Goal: Task Accomplishment & Management: Use online tool/utility

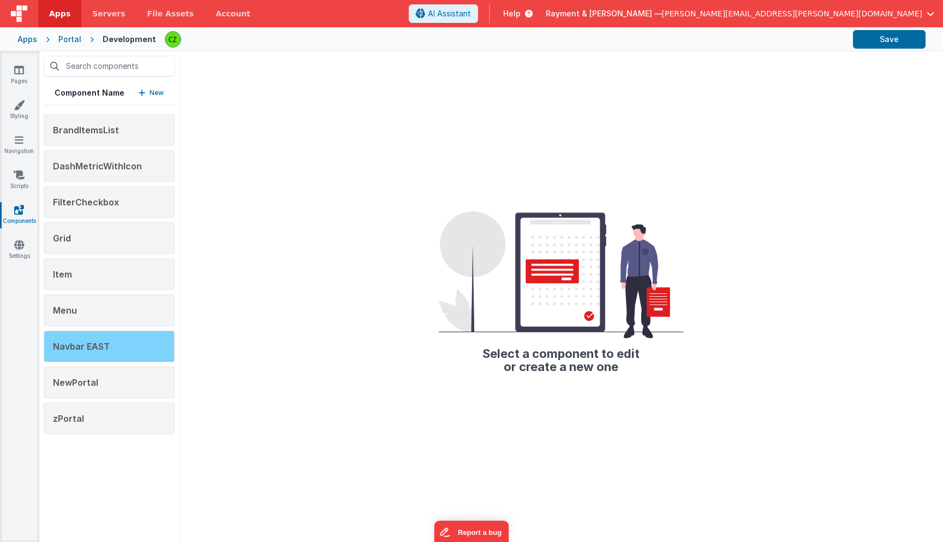
click at [97, 349] on span "Navbar EAST" at bounding box center [81, 346] width 57 height 11
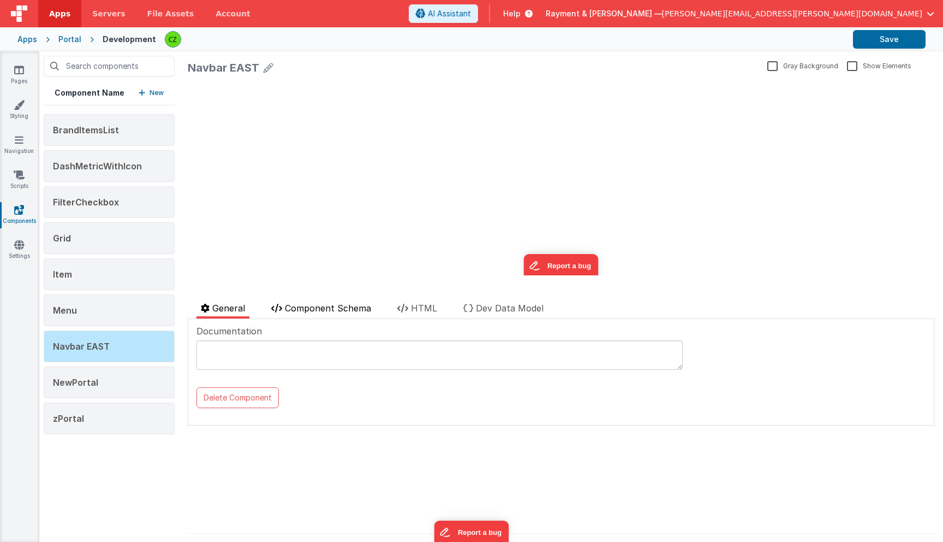
click at [336, 311] on span "Component Schema" at bounding box center [328, 307] width 86 height 11
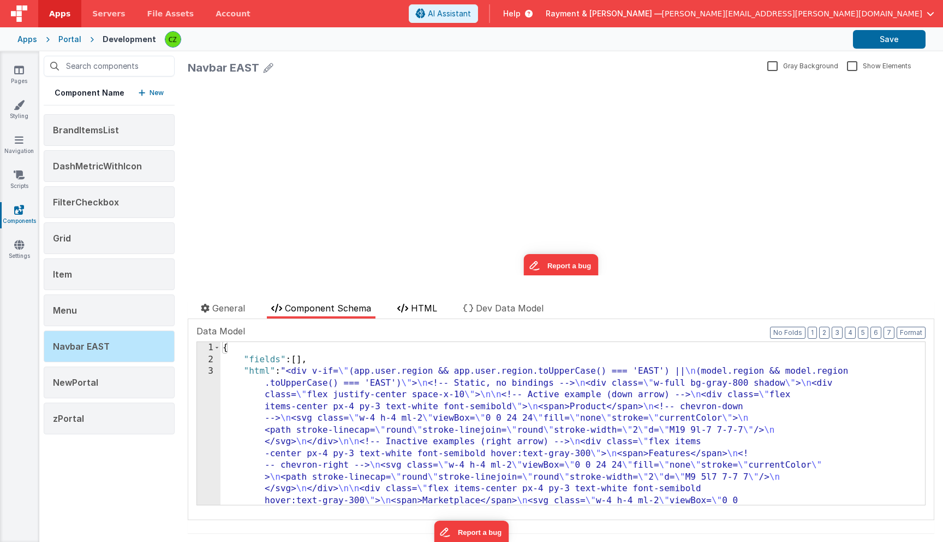
click at [421, 306] on span "HTML" at bounding box center [424, 307] width 26 height 11
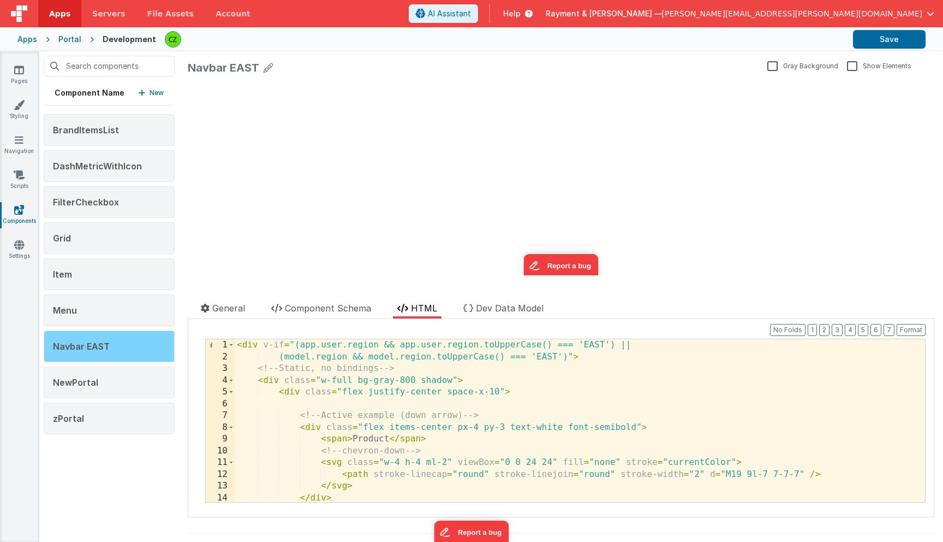
click at [112, 354] on div "Navbar EAST" at bounding box center [109, 346] width 131 height 32
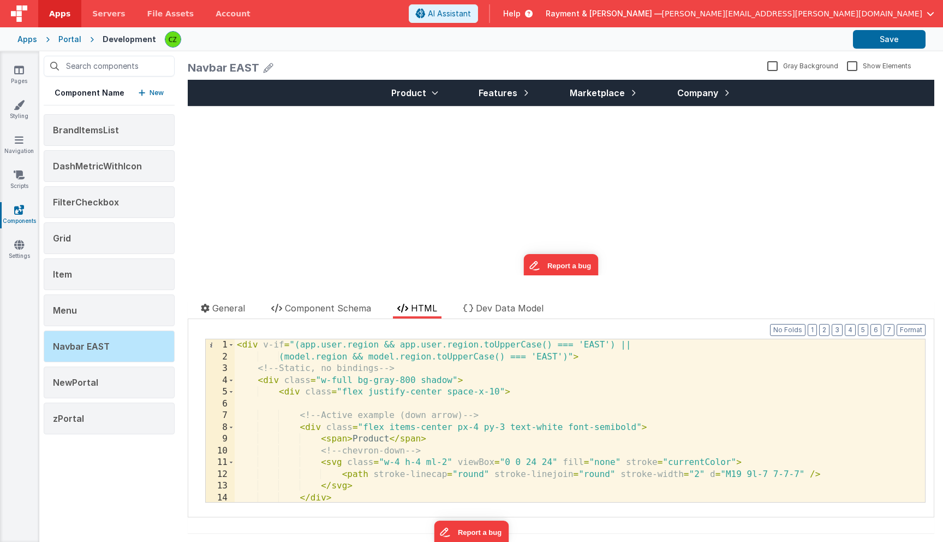
click at [344, 355] on div "< div v-if = "(app.user.region && app.user.region.toUpperCase() === 'EAST') || …" at bounding box center [580, 432] width 691 height 186
click at [435, 93] on icon at bounding box center [435, 92] width 9 height 9
click at [525, 98] on div "Features" at bounding box center [504, 93] width 69 height 26
click at [616, 97] on span "Marketplace" at bounding box center [597, 92] width 55 height 13
click at [319, 347] on div "< div v-if = "(app.user.region && app.user.region.toUpperCase() === 'EAST') || …" at bounding box center [580, 432] width 691 height 186
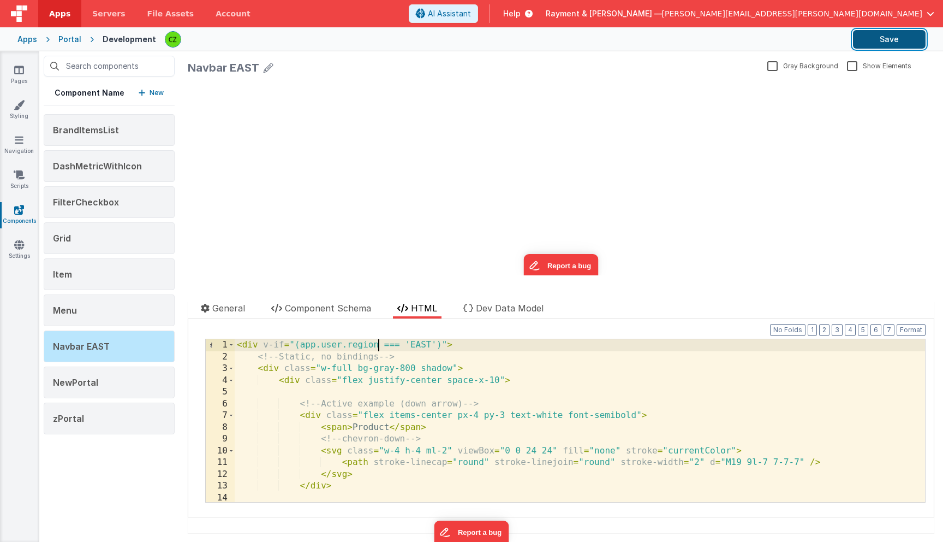
click at [881, 38] on button "Save" at bounding box center [889, 39] width 73 height 19
click at [299, 346] on div "< div v-if = "(app.user.region === 'EAST')" > <!-- Static, no bindings --> < di…" at bounding box center [580, 432] width 691 height 186
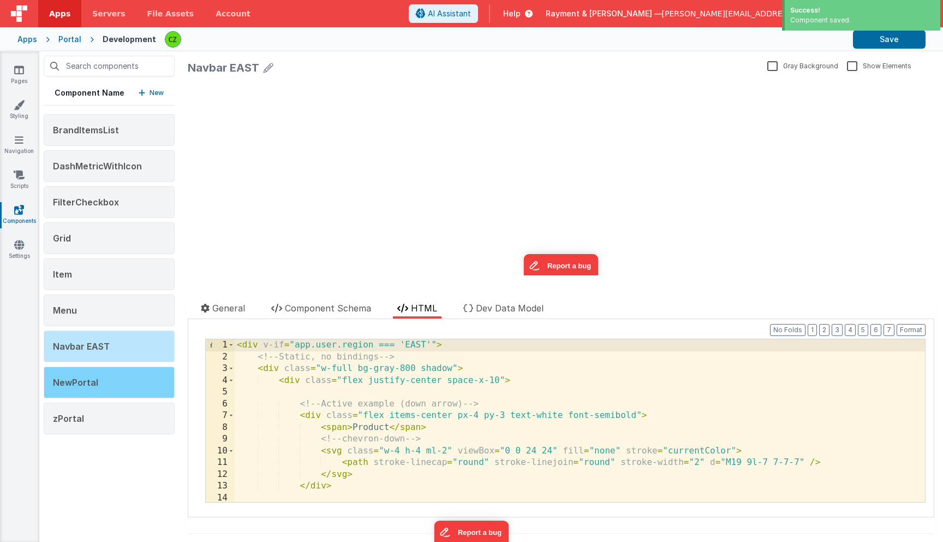
click at [98, 386] on div "NewPortal" at bounding box center [109, 382] width 131 height 32
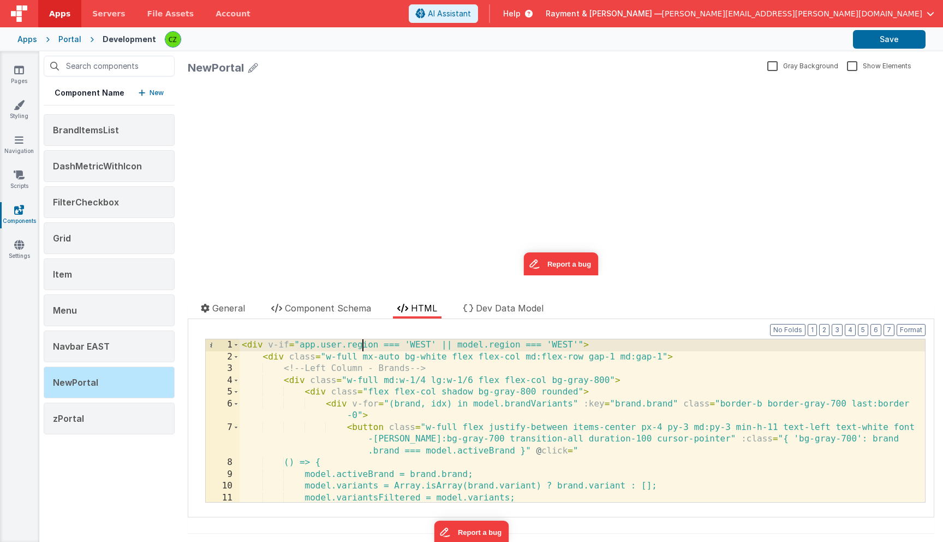
click at [361, 347] on div "< div v-if = "app.user.region === 'WEST' || model.region === 'WEST'" > < div cl…" at bounding box center [583, 432] width 686 height 186
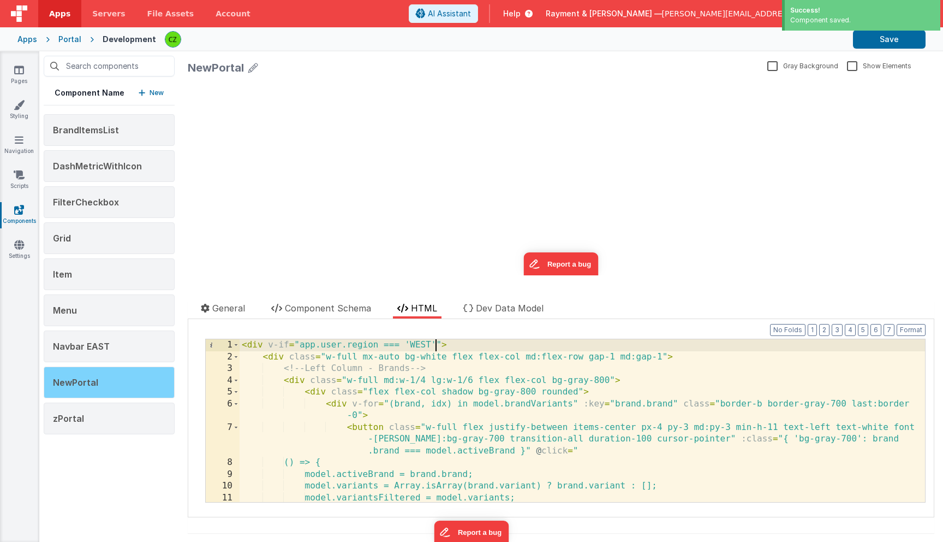
click at [97, 370] on div "NewPortal" at bounding box center [109, 382] width 131 height 32
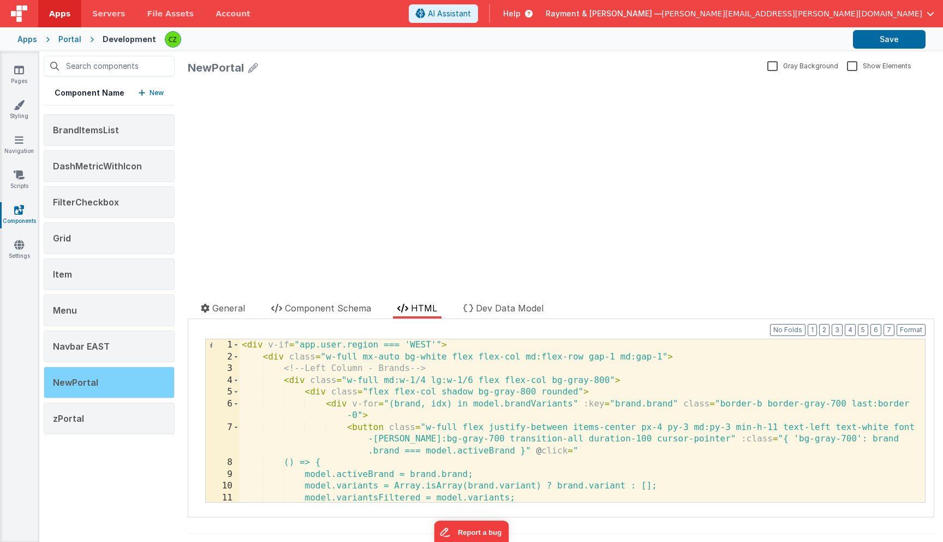
click at [99, 377] on div "NewPortal" at bounding box center [109, 382] width 131 height 32
click at [117, 381] on div "NewPortal" at bounding box center [109, 382] width 131 height 32
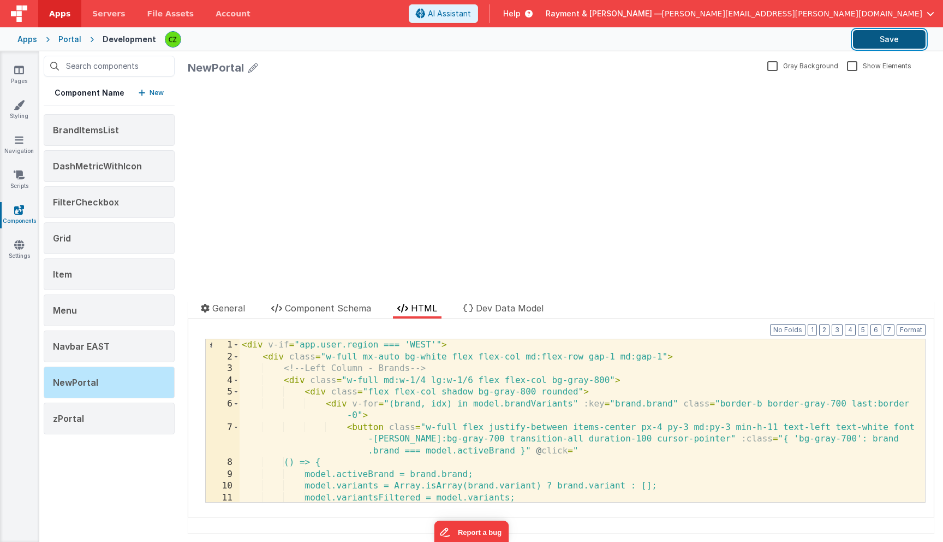
click at [879, 37] on button "Save" at bounding box center [889, 39] width 73 height 19
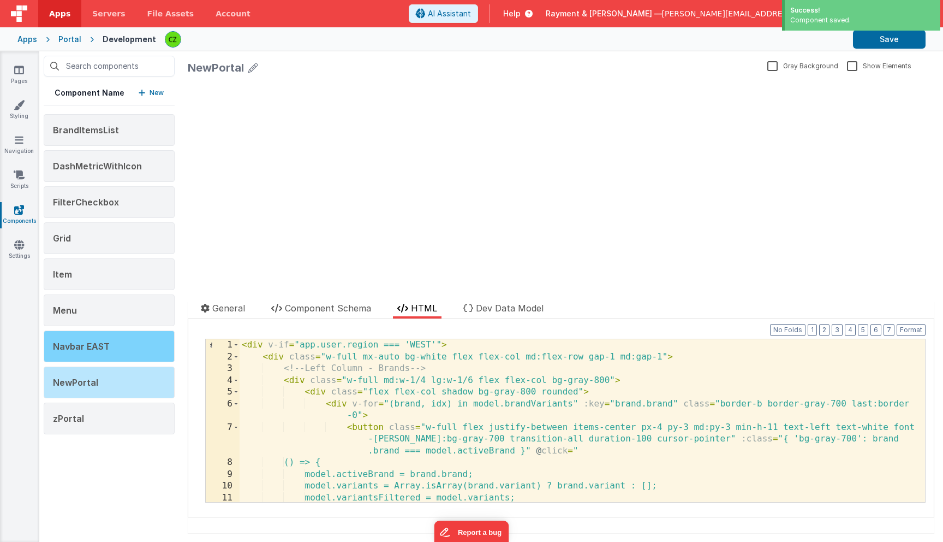
click at [101, 343] on span "Navbar EAST" at bounding box center [81, 346] width 57 height 11
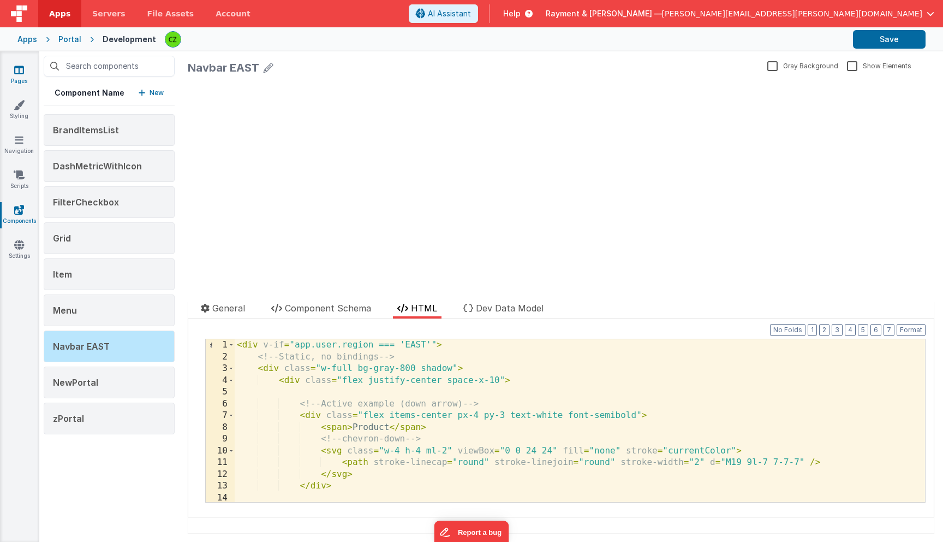
click at [22, 68] on icon at bounding box center [19, 69] width 10 height 11
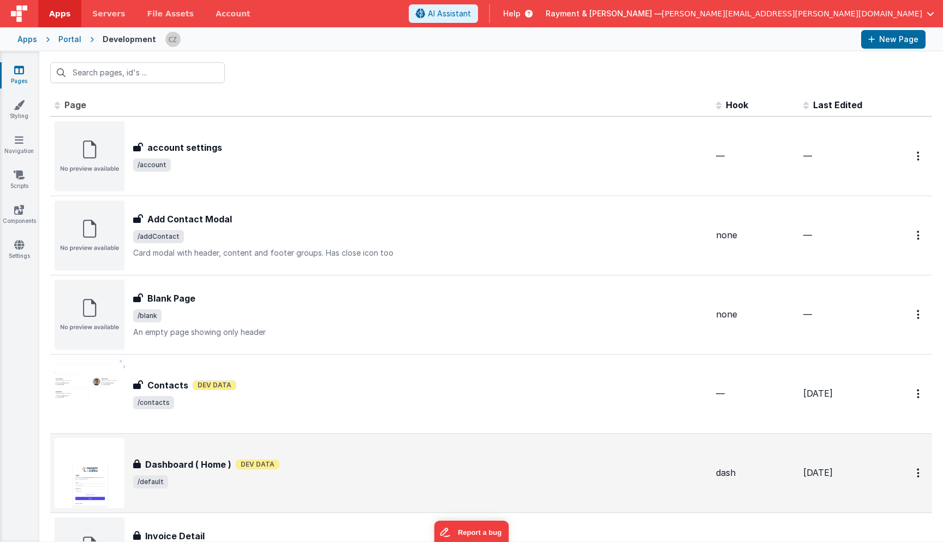
click at [331, 455] on div "Dashboard ( Home ) Dashboard ( Home ) Dev Data /default" at bounding box center [381, 473] width 653 height 70
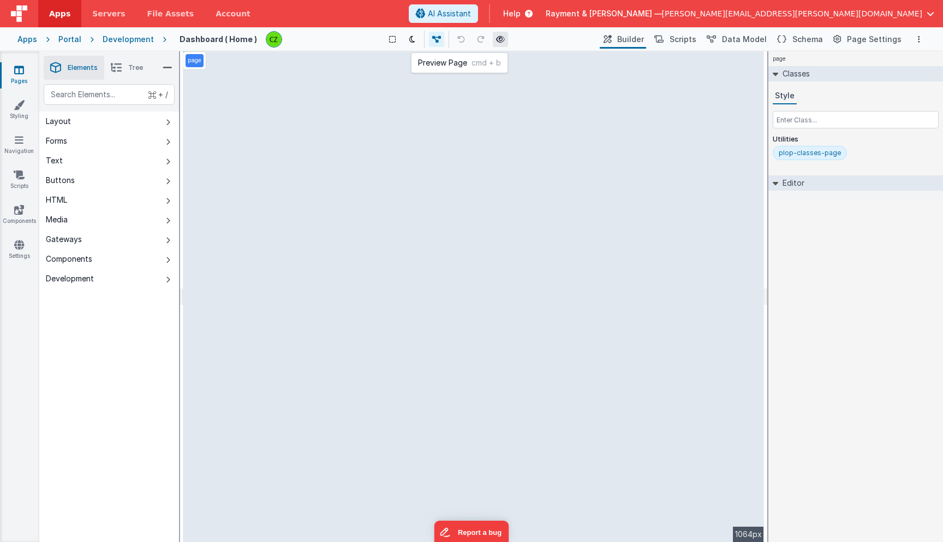
click at [501, 37] on icon at bounding box center [500, 39] width 9 height 8
click at [17, 210] on icon at bounding box center [19, 209] width 10 height 11
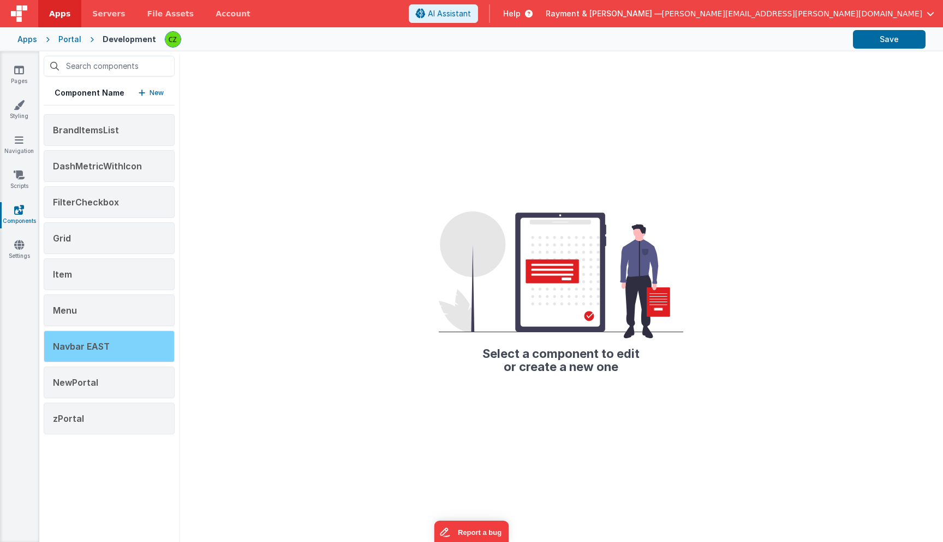
click at [77, 350] on span "Navbar EAST" at bounding box center [81, 346] width 57 height 11
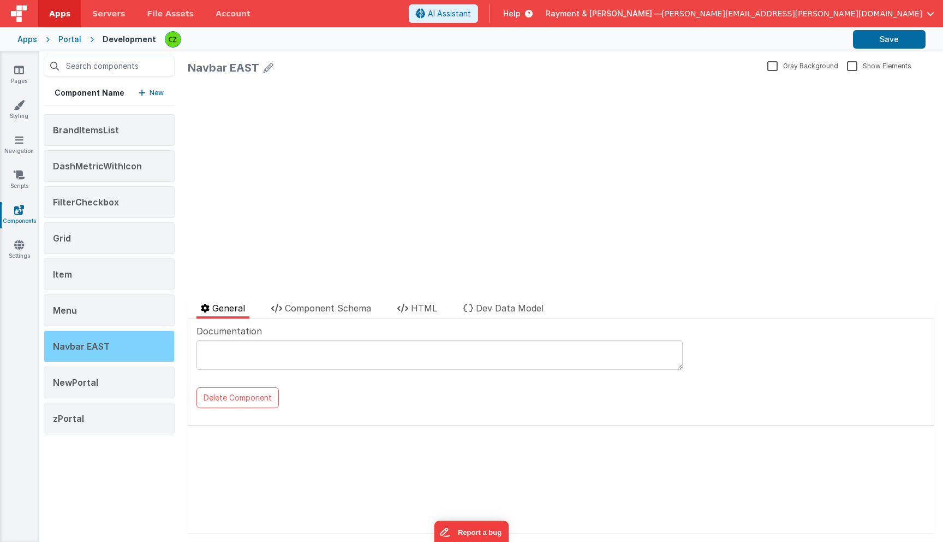
click at [111, 351] on div "Navbar EAST" at bounding box center [109, 346] width 131 height 32
click at [417, 309] on span "HTML" at bounding box center [424, 307] width 26 height 11
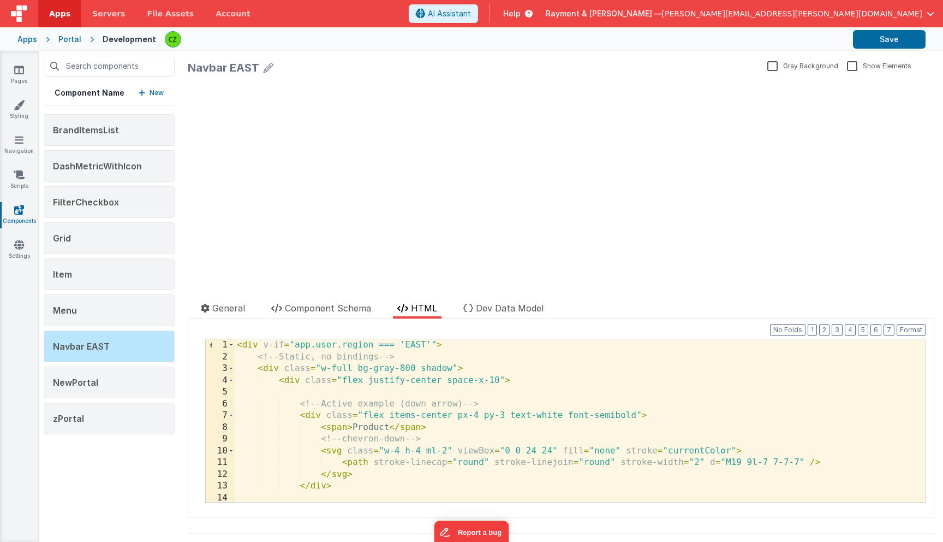
click at [361, 350] on div "< div v-if = "app.user.region === 'EAST'" > <!-- Static, no bindings --> < div …" at bounding box center [580, 432] width 691 height 186
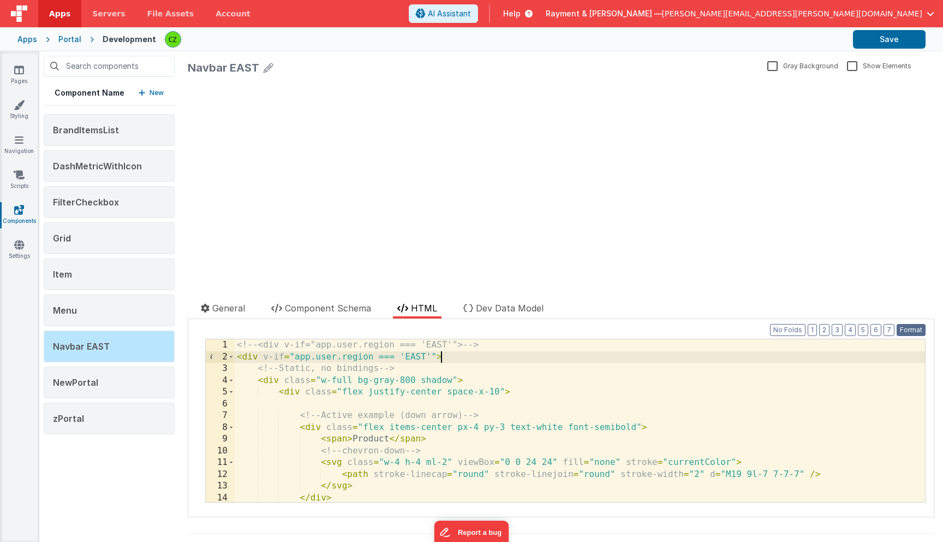
click at [902, 327] on button "Format" at bounding box center [911, 330] width 29 height 12
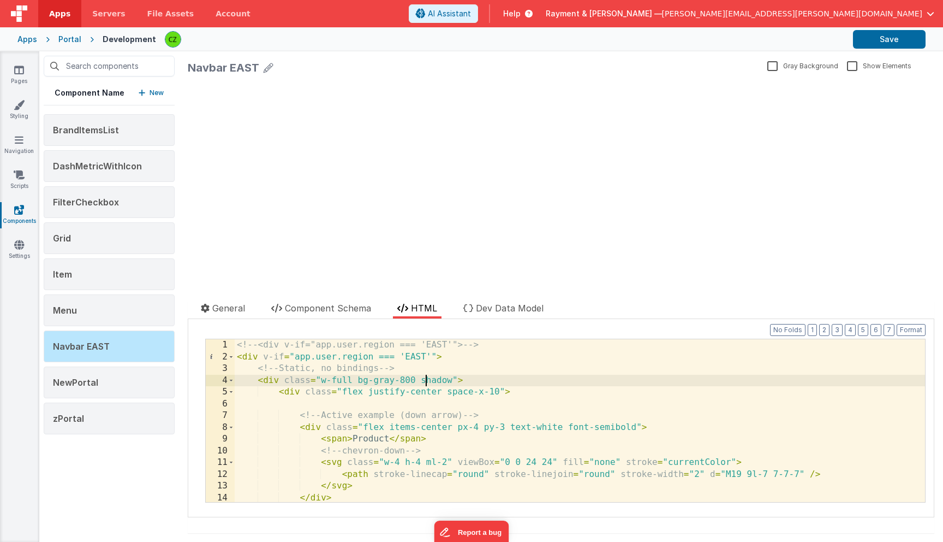
click at [424, 376] on div "<!-- <div v-if="app.user.region === 'EAST'"> --> < div v-if = "app.user.region …" at bounding box center [580, 432] width 691 height 186
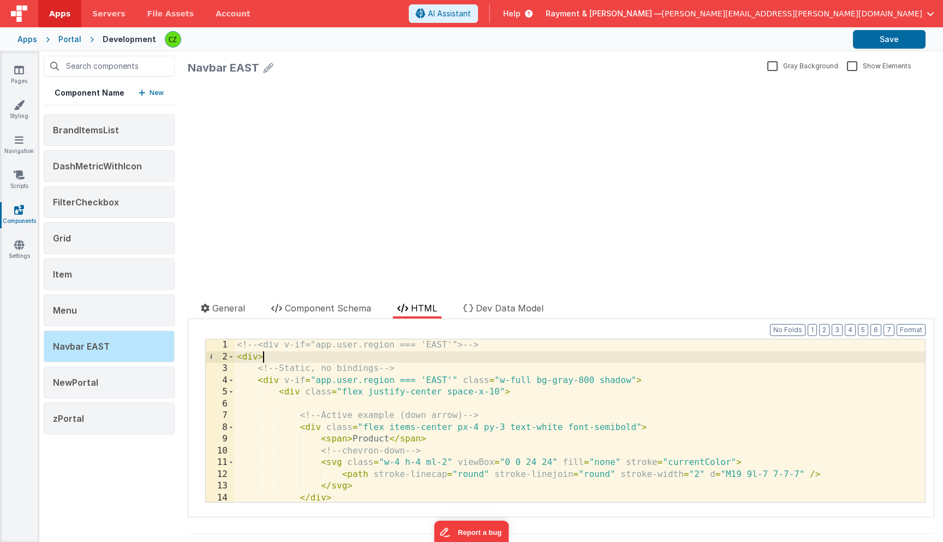
click at [296, 359] on div "<!-- <div v-if="app.user.region === 'EAST'"> --> < div > <!-- Static, no bindin…" at bounding box center [580, 432] width 691 height 186
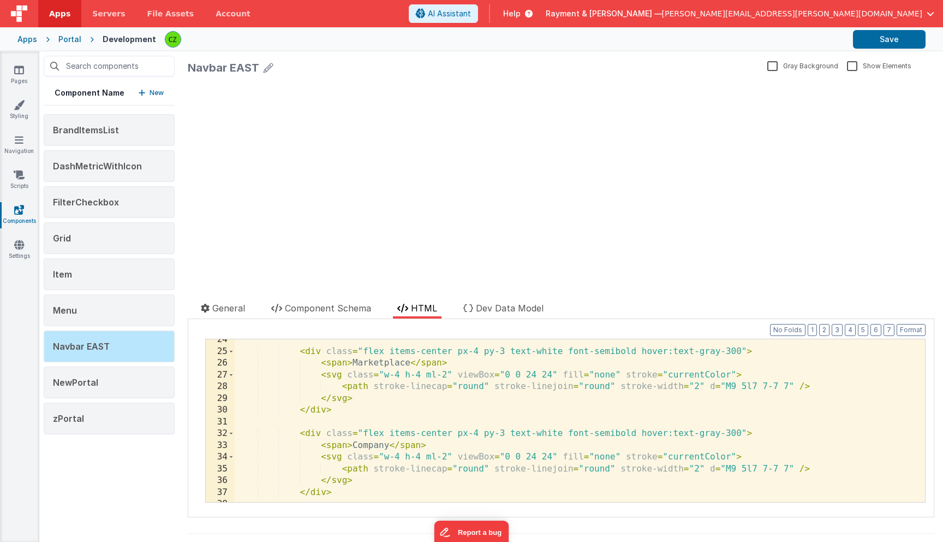
scroll to position [318, 0]
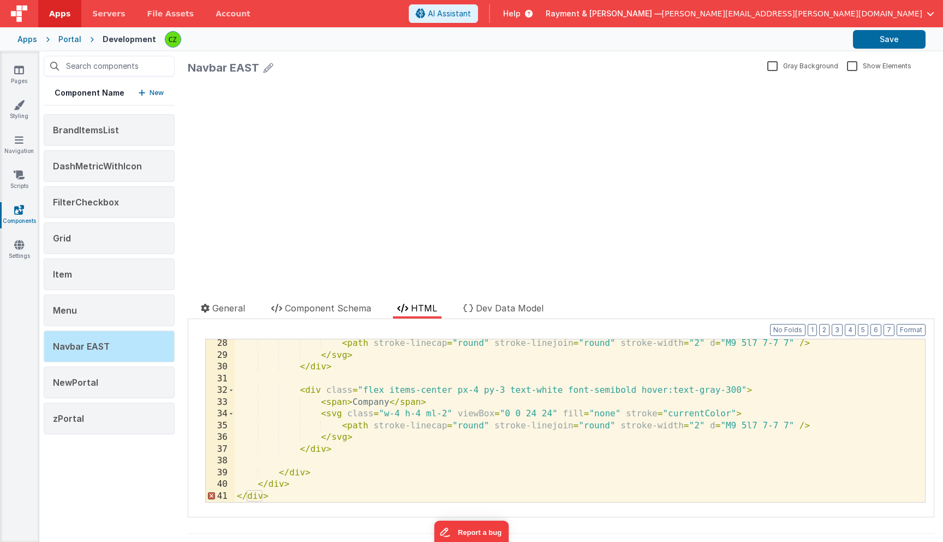
click at [289, 497] on div "< path stroke-linecap = "round" stroke-linejoin = "round" stroke-width = "2" d …" at bounding box center [580, 430] width 691 height 186
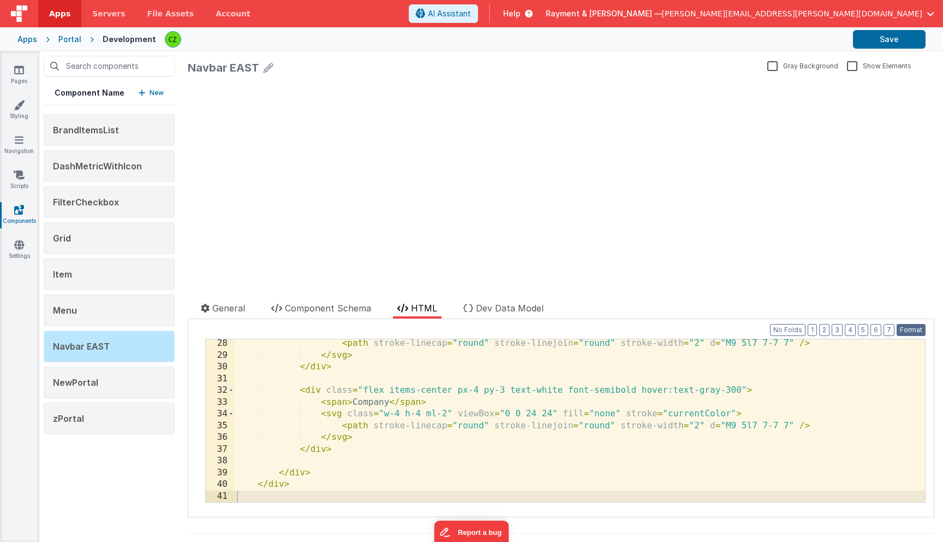
click at [908, 330] on button "Format" at bounding box center [911, 330] width 29 height 12
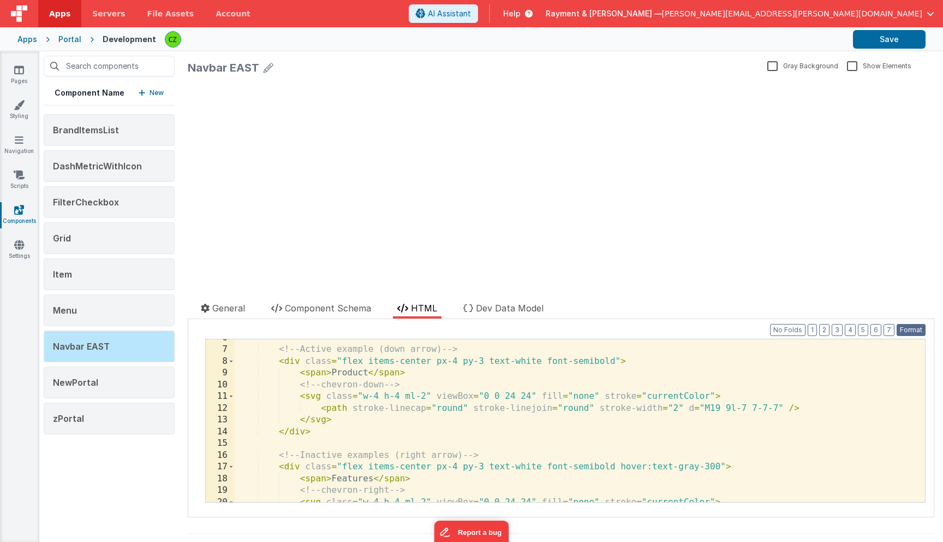
scroll to position [0, 0]
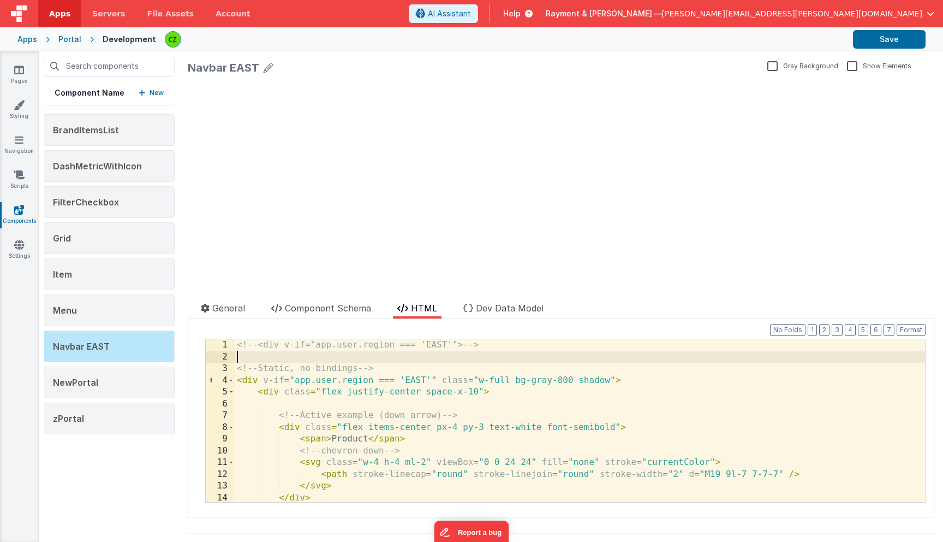
click at [360, 359] on div "<!-- <div v-if="app.user.region === 'EAST'"> --> <!-- Static, no bindings --> <…" at bounding box center [580, 432] width 691 height 186
click at [297, 170] on div "update page model (See schema to hide after dev) showElements" at bounding box center [561, 177] width 747 height 195
click at [263, 382] on div "<!-- <div v-if="app.user.region === 'EAST'"> --> <!-- Static, no bindings --> <…" at bounding box center [580, 432] width 691 height 186
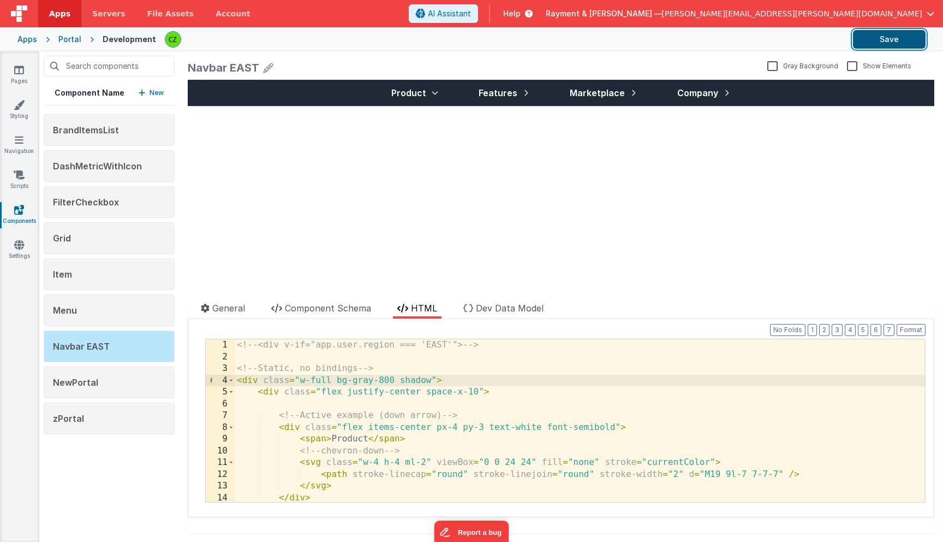
click at [888, 43] on button "Save" at bounding box center [889, 39] width 73 height 19
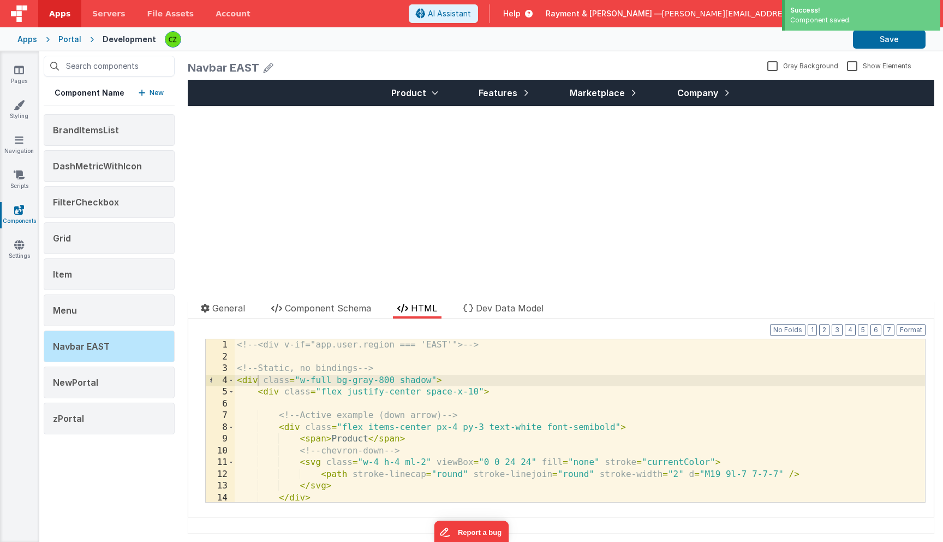
click at [300, 186] on div "Product Features Marketplace Company update page model (See schema to hide afte…" at bounding box center [561, 177] width 747 height 195
click at [350, 411] on div "<!-- <div v-if="app.user.region === 'EAST'"> --> <!-- Static, no bindings --> <…" at bounding box center [580, 432] width 691 height 186
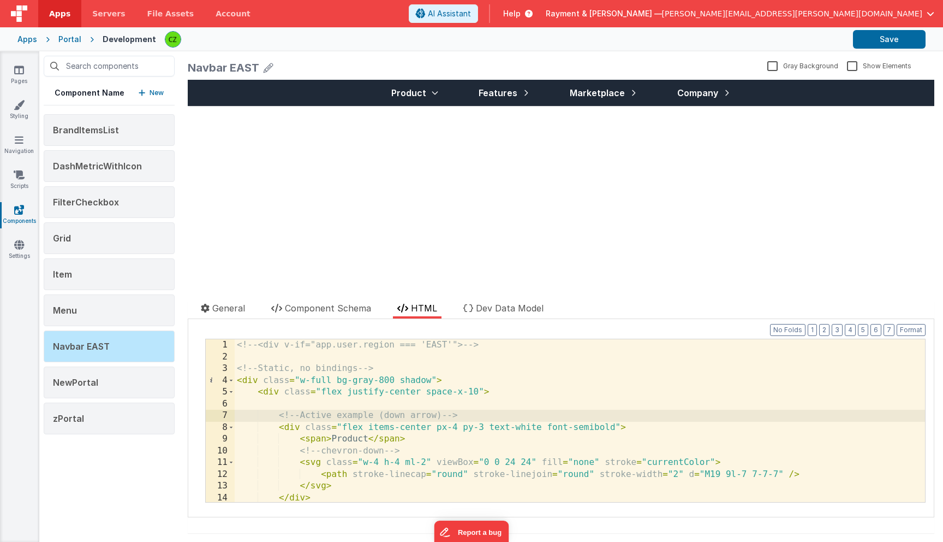
click at [346, 402] on div "<!-- <div v-if="app.user.region === 'EAST'"> --> <!-- Static, no bindings --> <…" at bounding box center [580, 432] width 691 height 186
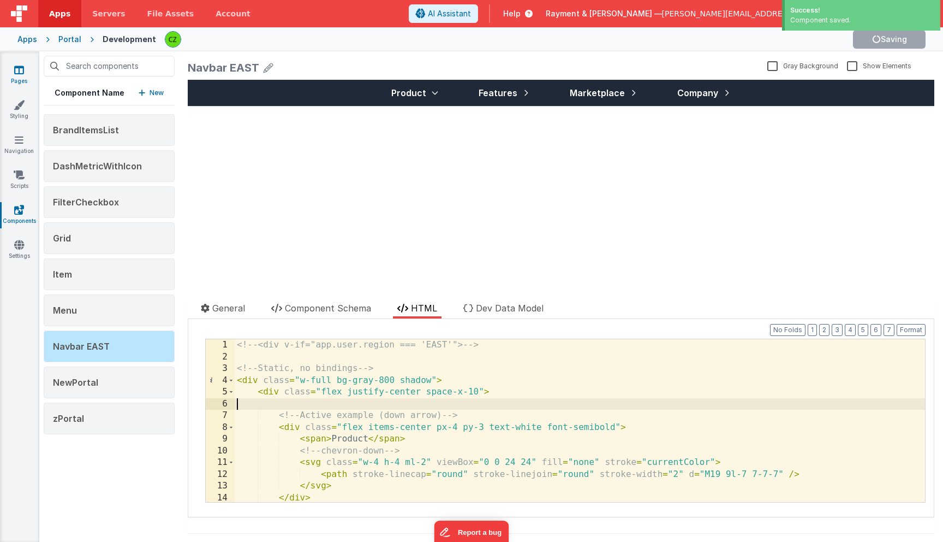
click at [16, 67] on icon at bounding box center [19, 69] width 10 height 11
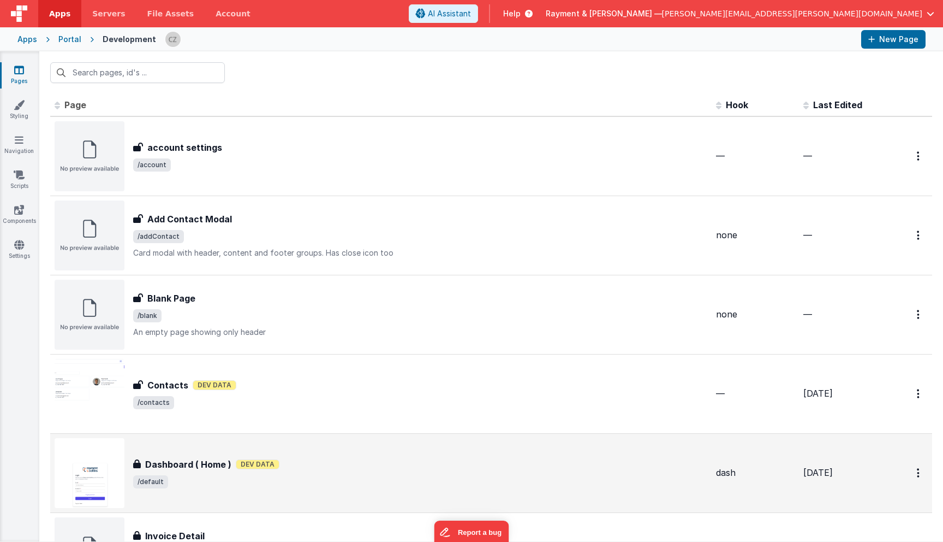
click at [306, 463] on div "Dashboard ( Home ) Dev Data" at bounding box center [420, 463] width 574 height 13
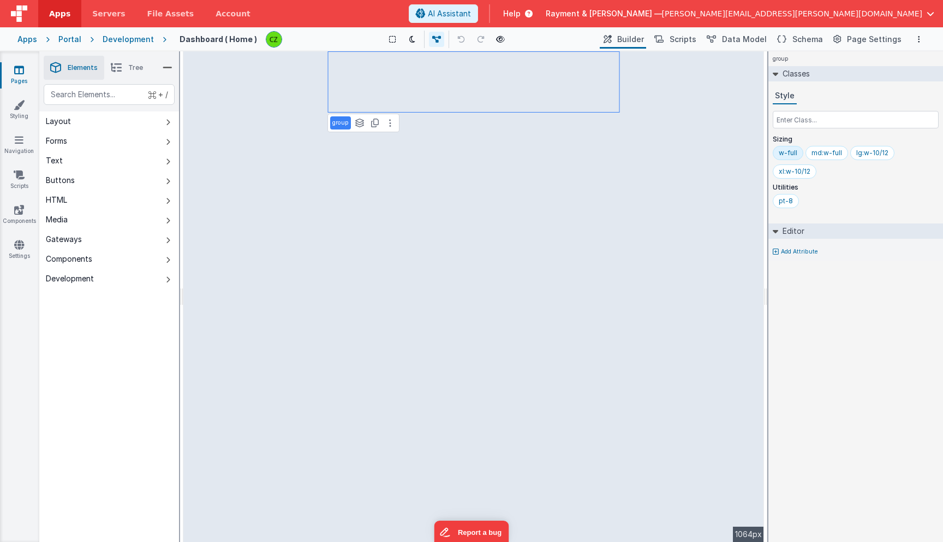
click at [124, 67] on li "Tree" at bounding box center [126, 68] width 45 height 24
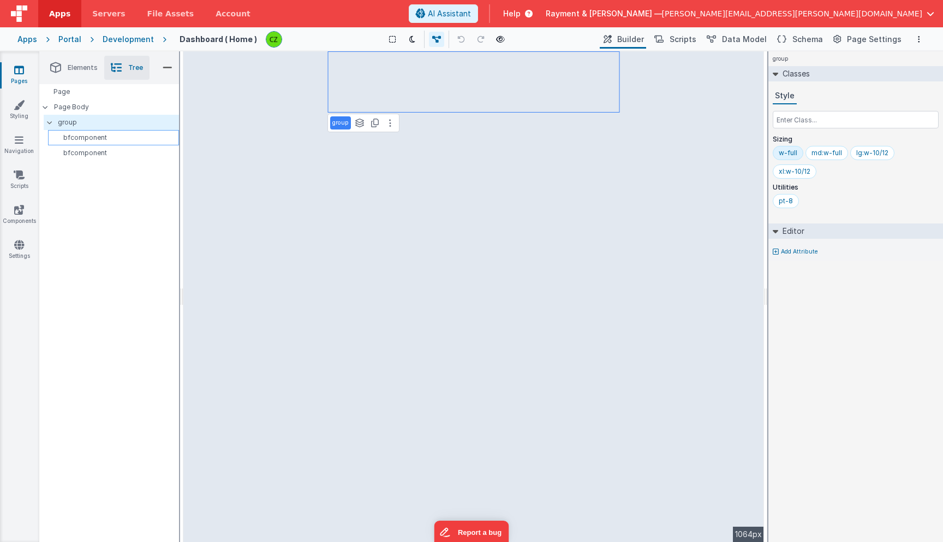
click at [84, 142] on div "bfcomponent" at bounding box center [113, 137] width 131 height 15
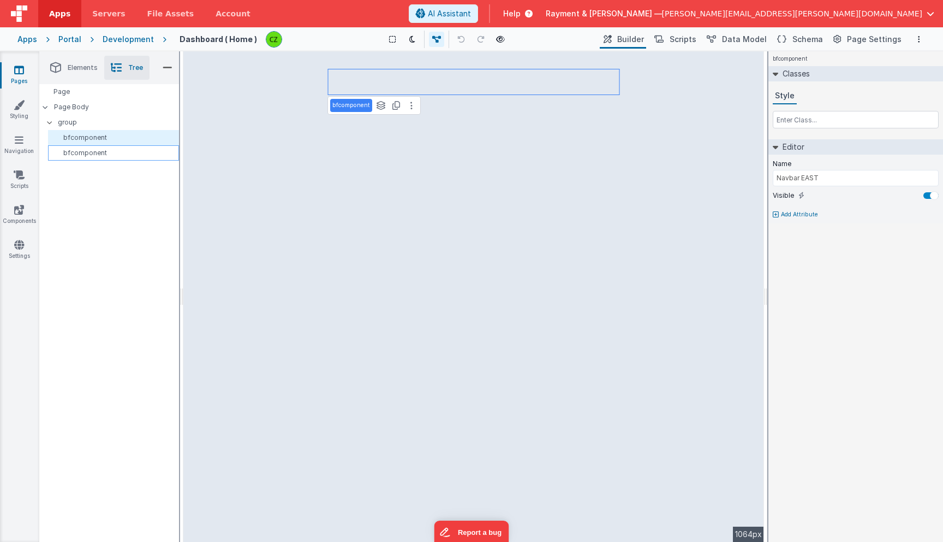
click at [92, 154] on p "bfcomponent" at bounding box center [115, 152] width 126 height 9
type input "NewPortal"
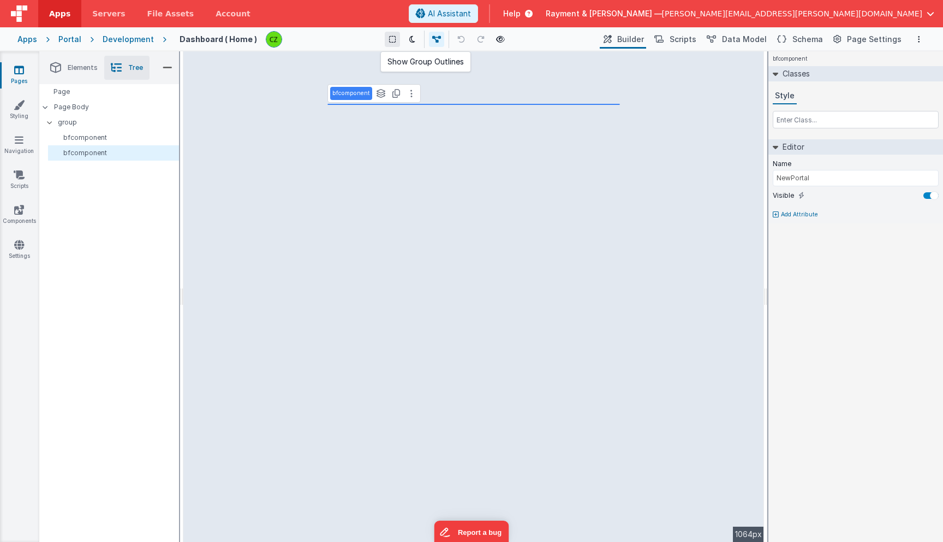
click at [393, 35] on icon at bounding box center [392, 39] width 7 height 8
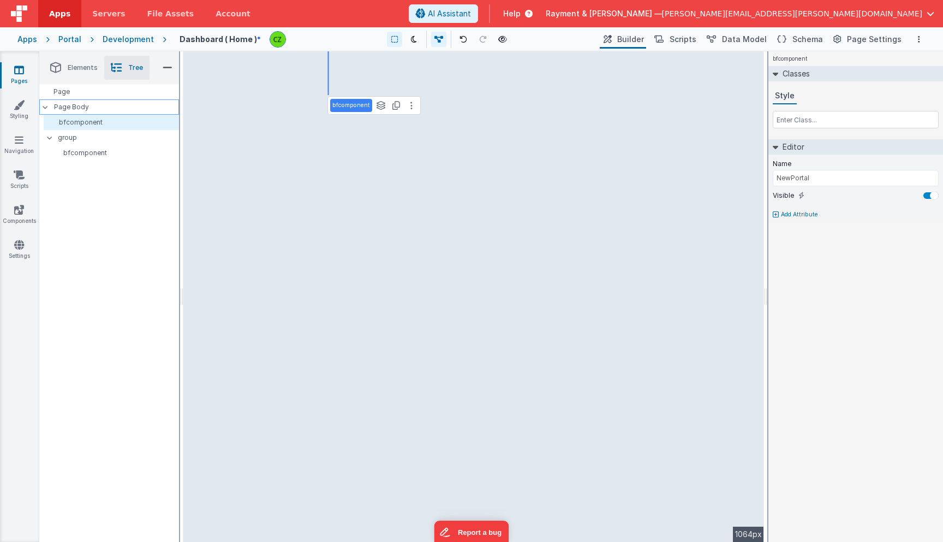
click at [80, 106] on p "Page Body" at bounding box center [116, 107] width 125 height 9
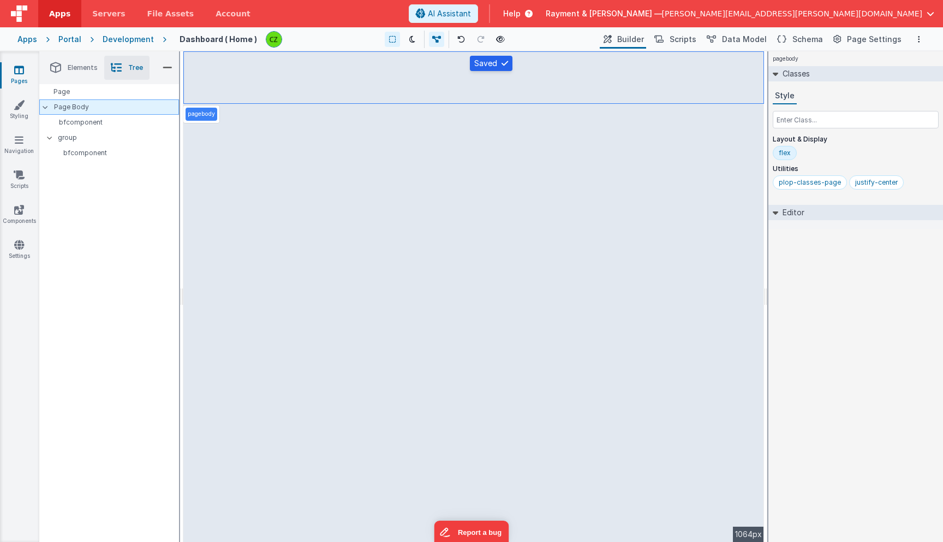
click at [98, 105] on p "Page Body" at bounding box center [116, 107] width 125 height 9
click at [90, 123] on p "group" at bounding box center [118, 122] width 121 height 12
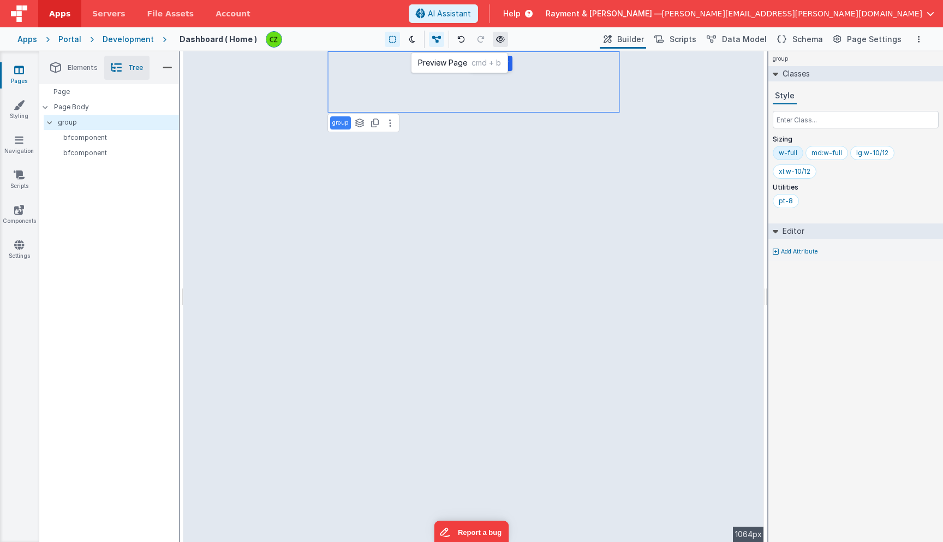
click at [503, 37] on icon at bounding box center [500, 39] width 9 height 8
click at [99, 150] on p "bfcomponent" at bounding box center [115, 152] width 126 height 9
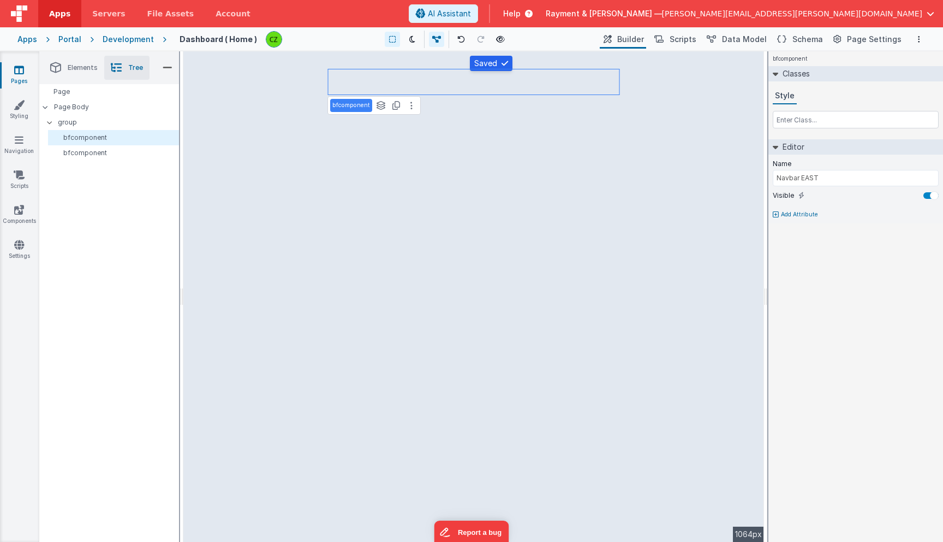
drag, startPoint x: 100, startPoint y: 152, endPoint x: 290, endPoint y: 25, distance: 229.1
click at [15, 217] on link "Components" at bounding box center [18, 215] width 39 height 22
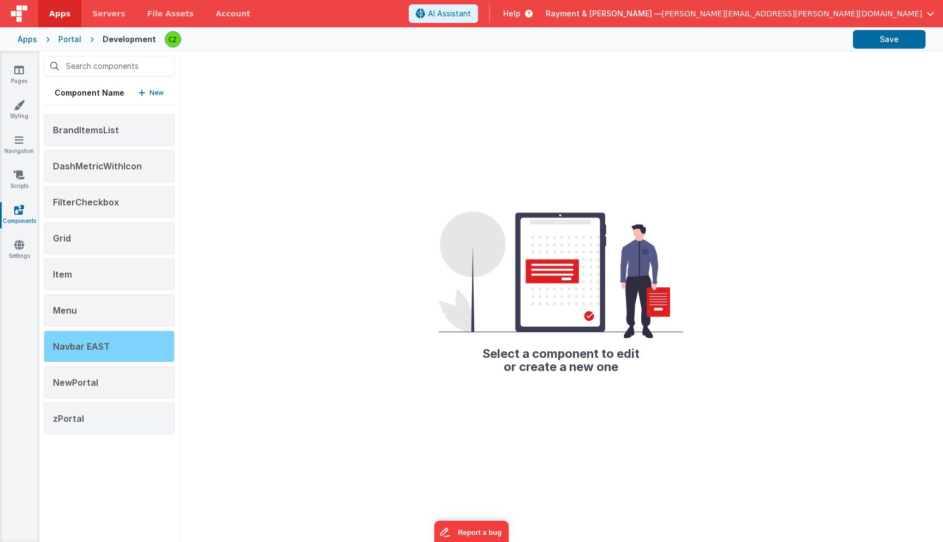
click at [104, 346] on span "Navbar EAST" at bounding box center [81, 346] width 57 height 11
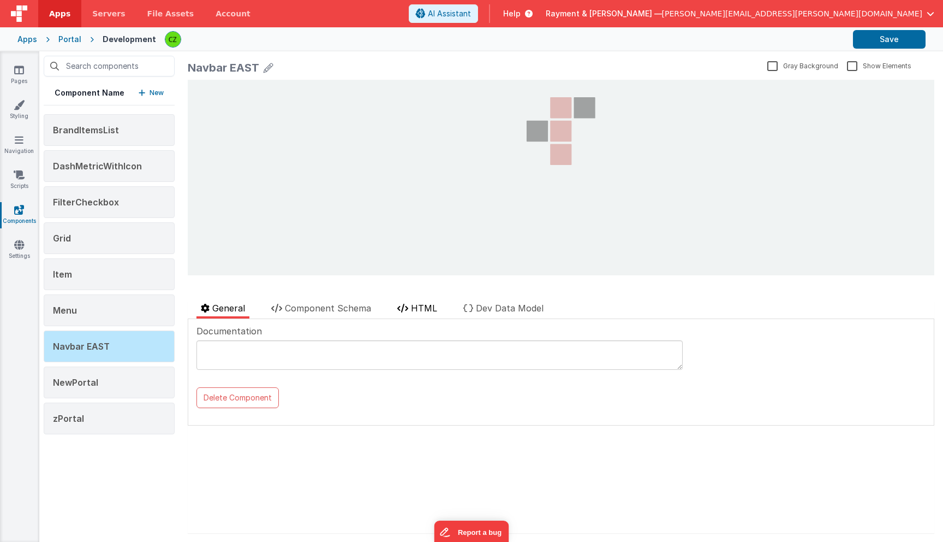
click at [422, 313] on li "HTML" at bounding box center [417, 309] width 49 height 17
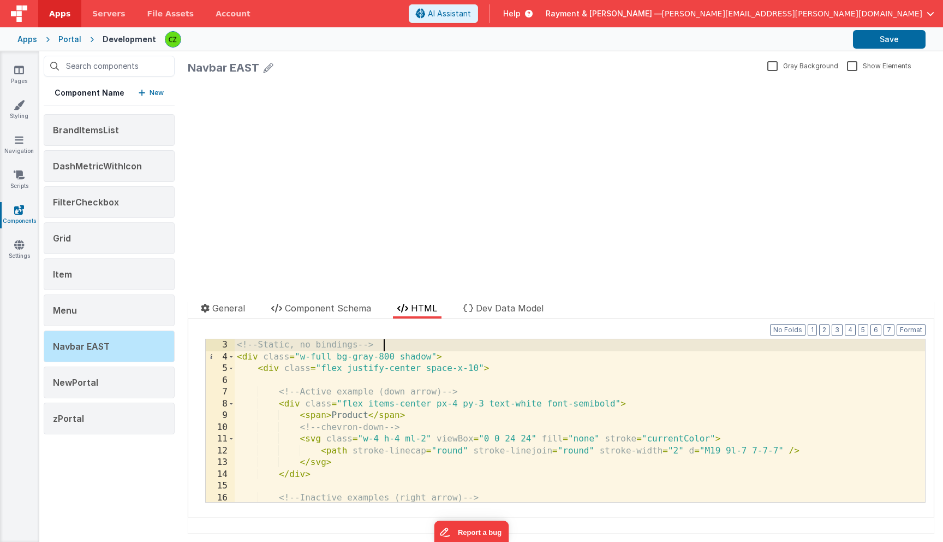
scroll to position [23, 0]
click at [458, 344] on div "<!-- Static, no bindings --> < div class = "w-full bg-gray-800 shadow" > < div …" at bounding box center [580, 432] width 691 height 186
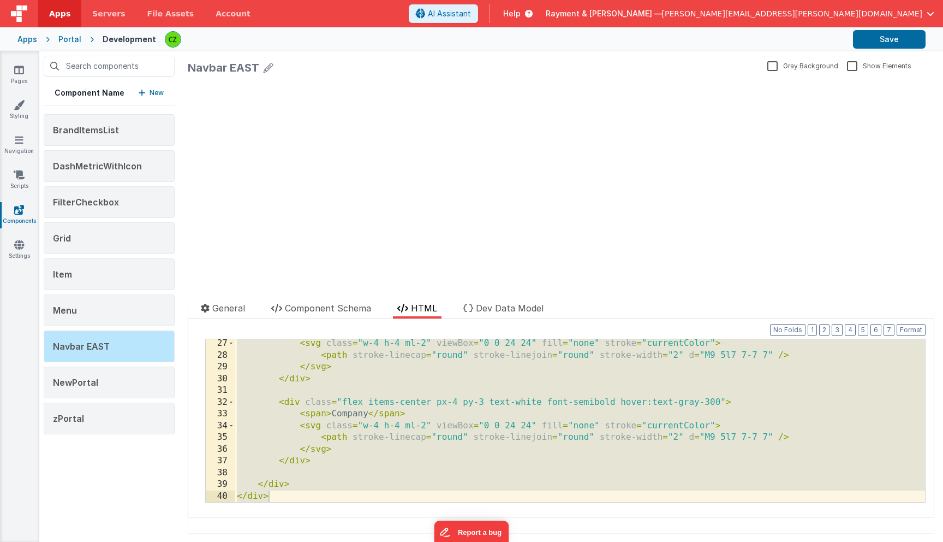
scroll to position [0, 0]
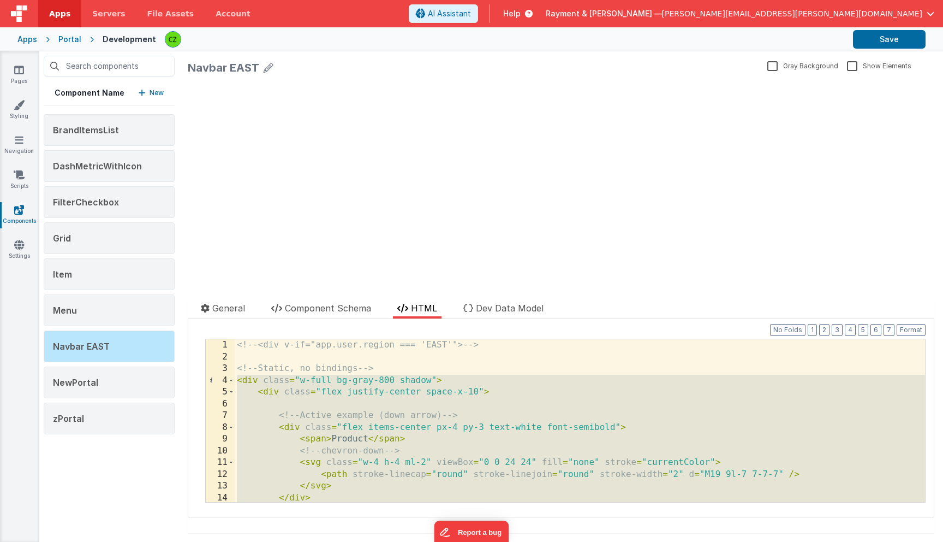
click at [370, 368] on div "<!-- <div v-if="app.user.region === 'EAST'"> --> <!-- Static, no bindings --> <…" at bounding box center [580, 432] width 691 height 186
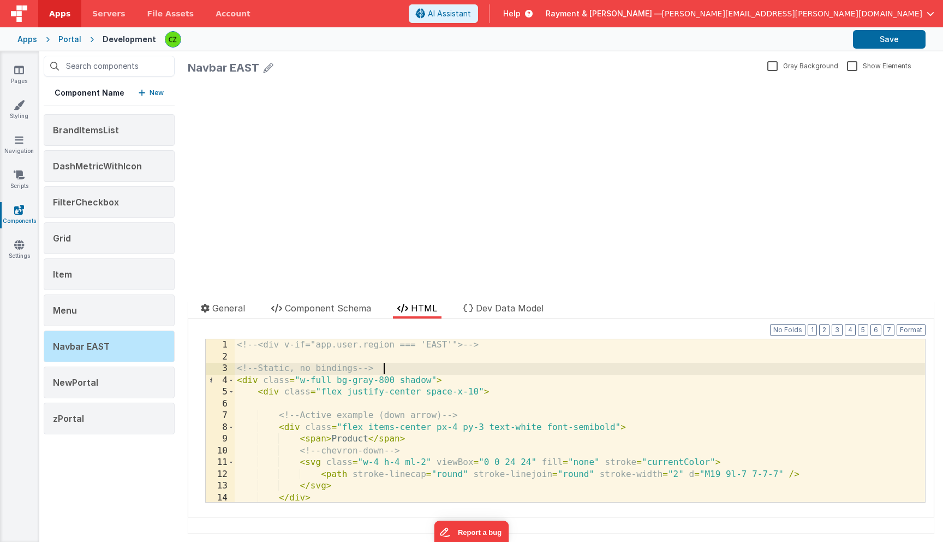
click at [388, 368] on div "<!-- <div v-if="app.user.region === 'EAST'"> --> <!-- Static, no bindings --> <…" at bounding box center [580, 432] width 691 height 186
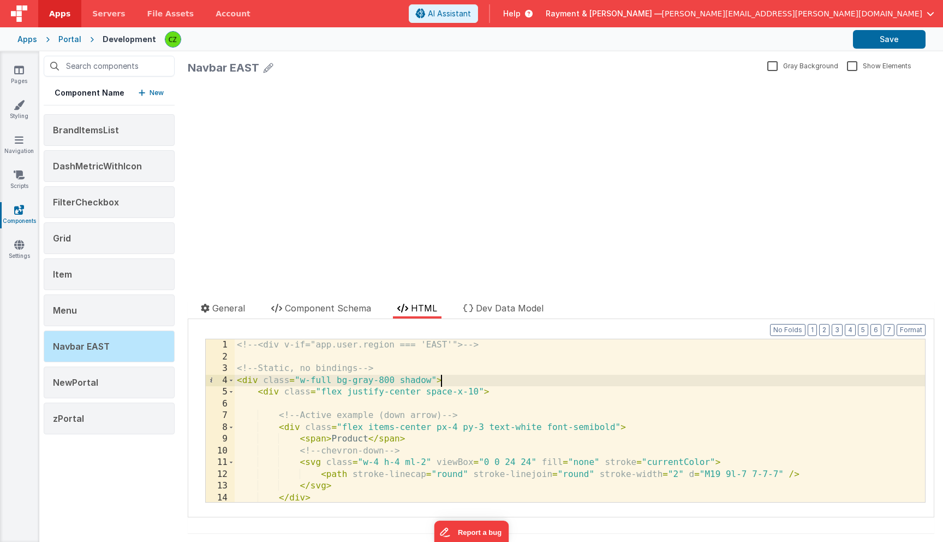
click at [465, 380] on div "<!-- <div v-if="app.user.region === 'EAST'"> --> <!-- Static, no bindings --> <…" at bounding box center [580, 432] width 691 height 186
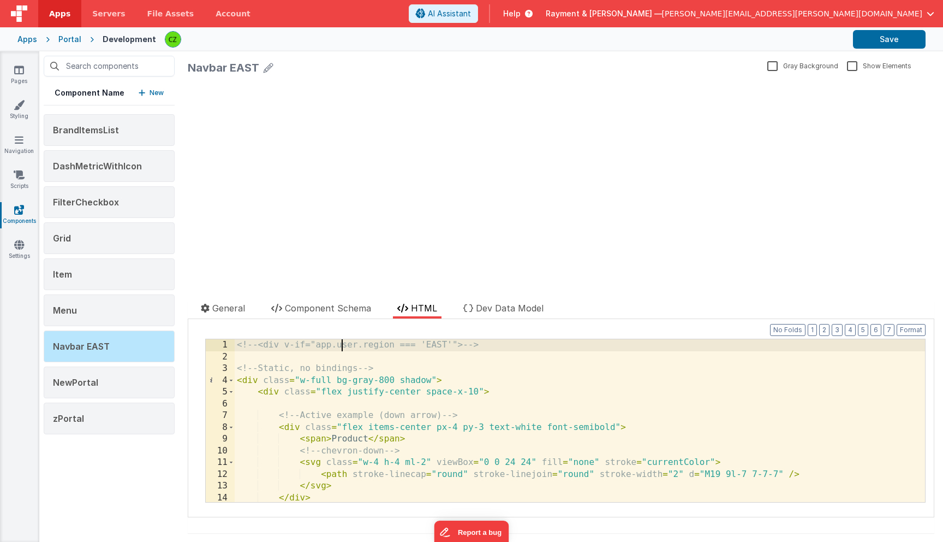
click at [340, 341] on div "<!-- <div v-if="app.user.region === 'EAST'"> --> <!-- Static, no bindings --> <…" at bounding box center [580, 432] width 691 height 186
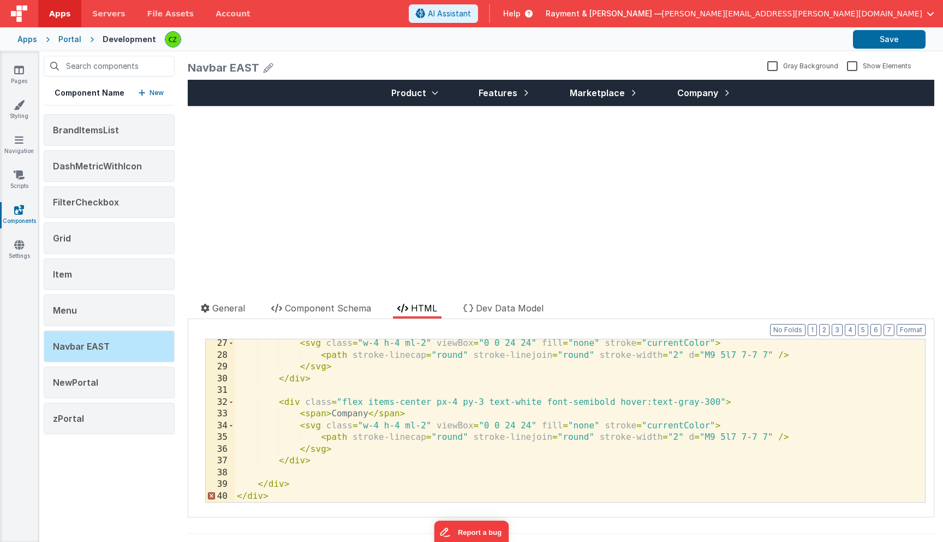
scroll to position [307, 0]
click at [307, 498] on div "< svg class = "w-4 h-4 ml-2" viewBox = "0 0 24 24" fill = "none" stroke = "curr…" at bounding box center [580, 430] width 691 height 186
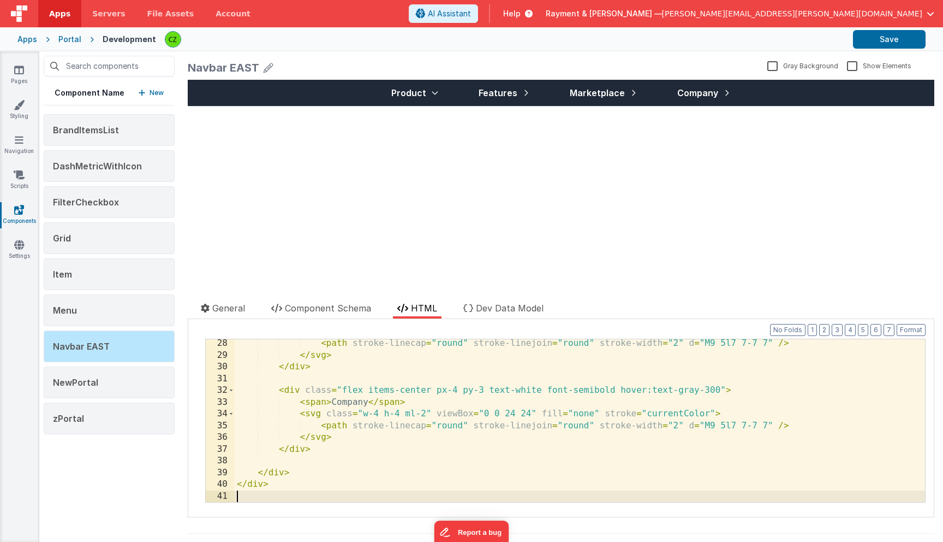
scroll to position [318, 0]
click at [914, 329] on button "Format" at bounding box center [911, 330] width 29 height 12
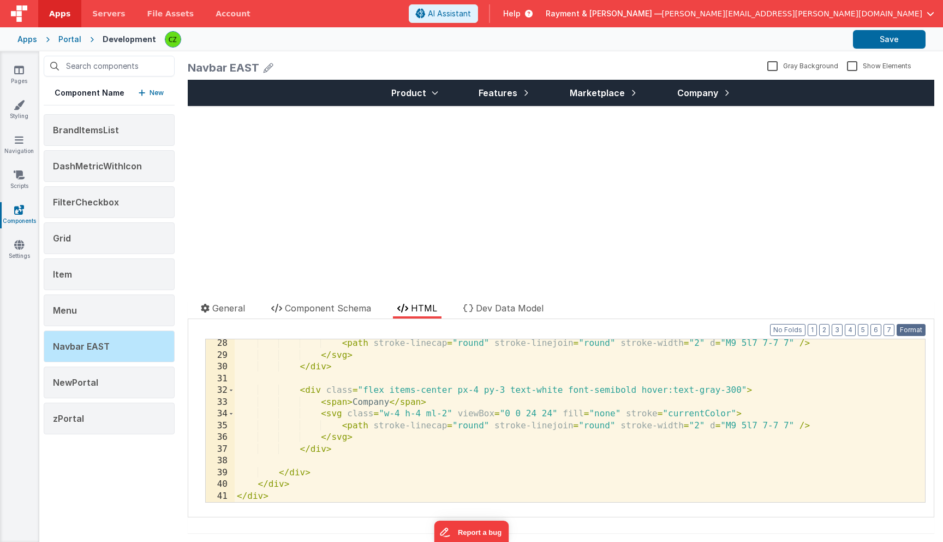
scroll to position [0, 0]
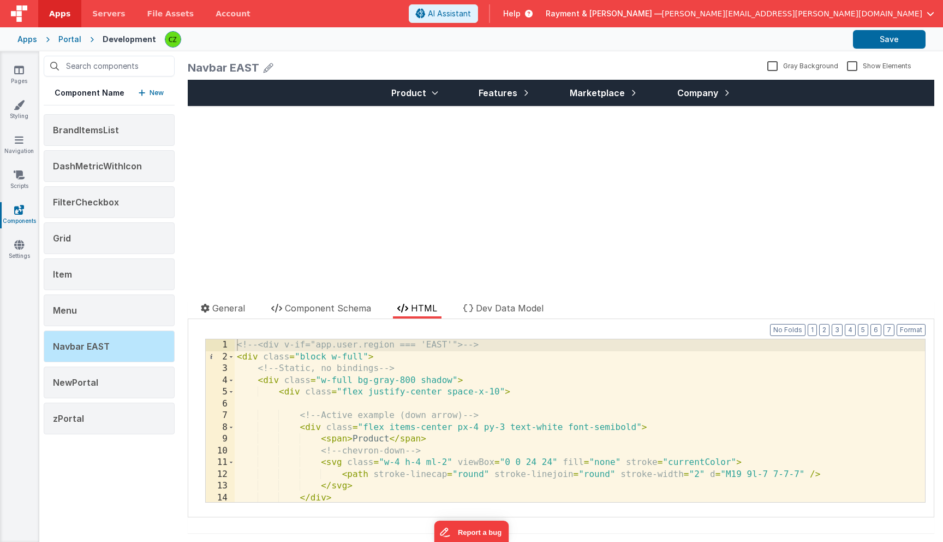
click at [464, 403] on div "<!-- <div v-if="app.user.region === 'EAST'"> --> < div class = "block w-full" >…" at bounding box center [580, 432] width 691 height 186
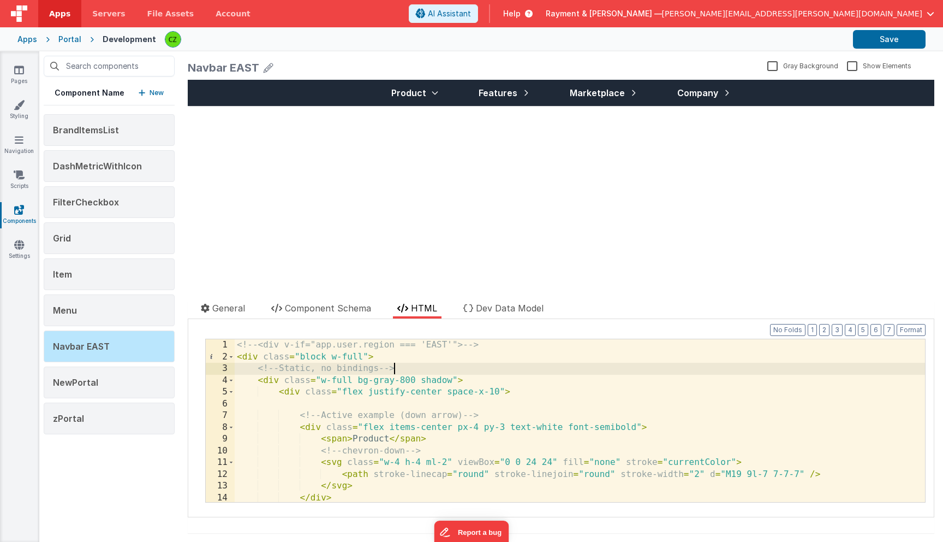
click at [395, 363] on div "<!-- <div v-if="app.user.region === 'EAST'"> --> < div class = "block w-full" >…" at bounding box center [580, 432] width 691 height 186
click at [364, 359] on div "<!-- <div v-if="app.user.region === 'EAST'"> --> < div class = "block w-full" >…" at bounding box center [580, 432] width 691 height 186
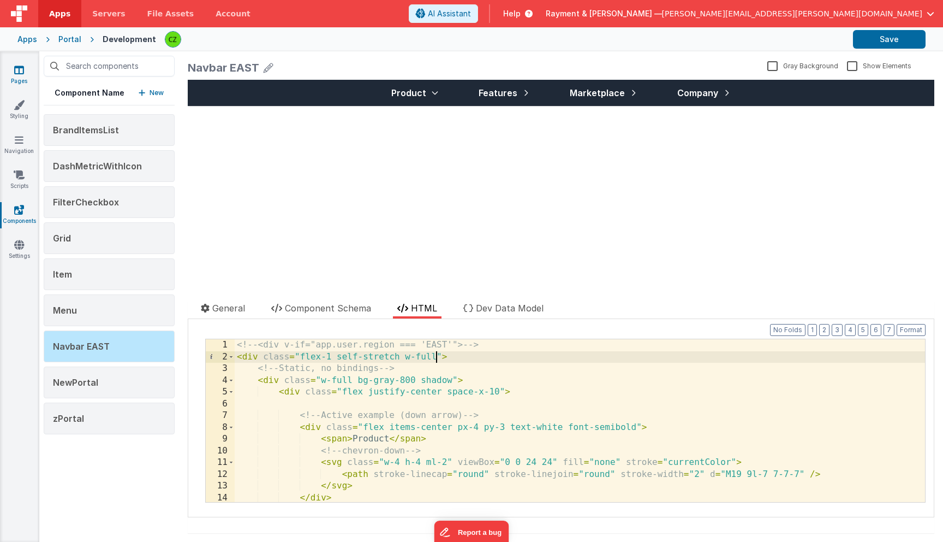
click at [19, 67] on icon at bounding box center [19, 69] width 10 height 11
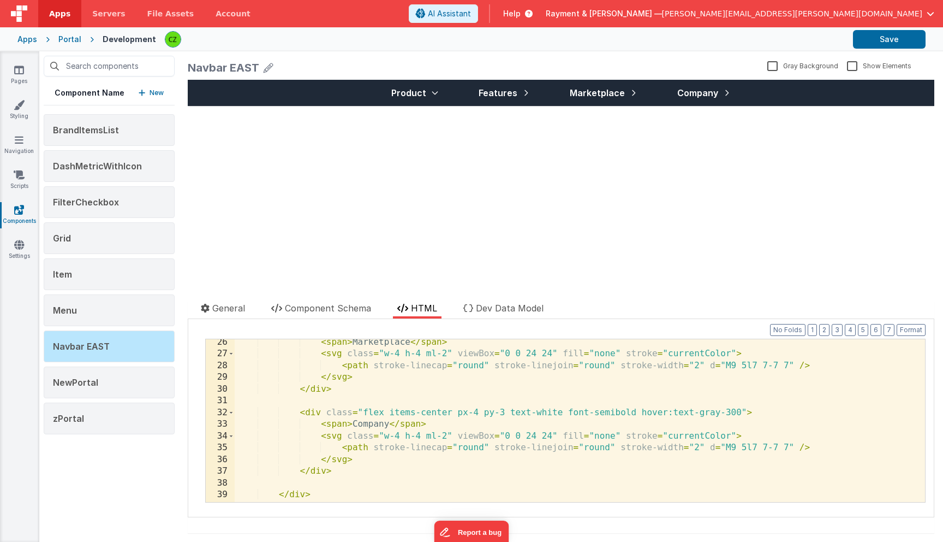
scroll to position [296, 0]
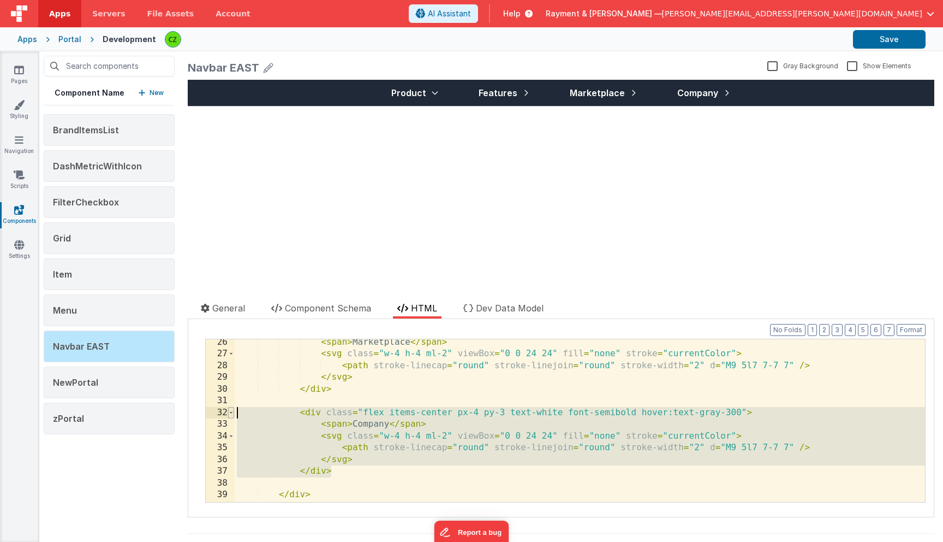
drag, startPoint x: 340, startPoint y: 473, endPoint x: 231, endPoint y: 411, distance: 125.2
click at [231, 411] on div "26 27 28 29 30 31 32 33 34 35 36 37 38 39 40 41 < span > Marketplace </ span > …" at bounding box center [565, 420] width 721 height 164
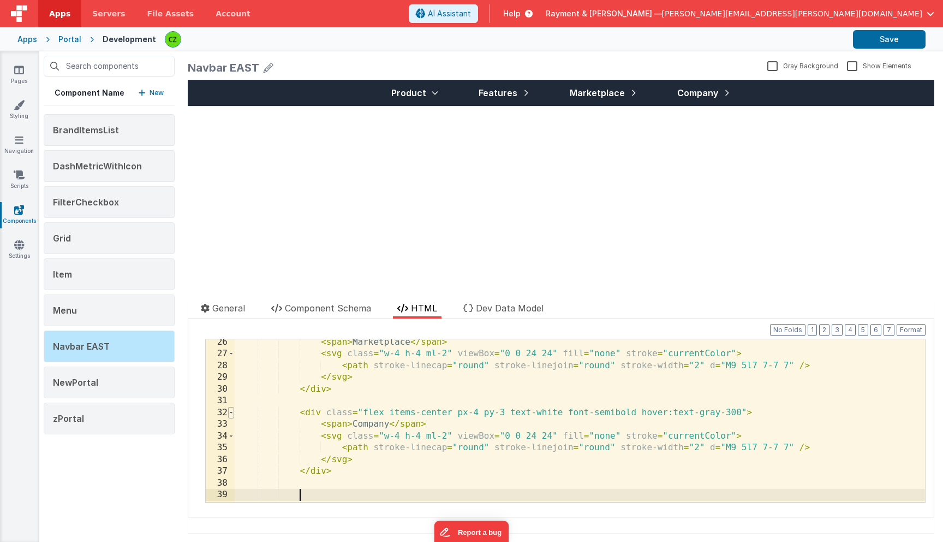
paste textarea
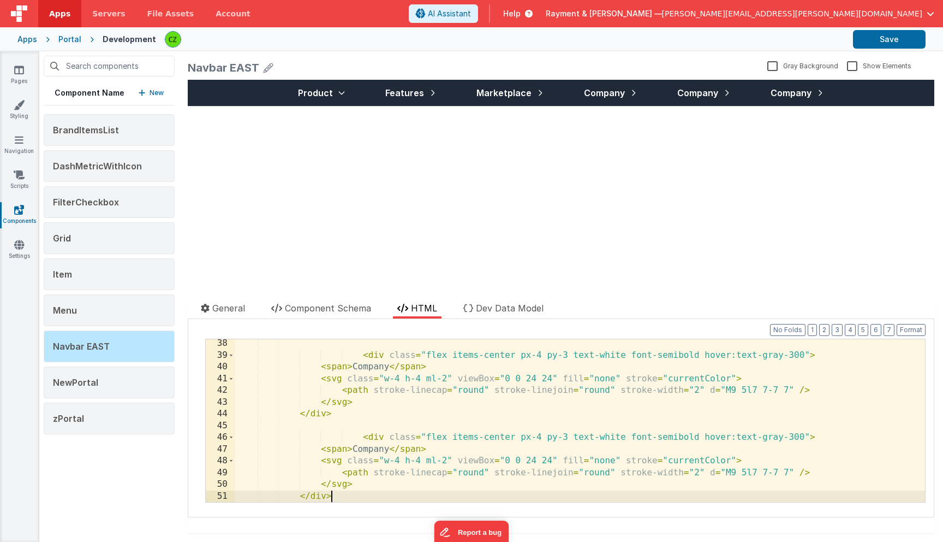
scroll to position [436, 0]
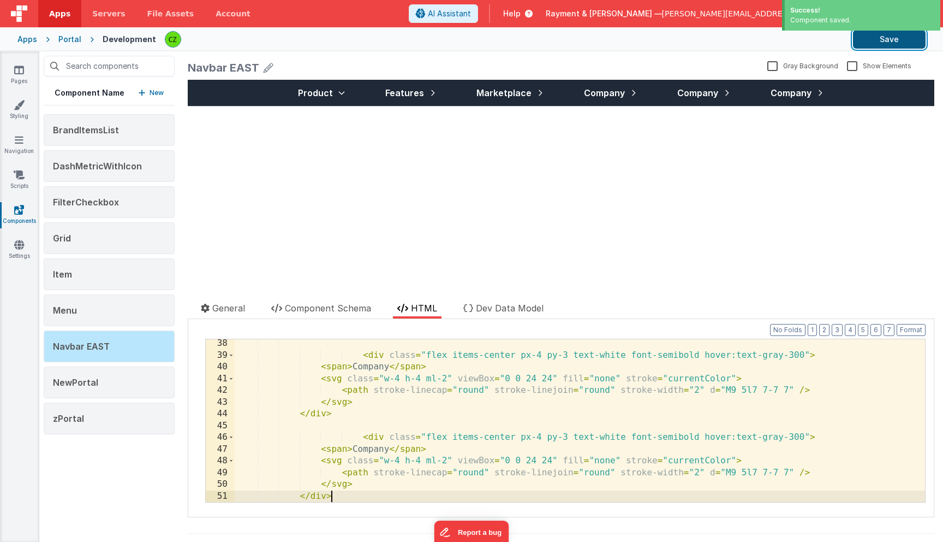
click at [904, 38] on button "Save" at bounding box center [889, 39] width 73 height 19
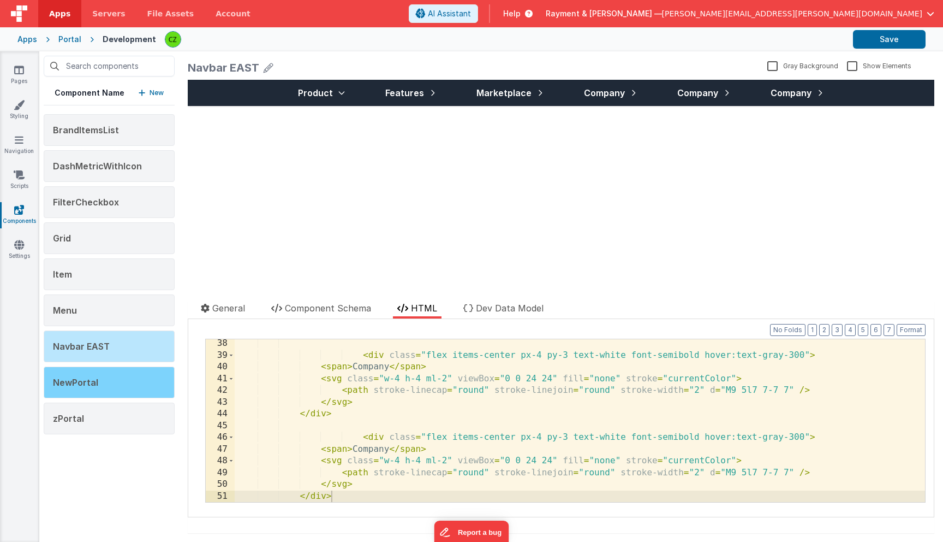
click at [84, 381] on span "NewPortal" at bounding box center [75, 382] width 45 height 11
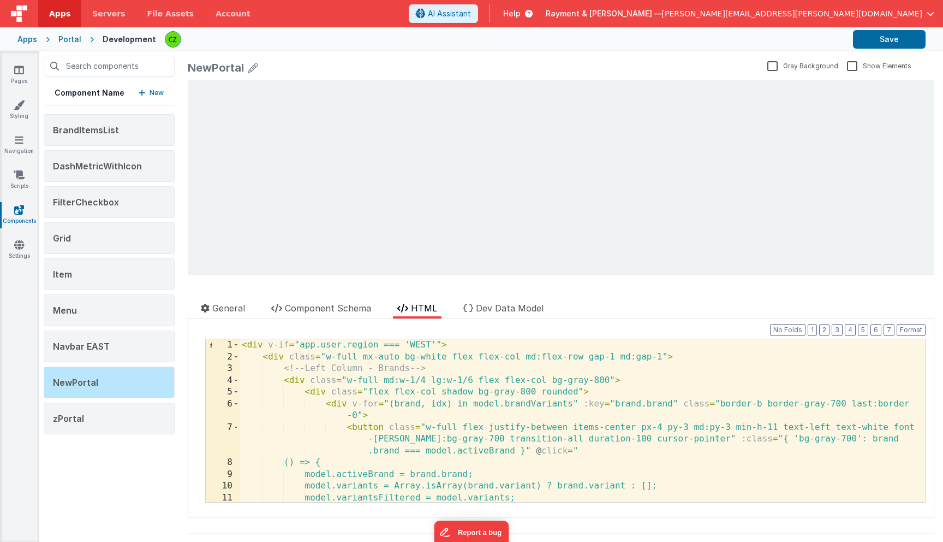
scroll to position [0, 0]
click at [423, 402] on div "< div v-if = "app.user.region === 'WEST'" > < div class = "w-full mx-auto bg-wh…" at bounding box center [583, 432] width 686 height 186
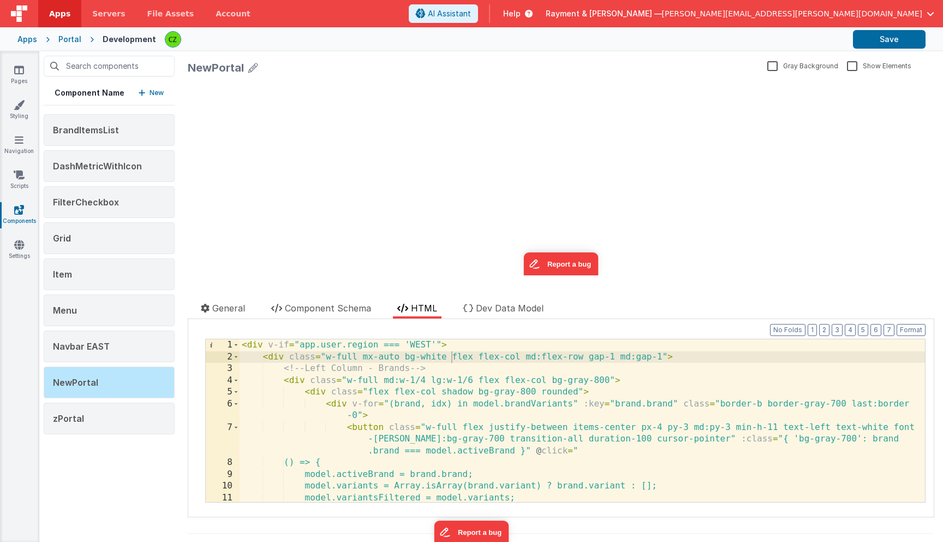
click at [453, 352] on div "< div v-if = "app.user.region === 'WEST'" > < div class = "w-full mx-auto bg-wh…" at bounding box center [583, 432] width 686 height 186
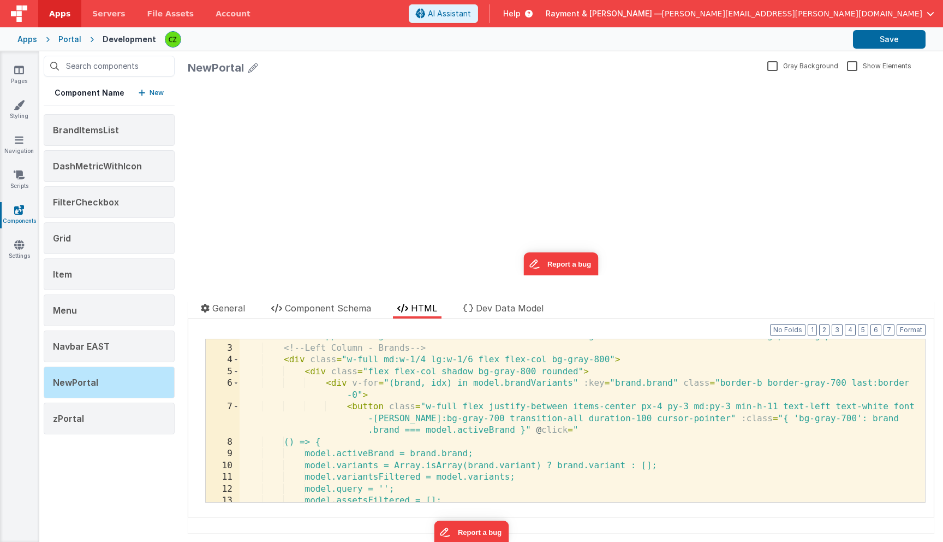
scroll to position [1210, 0]
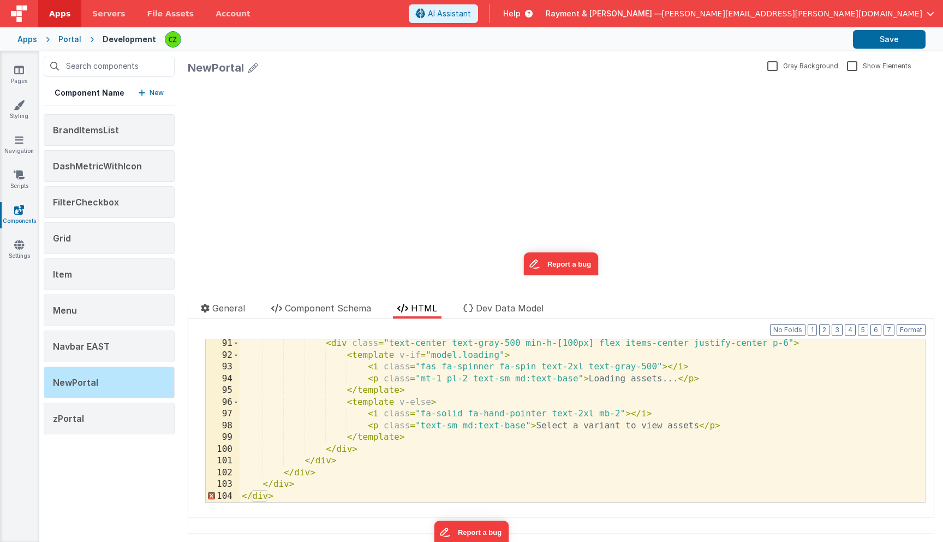
click at [307, 496] on div "< div class = "text-center text-gray-500 min-h-[100px] flex items-center justif…" at bounding box center [583, 430] width 686 height 186
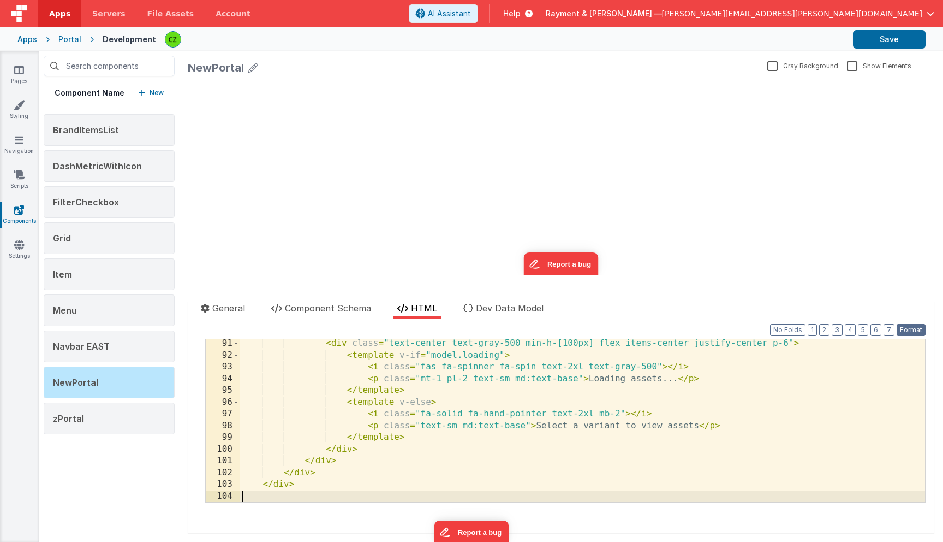
click at [912, 328] on button "Format" at bounding box center [911, 330] width 29 height 12
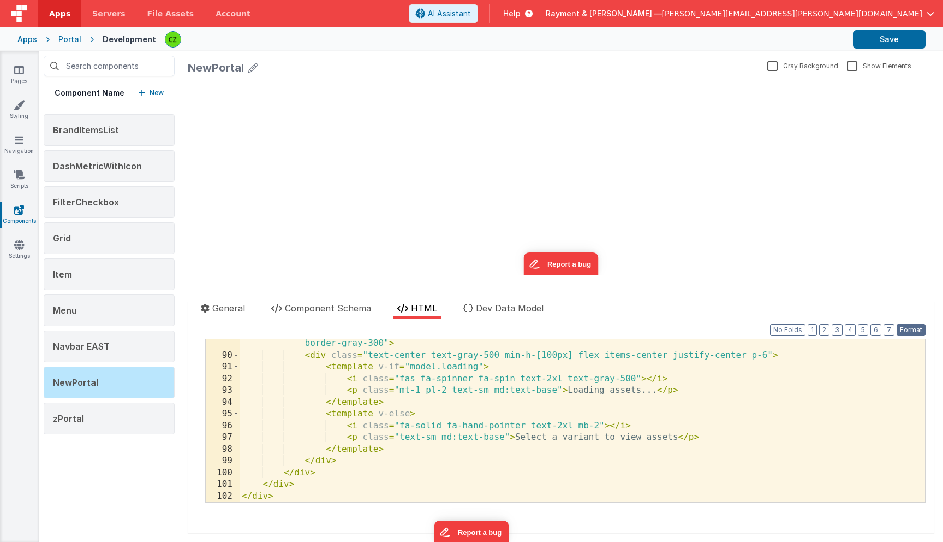
scroll to position [1175, 0]
click at [884, 40] on button "Save" at bounding box center [889, 39] width 73 height 19
click at [462, 442] on div "< div v-else class = "flex items-center justify-center min-h-[40vh] md:h-full b…" at bounding box center [583, 425] width 686 height 198
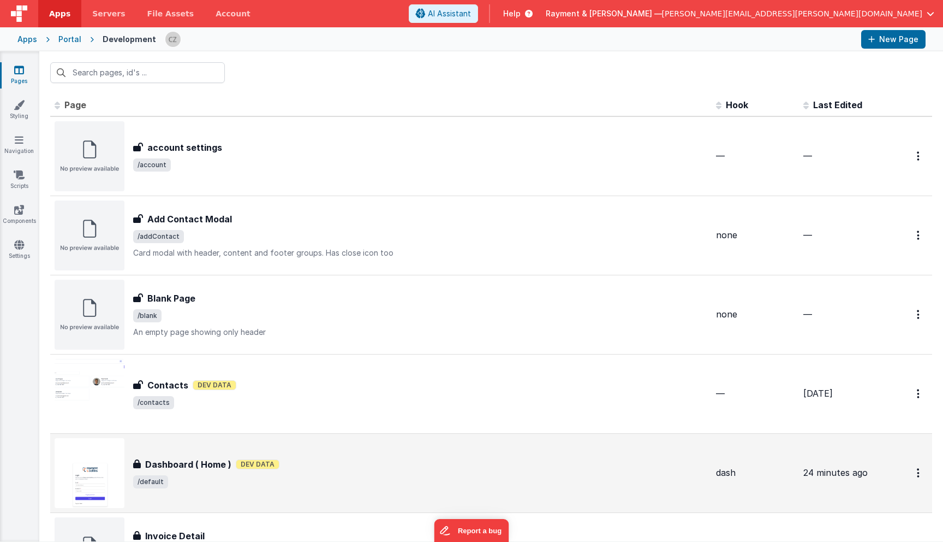
click at [309, 464] on div "Dashboard ( Home ) Dev Data" at bounding box center [420, 463] width 574 height 13
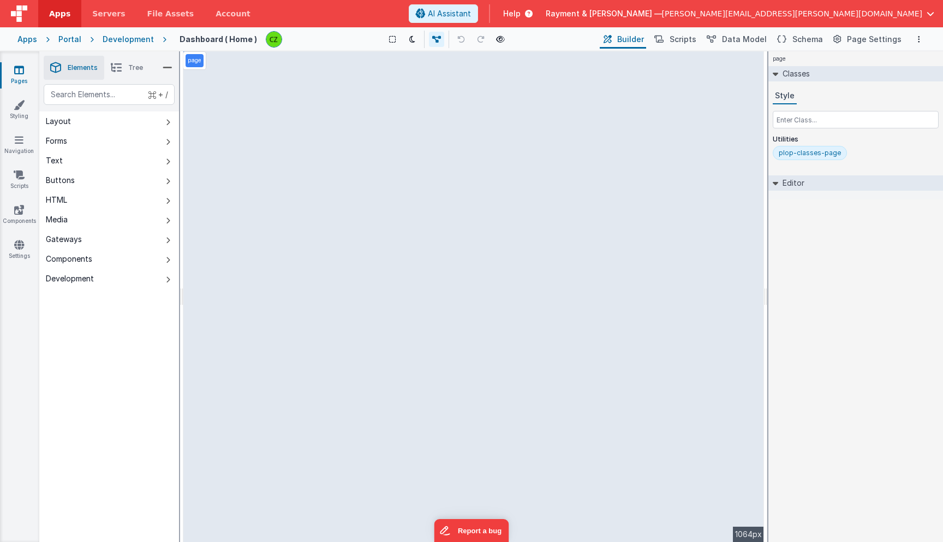
click at [133, 64] on span "Tree" at bounding box center [135, 67] width 15 height 9
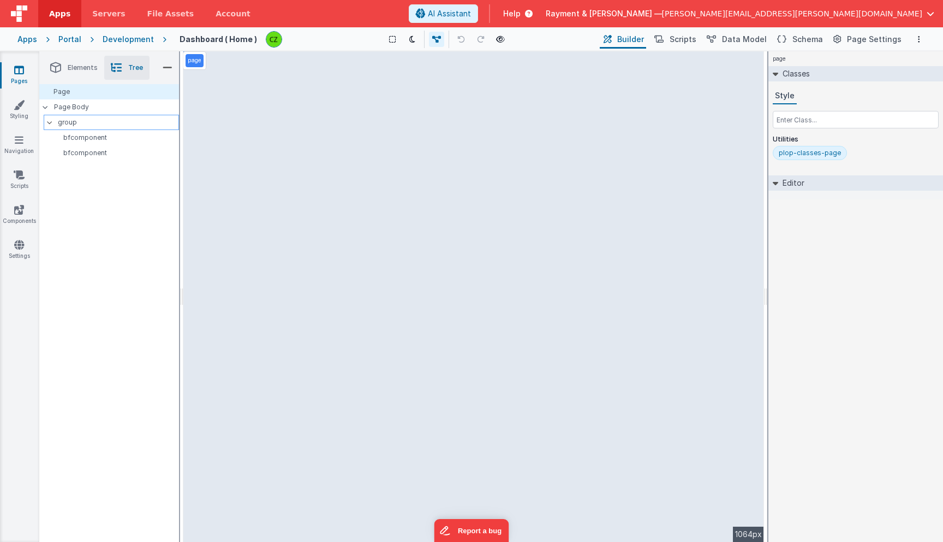
click at [105, 120] on p "group" at bounding box center [118, 122] width 121 height 12
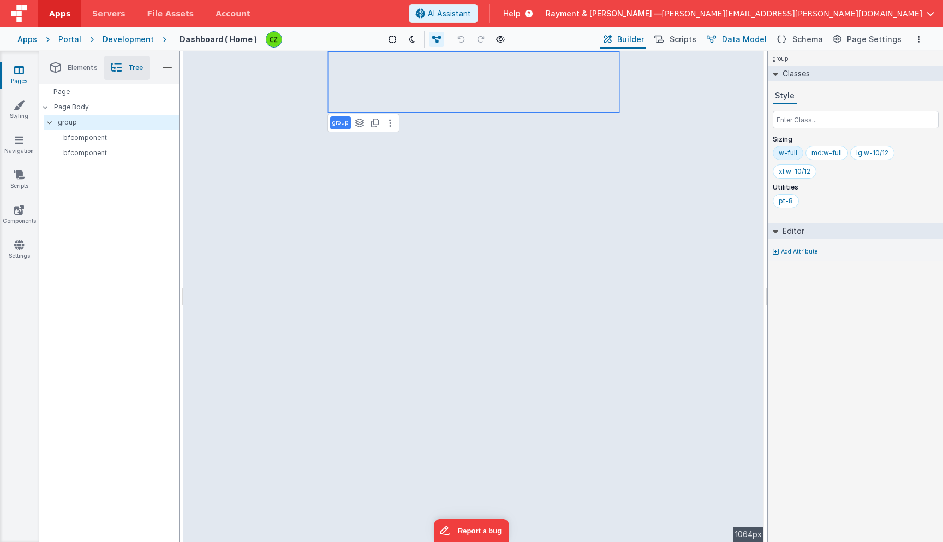
click at [762, 36] on span "Data Model" at bounding box center [744, 39] width 45 height 11
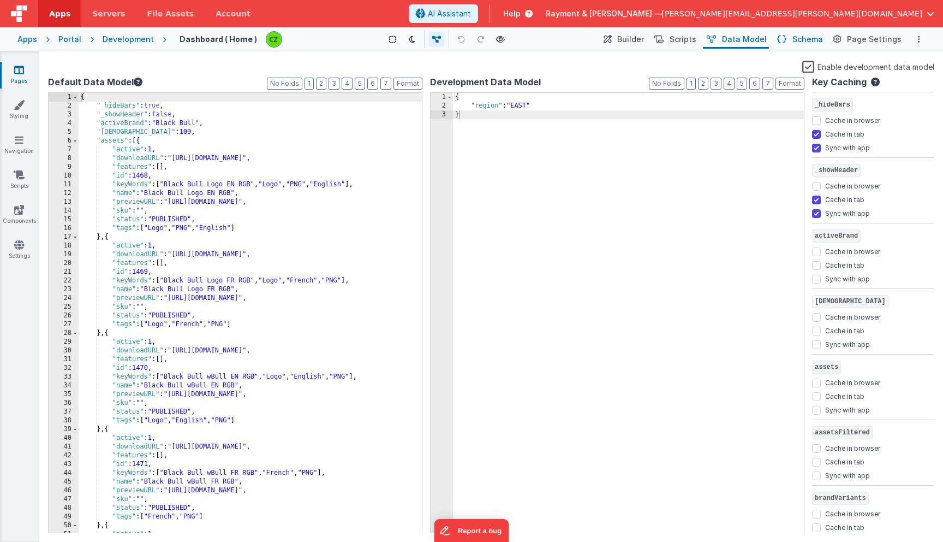
click at [801, 45] on button "Schema" at bounding box center [800, 39] width 52 height 19
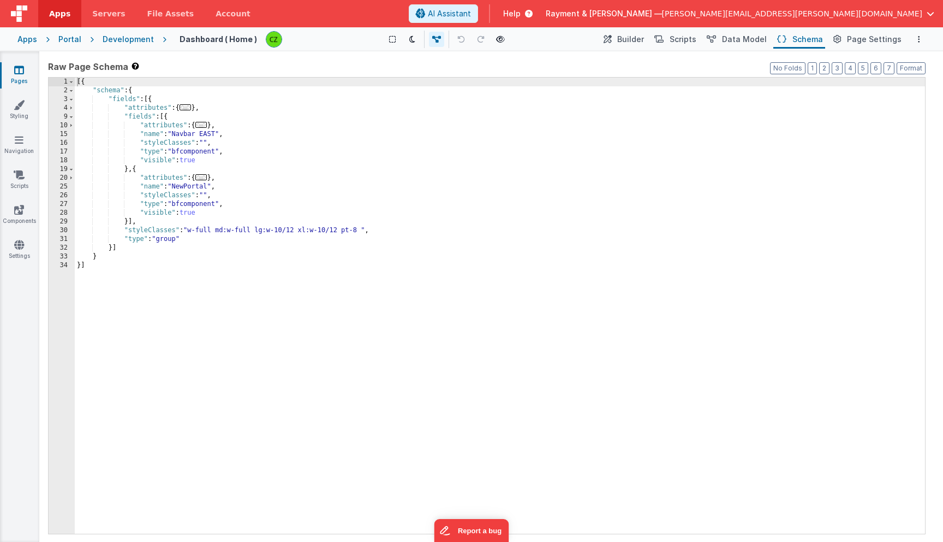
click at [202, 178] on span "..." at bounding box center [201, 177] width 12 height 6
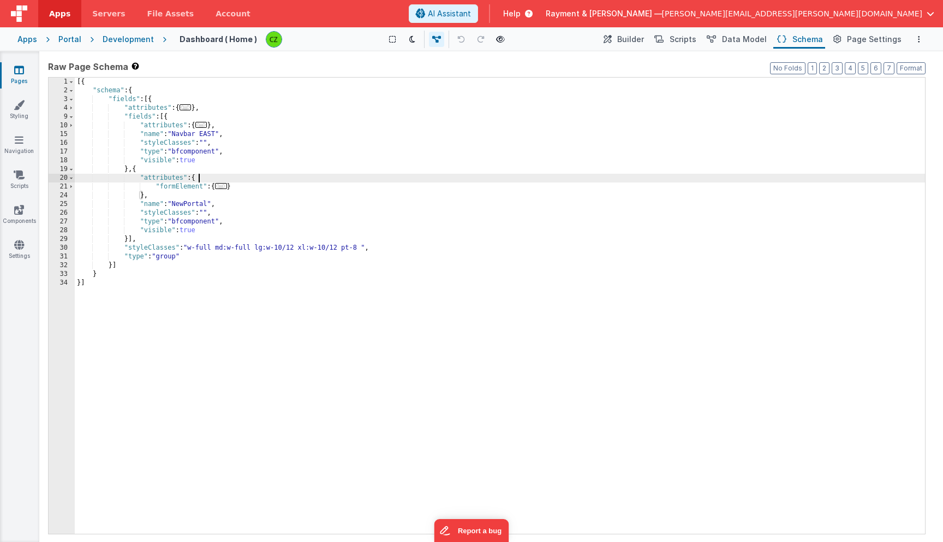
click at [223, 189] on span "..." at bounding box center [221, 186] width 12 height 6
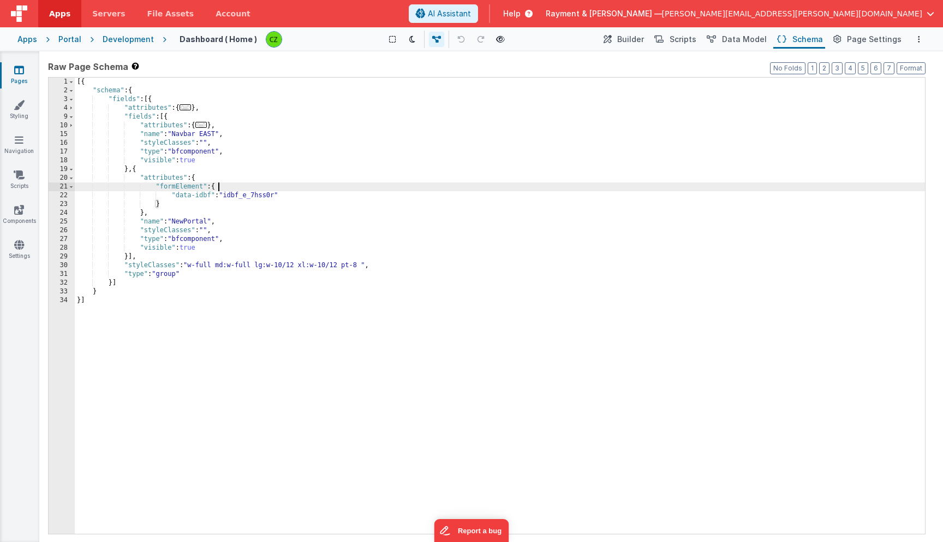
click at [184, 239] on div "[{ "schema" : { "fields" : [{ "attributes" : { ... } , "fields" : [{ "attribute…" at bounding box center [500, 314] width 851 height 473
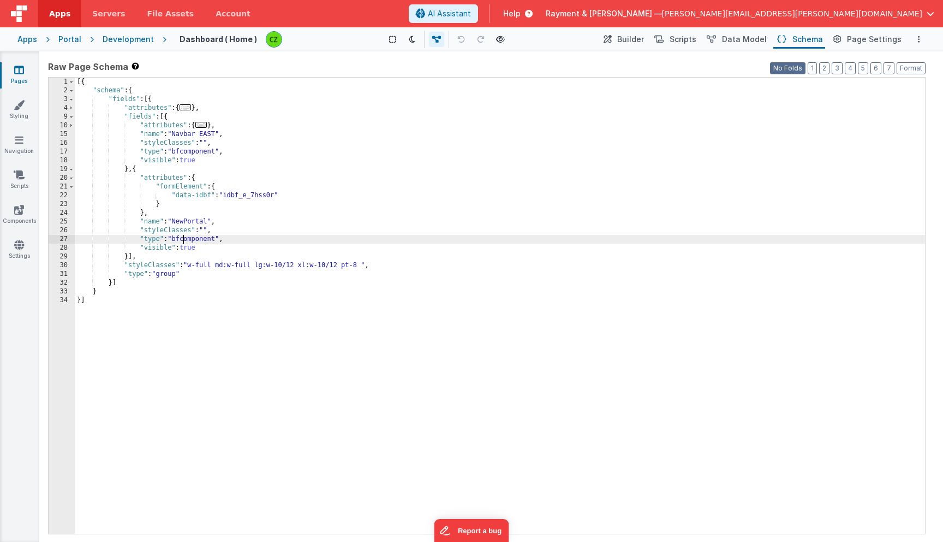
click at [793, 70] on button "No Folds" at bounding box center [787, 68] width 35 height 12
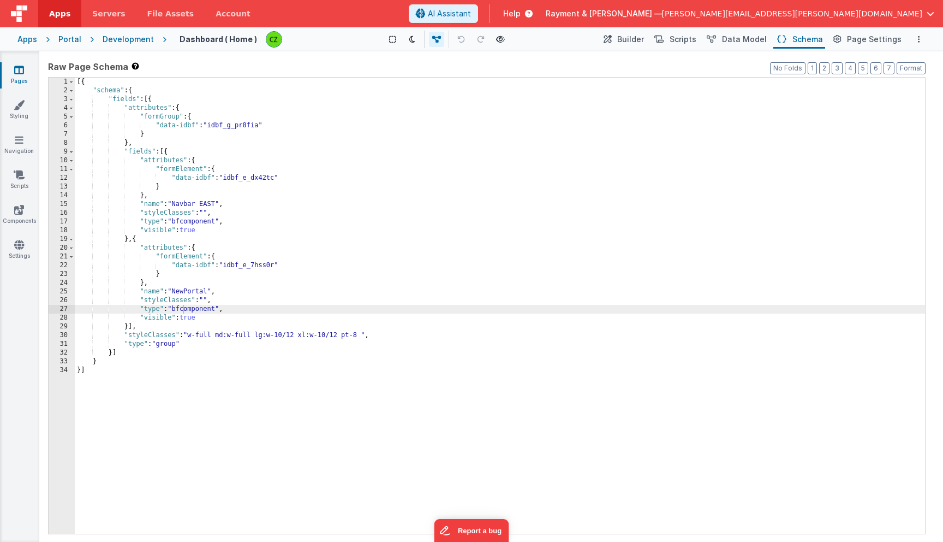
click at [247, 140] on div "[{ "schema" : { "fields" : [{ "attributes" : { "formGroup" : { "data-idbf" : "i…" at bounding box center [500, 314] width 851 height 473
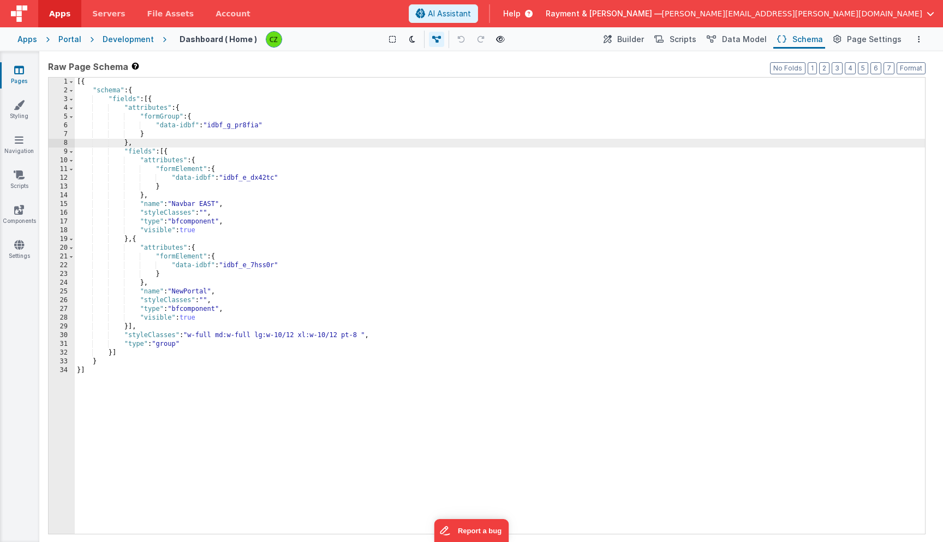
click at [302, 271] on div "[{ "schema" : { "fields" : [{ "attributes" : { "formGroup" : { "data-idbf" : "i…" at bounding box center [500, 314] width 851 height 473
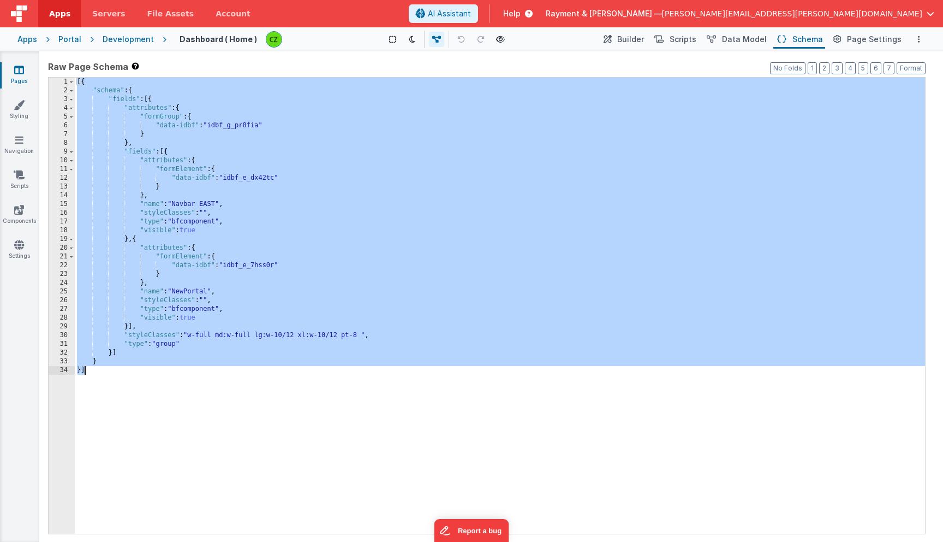
click at [314, 340] on div "[{ "schema" : { "fields" : [{ "attributes" : { "formGroup" : { "data-idbf" : "i…" at bounding box center [500, 314] width 851 height 473
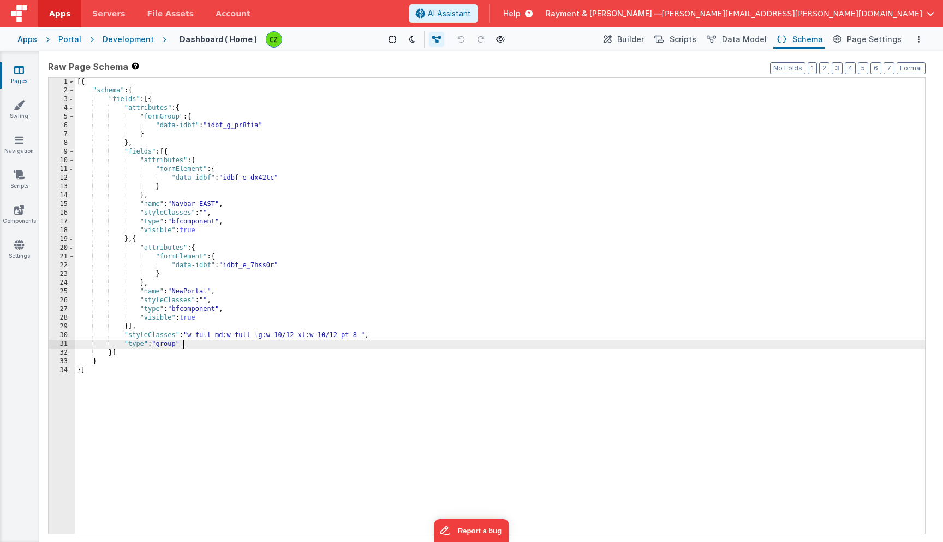
click at [261, 336] on div "[{ "schema" : { "fields" : [{ "attributes" : { "formGroup" : { "data-idbf" : "i…" at bounding box center [500, 314] width 851 height 473
click at [205, 211] on div "[{ "schema" : { "fields" : [{ "attributes" : { "formGroup" : { "data-idbf" : "i…" at bounding box center [500, 314] width 851 height 473
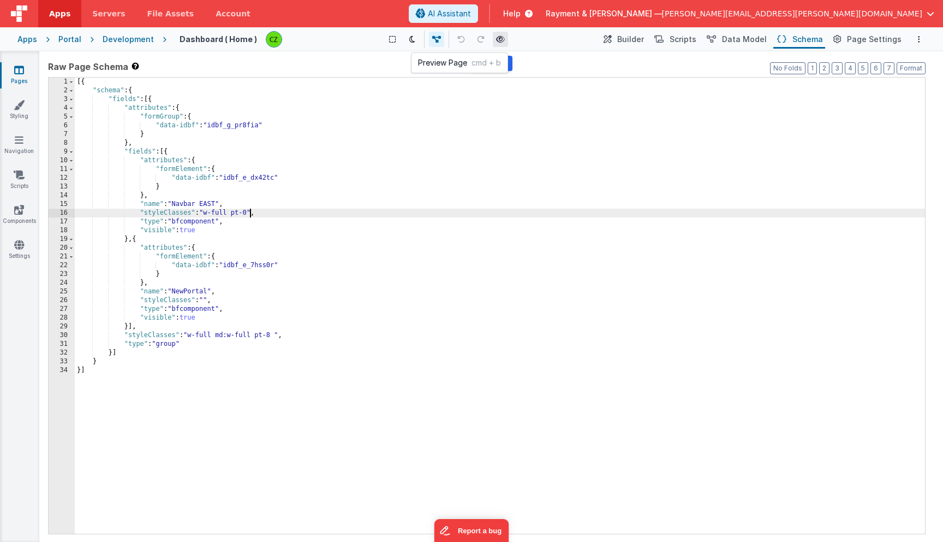
click at [504, 41] on icon at bounding box center [500, 39] width 9 height 8
click at [262, 213] on div "[{ "schema" : { "fields" : [{ "attributes" : { "formGroup" : { "data-idbf" : "i…" at bounding box center [500, 314] width 851 height 473
click at [499, 37] on icon at bounding box center [500, 39] width 9 height 8
click at [500, 40] on icon at bounding box center [500, 39] width 9 height 8
click at [683, 39] on span "Scripts" at bounding box center [683, 39] width 27 height 11
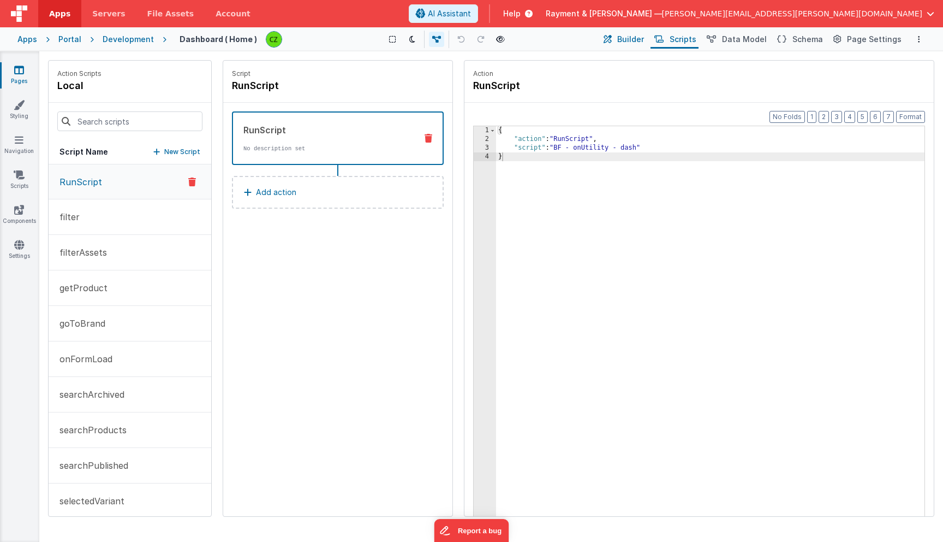
click at [627, 35] on button "Builder" at bounding box center [623, 39] width 46 height 19
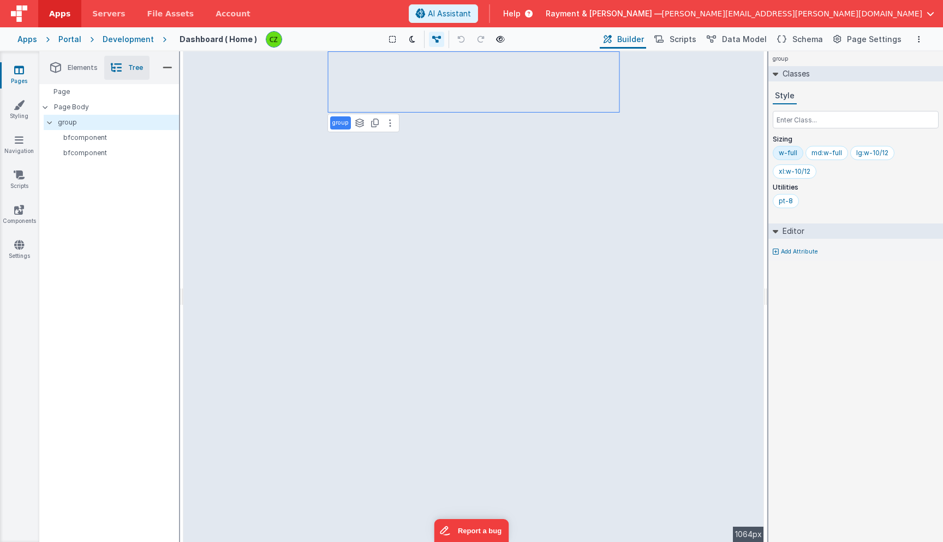
click at [88, 191] on div "Page Page Body group bfcomponent bfcomponent" at bounding box center [109, 312] width 140 height 457
click at [72, 66] on span "Elements" at bounding box center [83, 67] width 30 height 9
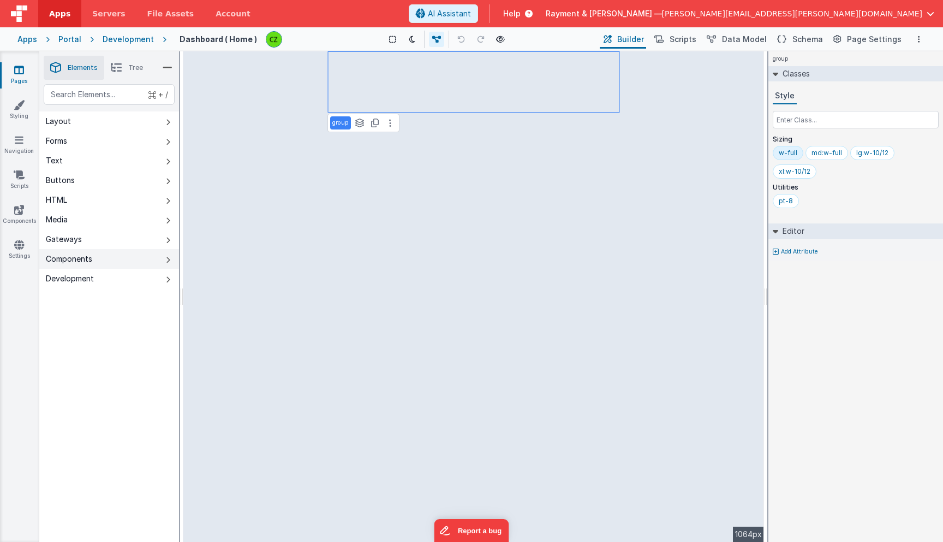
click at [97, 253] on button "Components" at bounding box center [109, 259] width 140 height 20
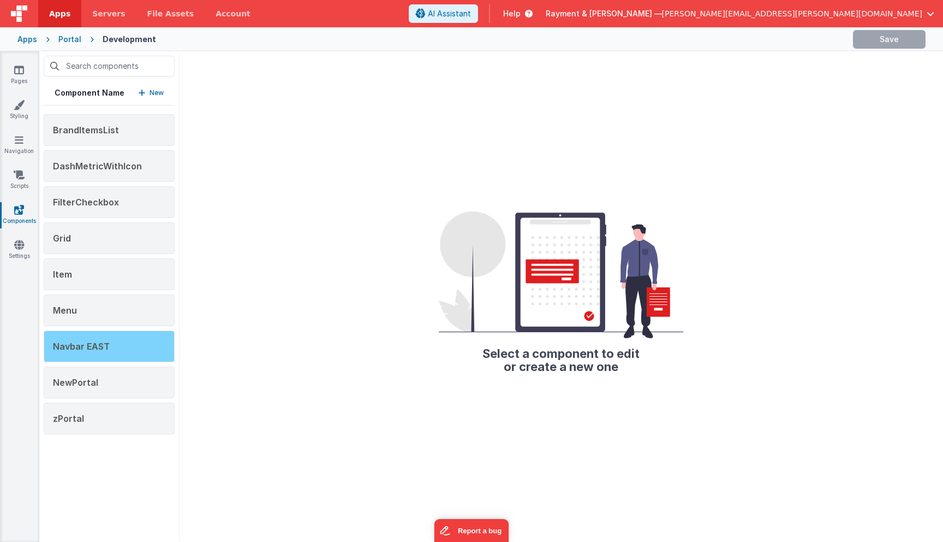
click at [119, 344] on div "Navbar EAST" at bounding box center [109, 346] width 131 height 32
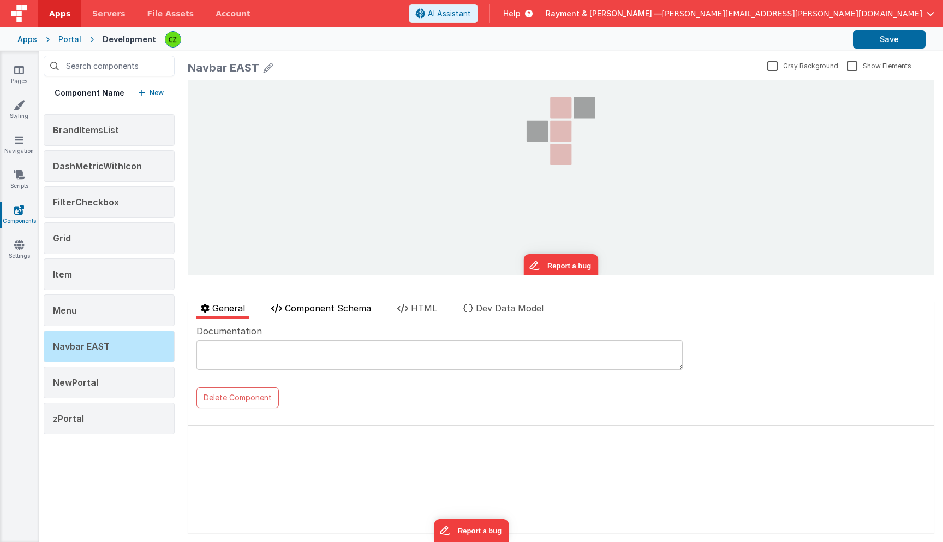
click at [358, 305] on span "Component Schema" at bounding box center [328, 307] width 86 height 11
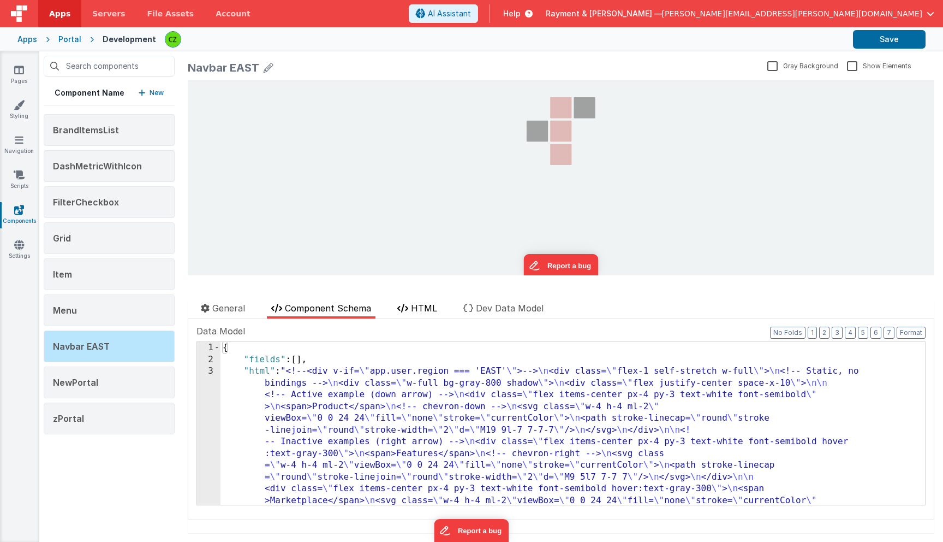
click at [429, 309] on span "HTML" at bounding box center [424, 307] width 26 height 11
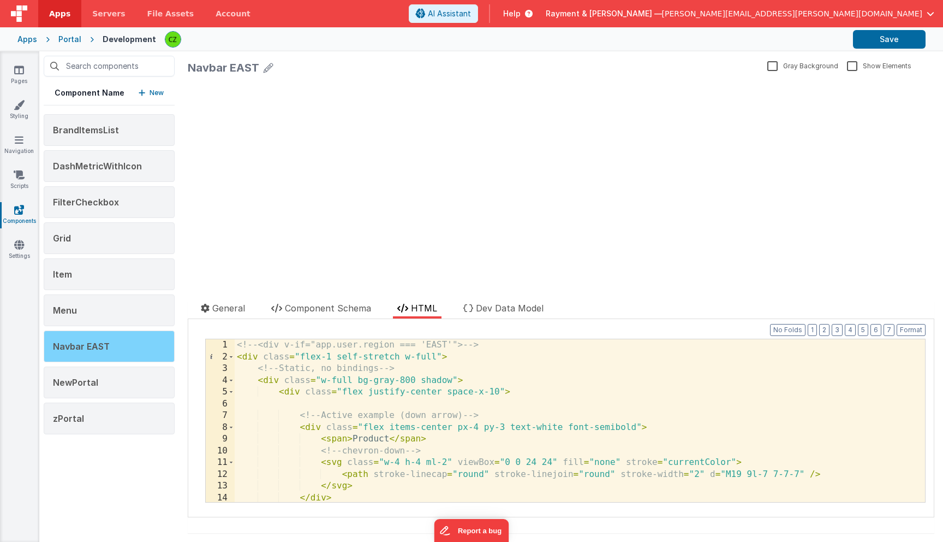
click at [97, 343] on span "Navbar EAST" at bounding box center [81, 346] width 57 height 11
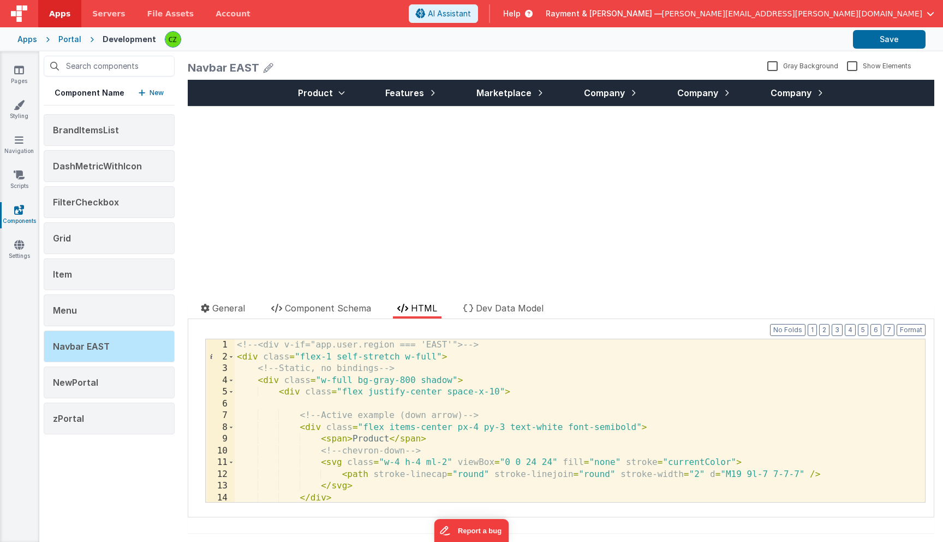
click at [341, 360] on div "<!-- <div v-if="app.user.region === 'EAST'"> --> < div class = "flex-1 self-str…" at bounding box center [580, 432] width 691 height 186
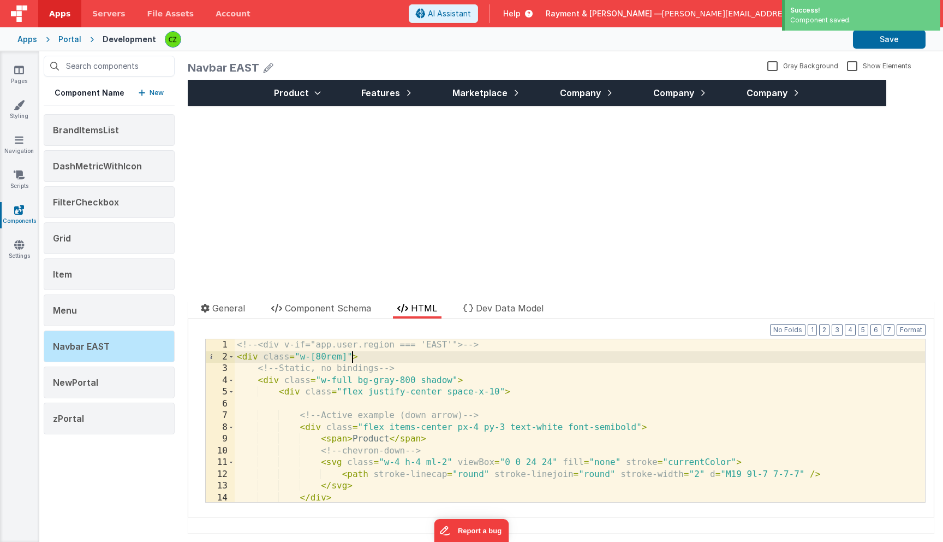
click at [382, 198] on div "Product Features Marketplace Company Company Company update page model (See sch…" at bounding box center [561, 177] width 747 height 195
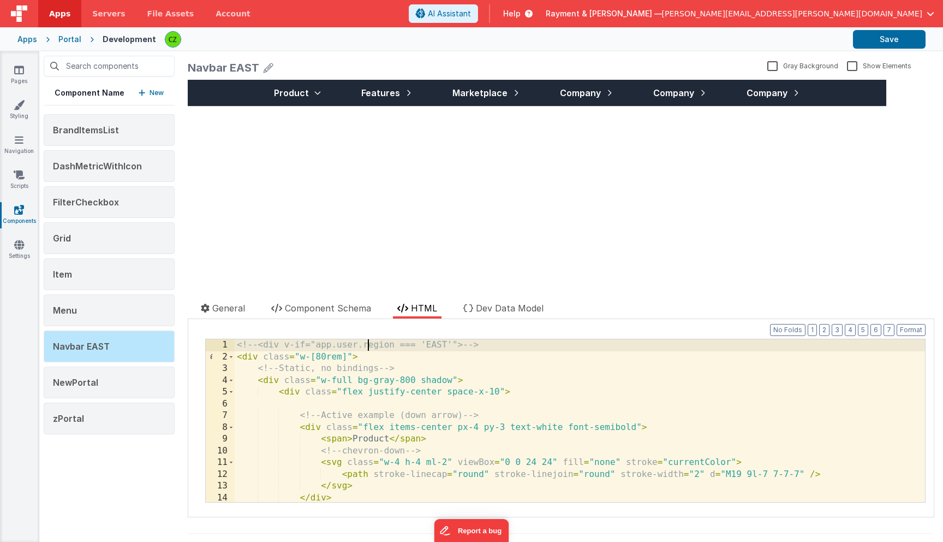
click at [370, 346] on div "<!-- <div v-if="app.user.region === 'EAST'"> --> < div class = "w-[80rem]" > <!…" at bounding box center [580, 432] width 691 height 186
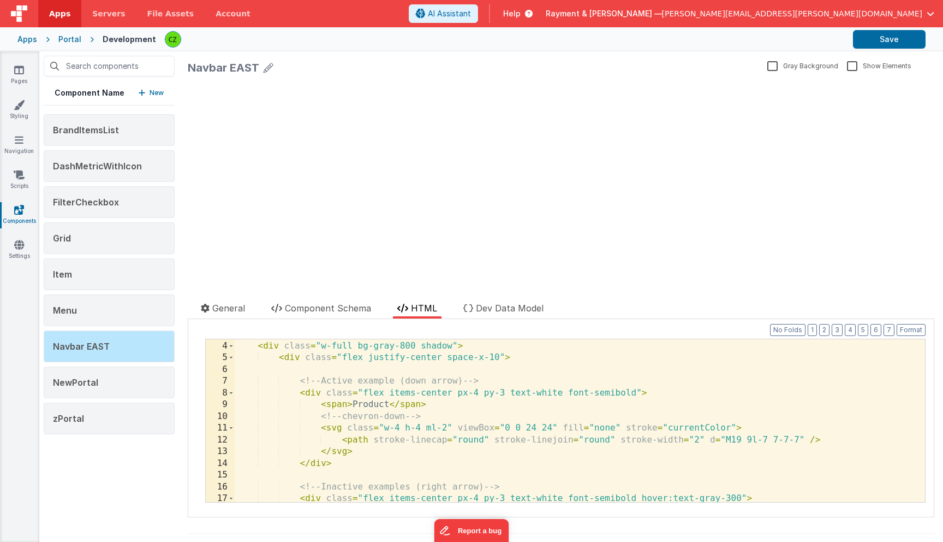
scroll to position [34, 0]
click at [372, 403] on div "<!-- Static, no bindings --> < div class = "w-full bg-gray-800 shadow" > < div …" at bounding box center [580, 421] width 691 height 186
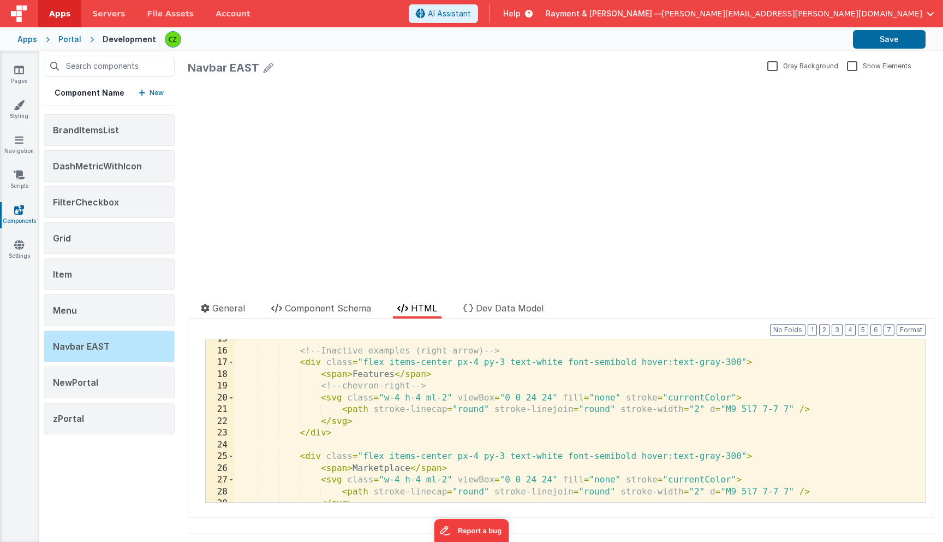
scroll to position [184, 0]
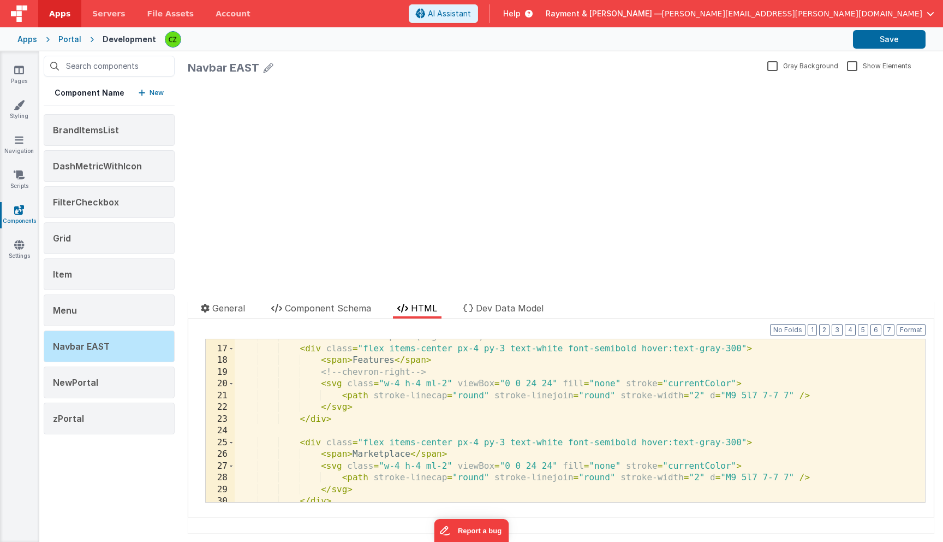
click at [370, 361] on div "<!-- Inactive examples (right arrow) --> < div class = "flex items-center px-4 …" at bounding box center [580, 424] width 691 height 186
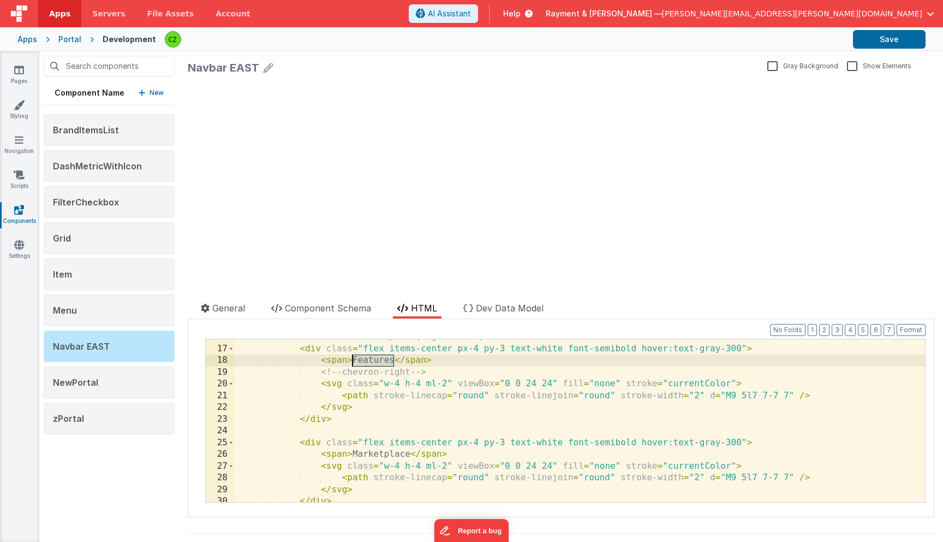
click at [370, 361] on div "<!-- Inactive examples (right arrow) --> < div class = "flex items-center px-4 …" at bounding box center [580, 424] width 691 height 186
click at [379, 455] on div "<!-- Inactive examples (right arrow) --> < div class = "flex items-center px-4 …" at bounding box center [580, 424] width 691 height 186
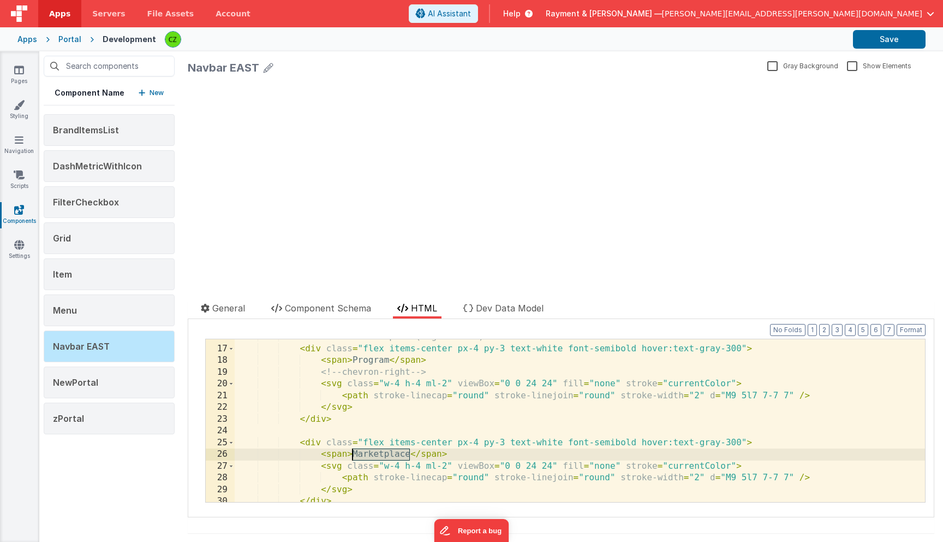
click at [379, 455] on div "<!-- Inactive examples (right arrow) --> < div class = "flex items-center px-4 …" at bounding box center [580, 424] width 691 height 186
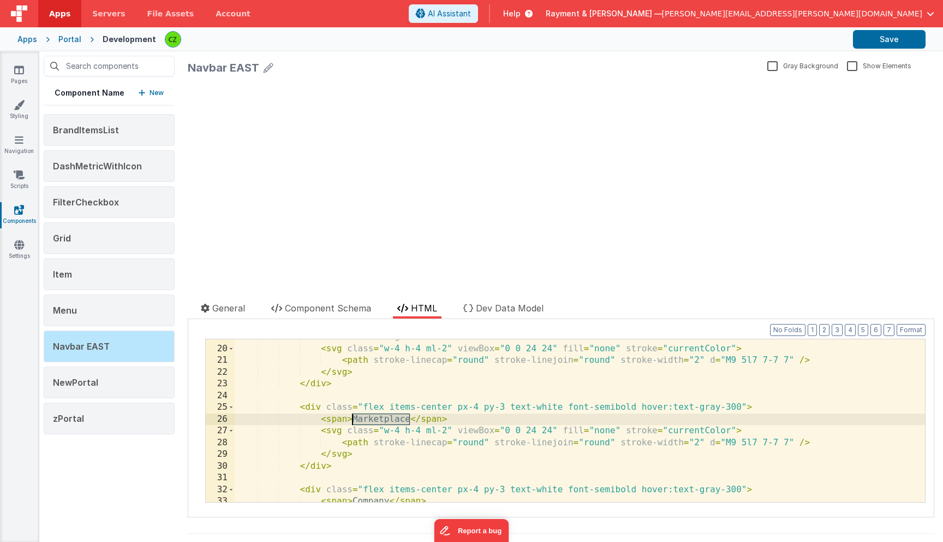
scroll to position [219, 0]
click at [374, 419] on div "<!-- chevron-right --> < svg class = "w-4 h-4 ml-2" viewBox = "0 0 24 24" fill …" at bounding box center [580, 424] width 691 height 186
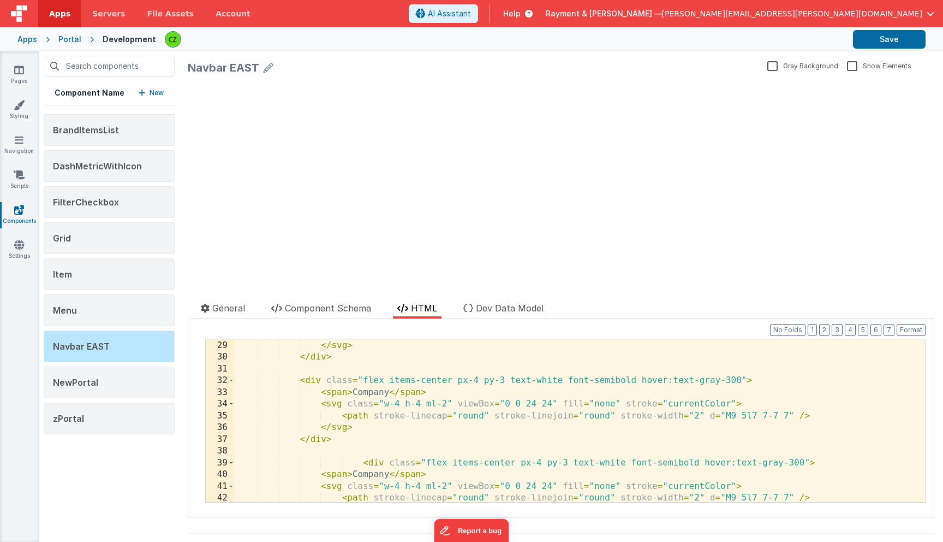
scroll to position [328, 0]
click at [366, 400] on div "< path stroke-linecap = "round" stroke-linejoin = "round" stroke-width = "2" d …" at bounding box center [580, 421] width 691 height 186
click at [371, 393] on div "< path stroke-linecap = "round" stroke-linejoin = "round" stroke-width = "2" d …" at bounding box center [580, 421] width 691 height 186
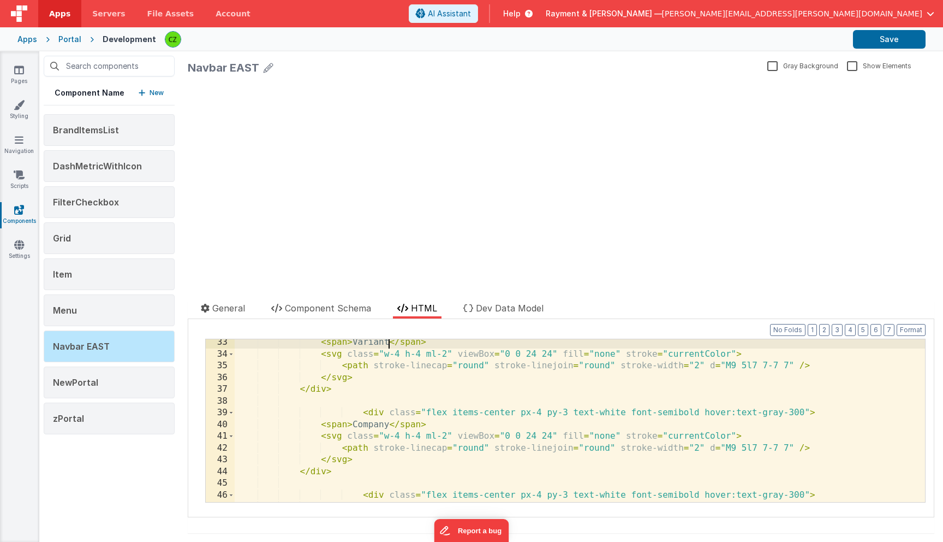
scroll to position [400, 0]
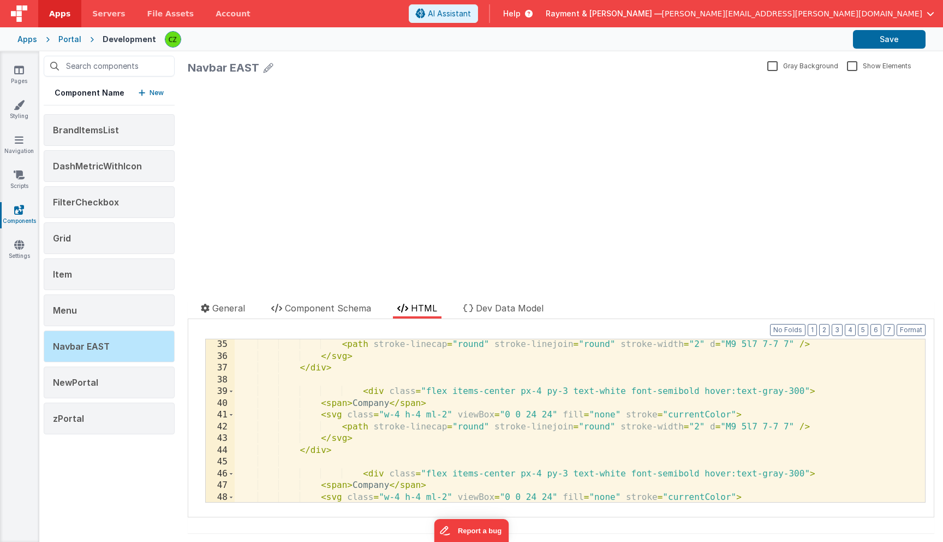
click at [377, 400] on div "< path stroke-linecap = "round" stroke-linejoin = "round" stroke-width = "2" d …" at bounding box center [580, 431] width 691 height 186
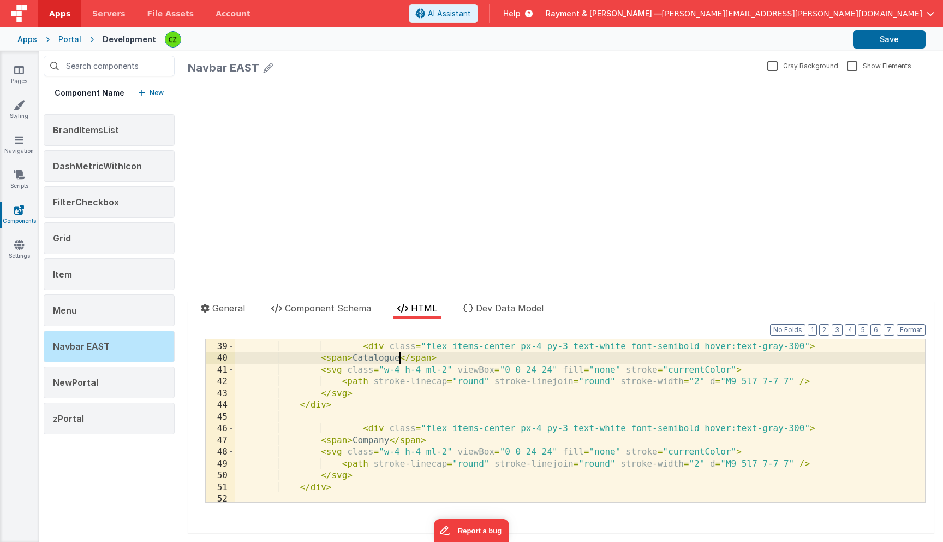
scroll to position [483, 0]
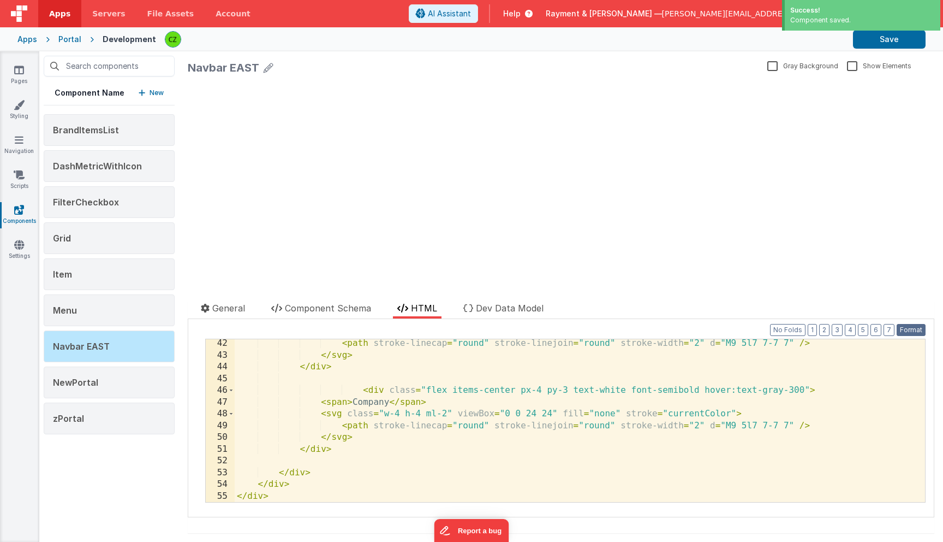
click at [907, 330] on button "Format" at bounding box center [911, 330] width 29 height 12
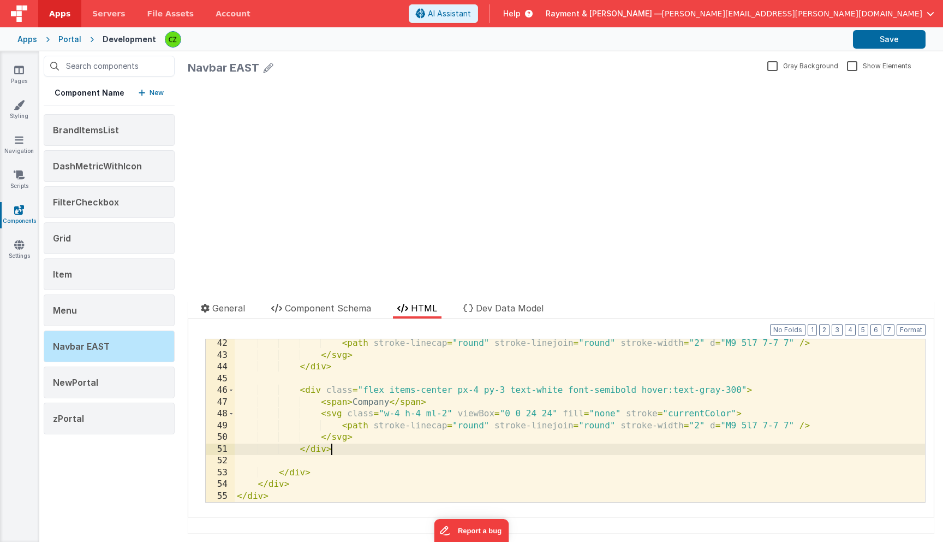
click at [365, 454] on div "< path stroke-linecap = "round" stroke-linejoin = "round" stroke-width = "2" d …" at bounding box center [580, 430] width 691 height 186
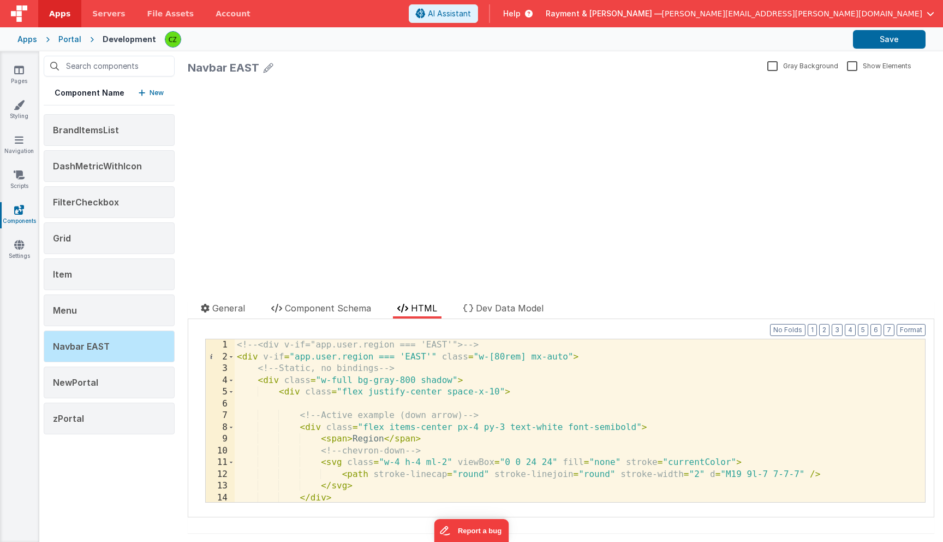
click at [477, 359] on div "<!-- <div v-if="app.user.region === 'EAST'"> --> < div v-if = "app.user.region …" at bounding box center [580, 432] width 691 height 186
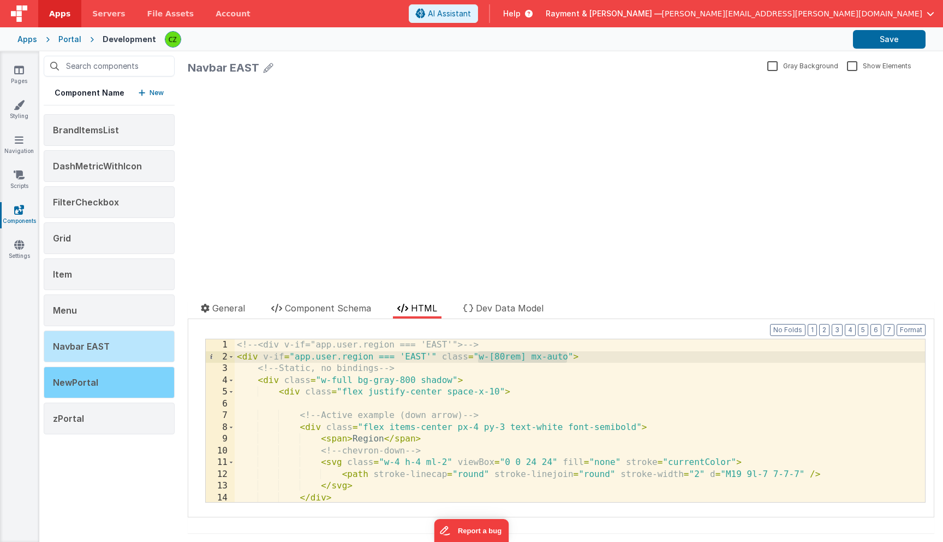
click at [123, 379] on div "NewPortal" at bounding box center [109, 382] width 131 height 32
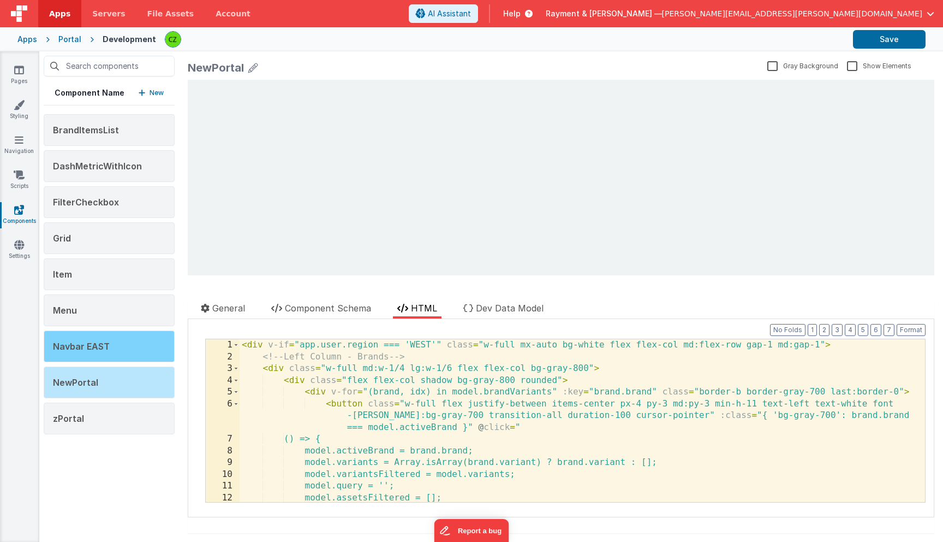
click at [115, 346] on div "Navbar EAST" at bounding box center [109, 346] width 131 height 32
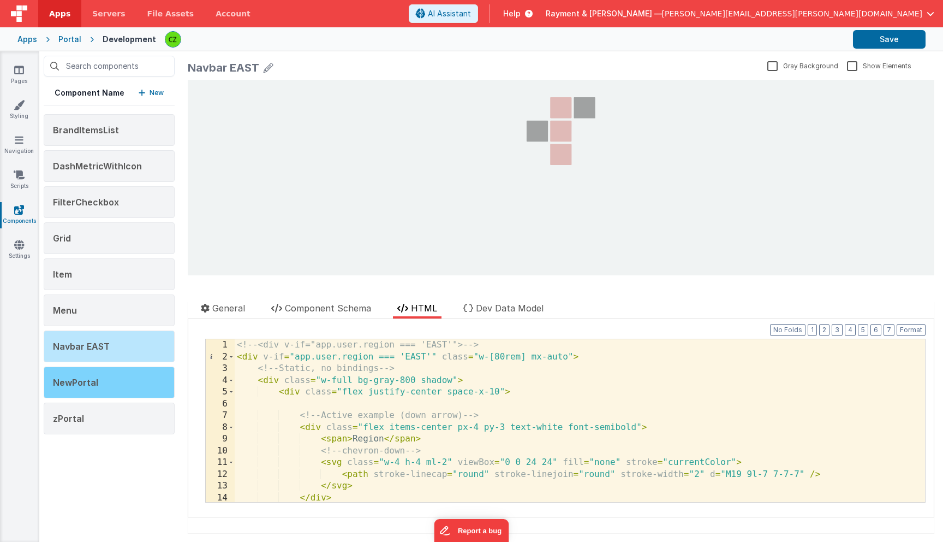
click at [111, 383] on div "NewPortal" at bounding box center [109, 382] width 131 height 32
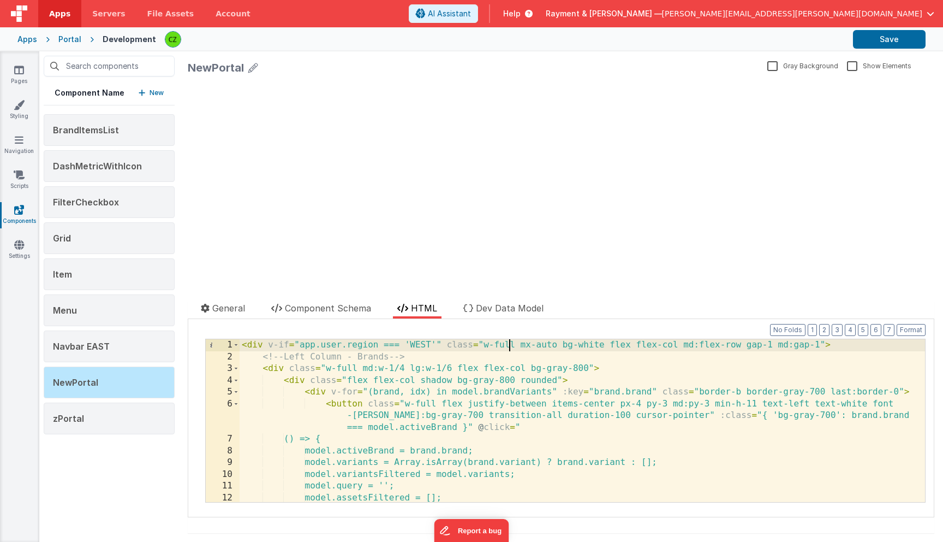
click at [507, 346] on div "< div v-if = "app.user.region === 'WEST'" class = "w-full mx-auto bg-white flex…" at bounding box center [583, 432] width 686 height 186
click at [503, 347] on div "< div v-if = "app.user.region === 'WEST'" class = "w-[80rem] mx-auto bg-white f…" at bounding box center [583, 432] width 686 height 186
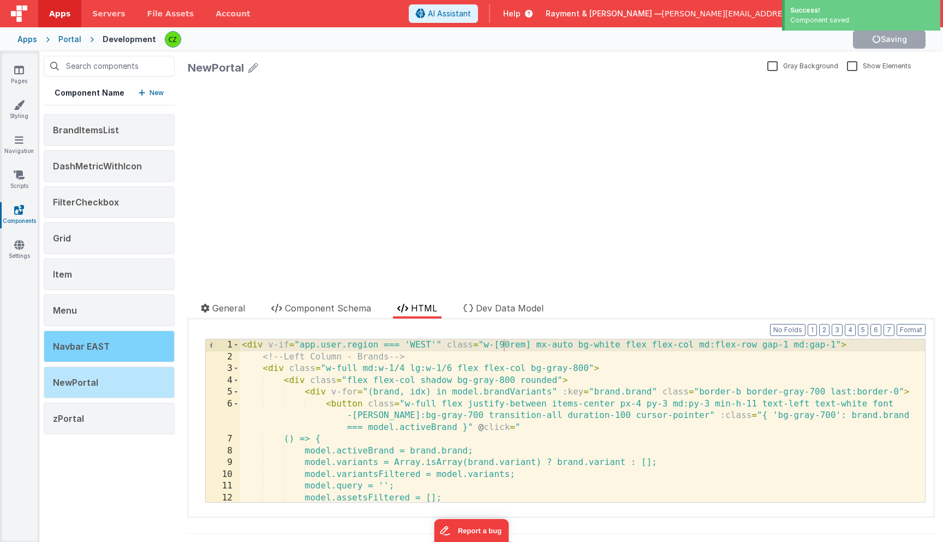
click at [111, 341] on div "Navbar EAST" at bounding box center [109, 346] width 131 height 32
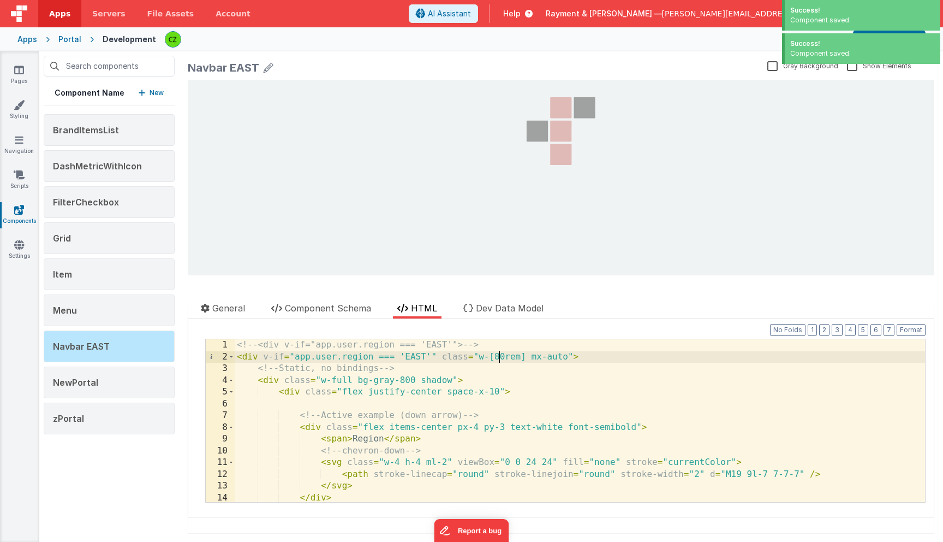
click at [499, 358] on div "<!-- <div v-if="app.user.region === 'EAST'"> --> < div v-if = "app.user.region …" at bounding box center [580, 432] width 691 height 186
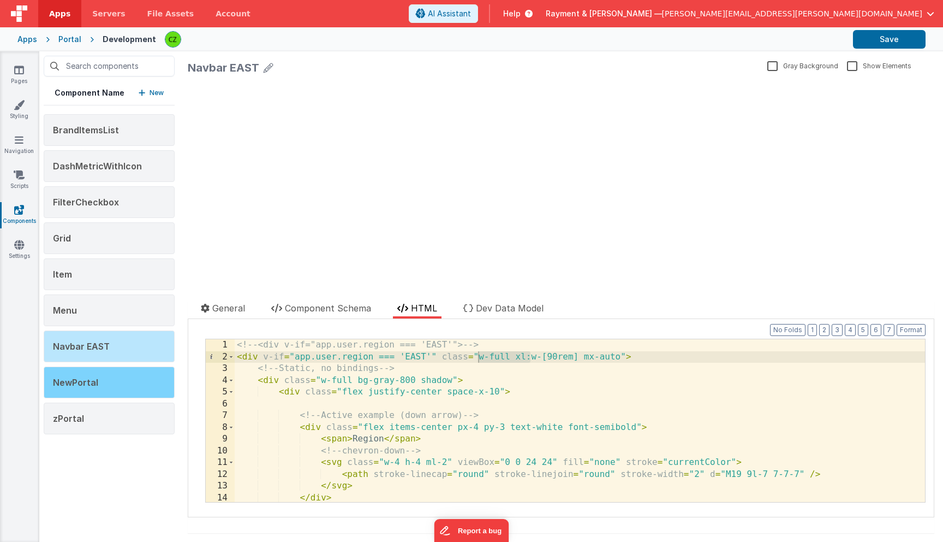
click at [113, 384] on div "NewPortal" at bounding box center [109, 382] width 131 height 32
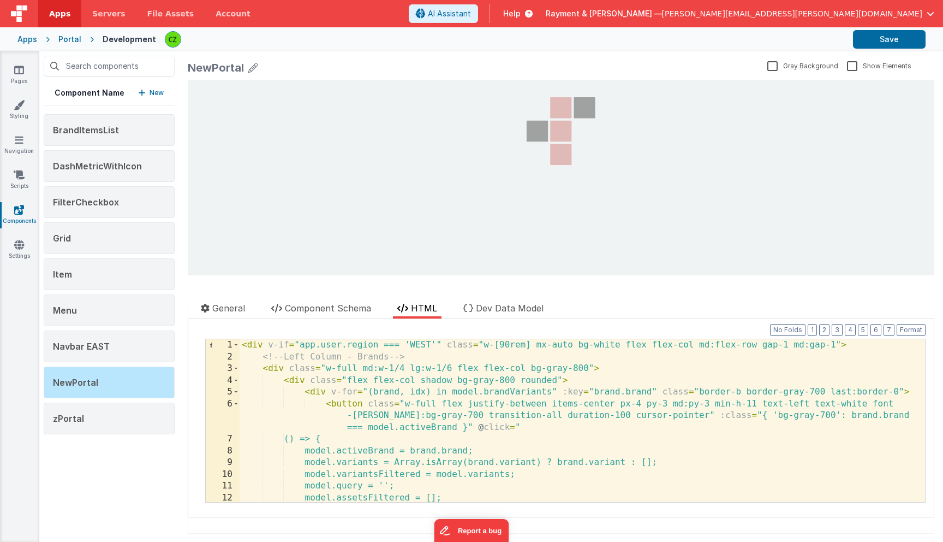
click at [536, 347] on div "< div v-if = "app.user.region === 'WEST'" class = "w-[90rem] mx-auto bg-white f…" at bounding box center [583, 432] width 686 height 186
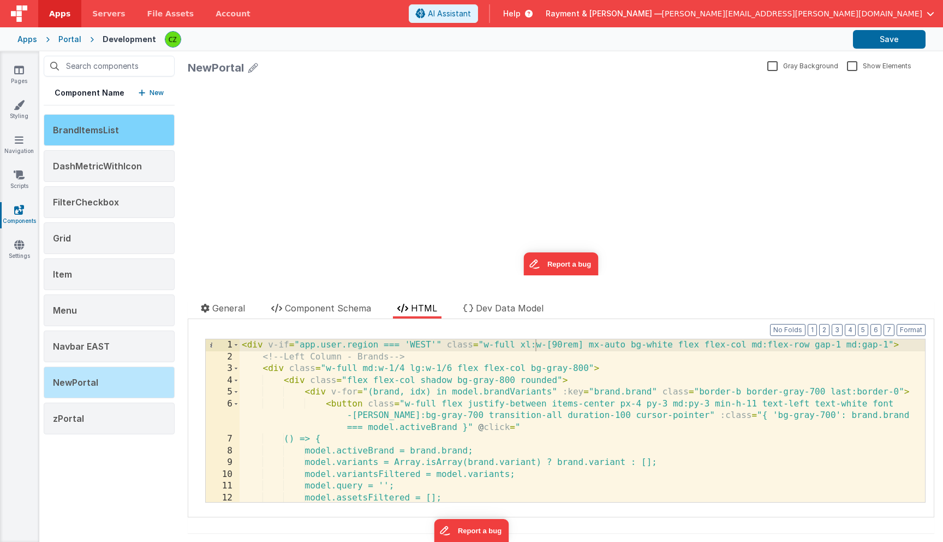
click at [96, 126] on span "BrandItemsList" at bounding box center [86, 129] width 66 height 11
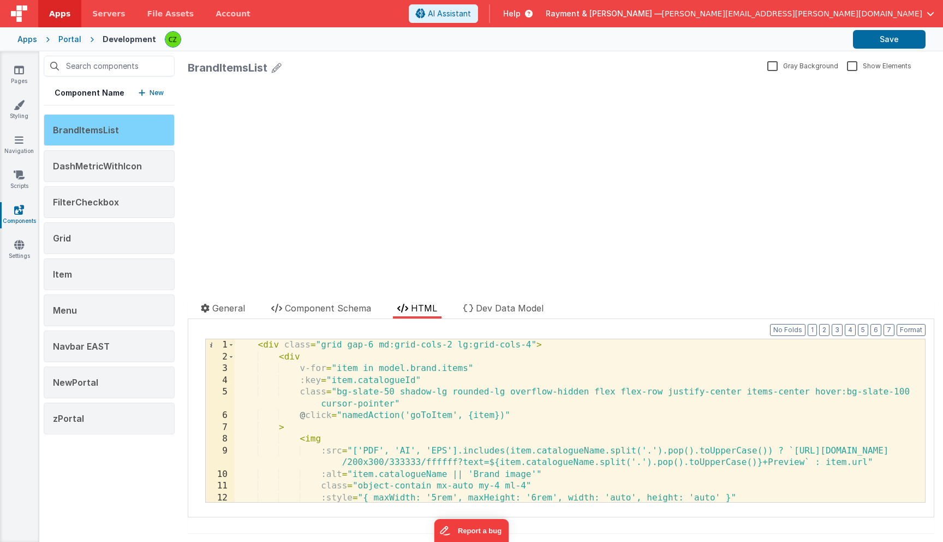
click at [100, 130] on span "BrandItemsList" at bounding box center [86, 129] width 66 height 11
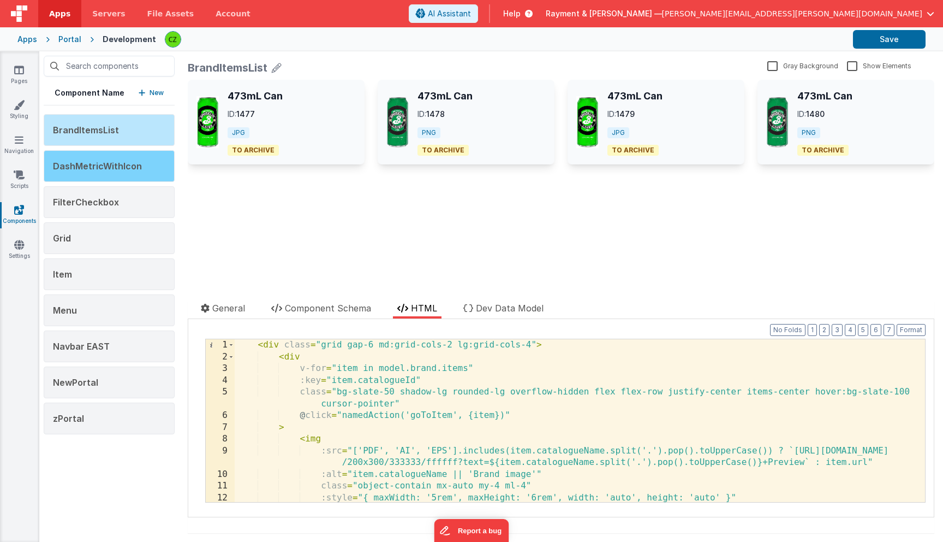
click at [104, 165] on span "DashMetricWithIcon" at bounding box center [97, 165] width 89 height 11
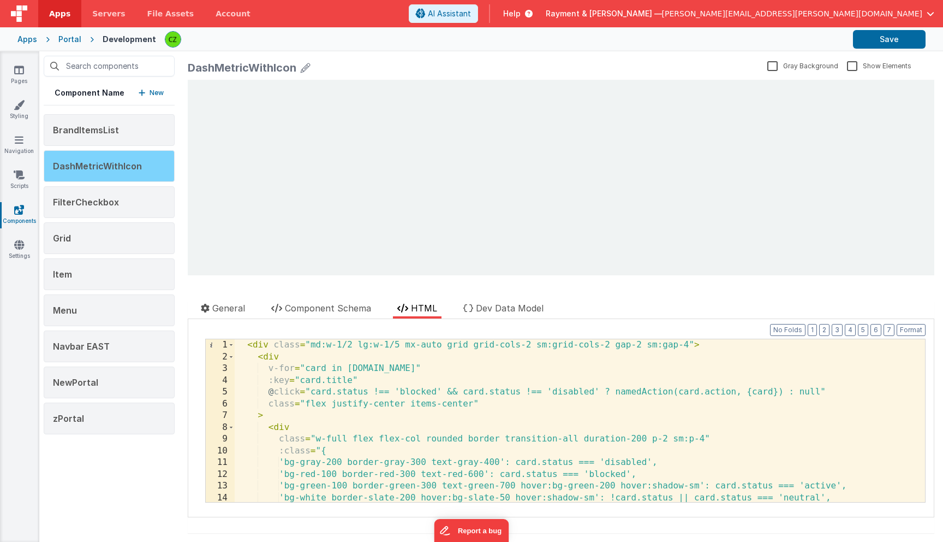
click at [99, 166] on span "DashMetricWithIcon" at bounding box center [97, 165] width 89 height 11
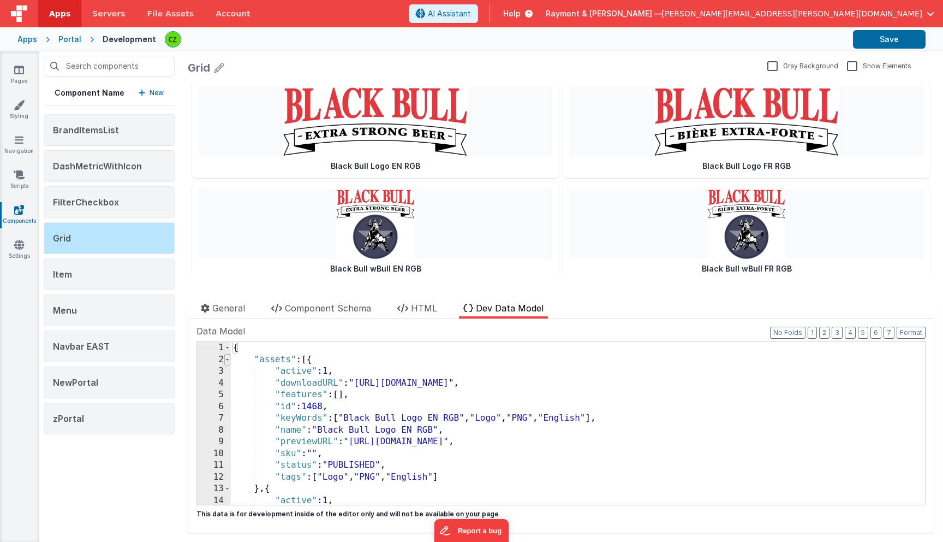
click at [228, 360] on span at bounding box center [227, 360] width 6 height 12
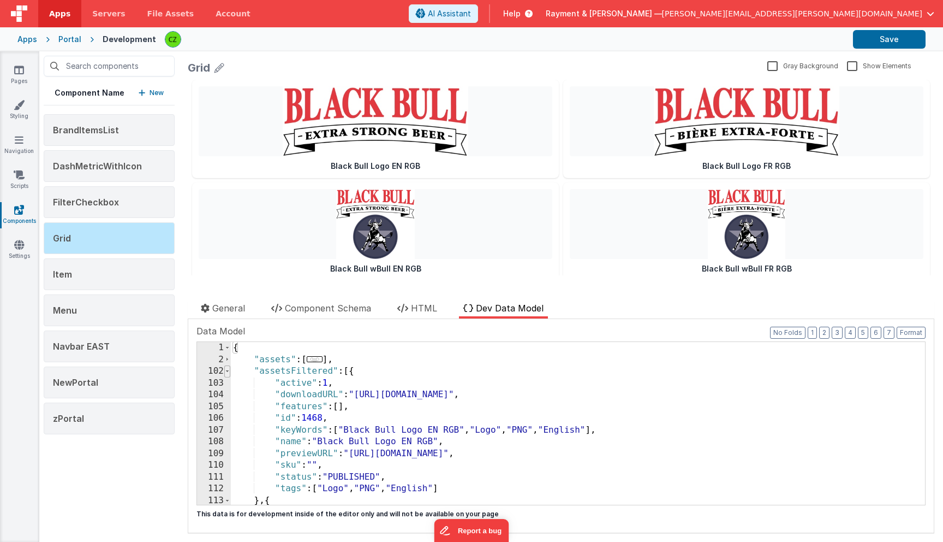
click at [229, 371] on span at bounding box center [227, 371] width 6 height 12
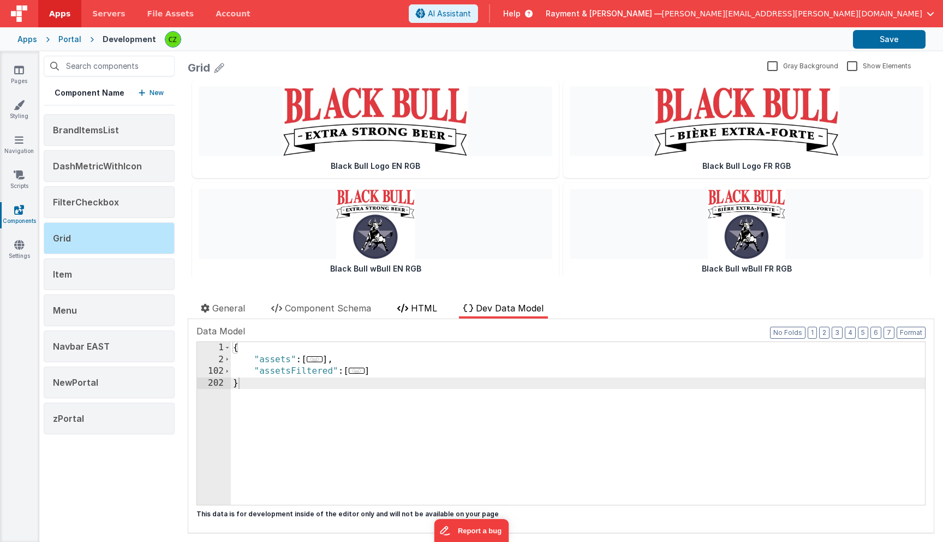
click at [408, 308] on icon at bounding box center [402, 308] width 11 height 9
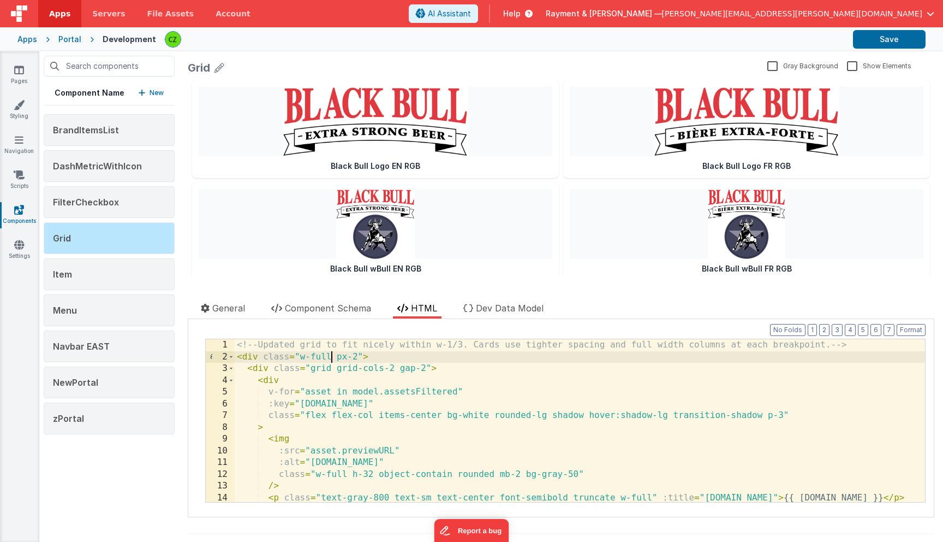
click at [331, 356] on div "<!-- Updated grid to fit nicely within w-1/3. Cards use tighter spacing and ful…" at bounding box center [580, 432] width 691 height 186
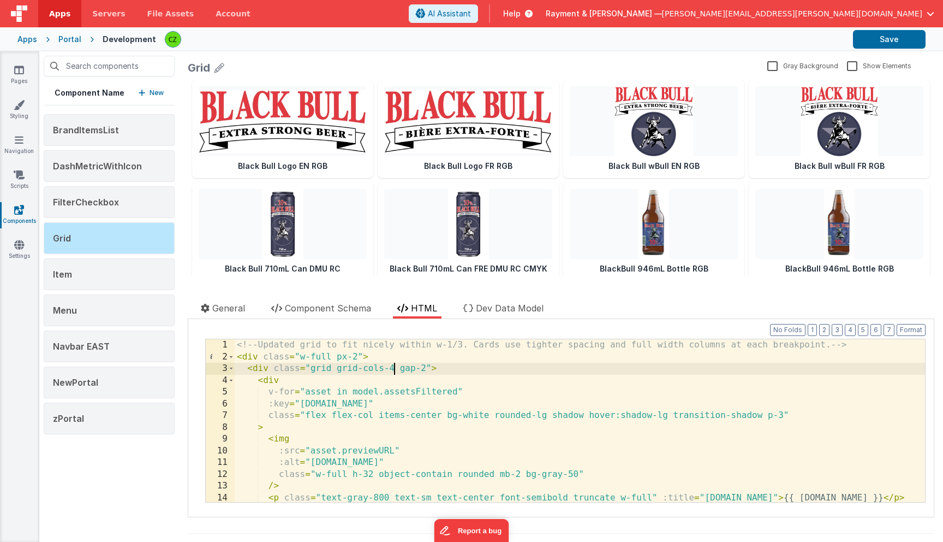
click at [420, 455] on div "<!-- Updated grid to fit nicely within w-1/3. Cards use tighter spacing and ful…" at bounding box center [580, 432] width 691 height 186
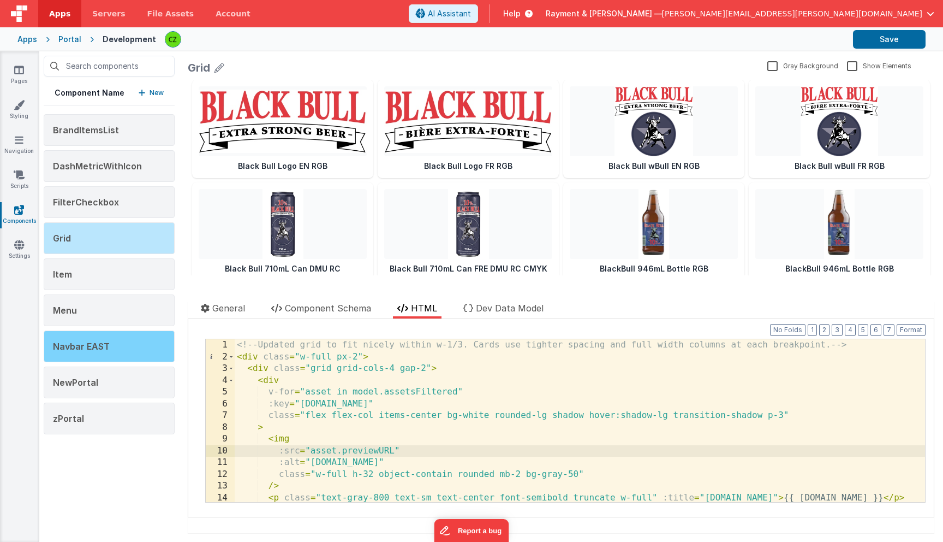
click at [123, 352] on div "Navbar EAST" at bounding box center [109, 346] width 131 height 32
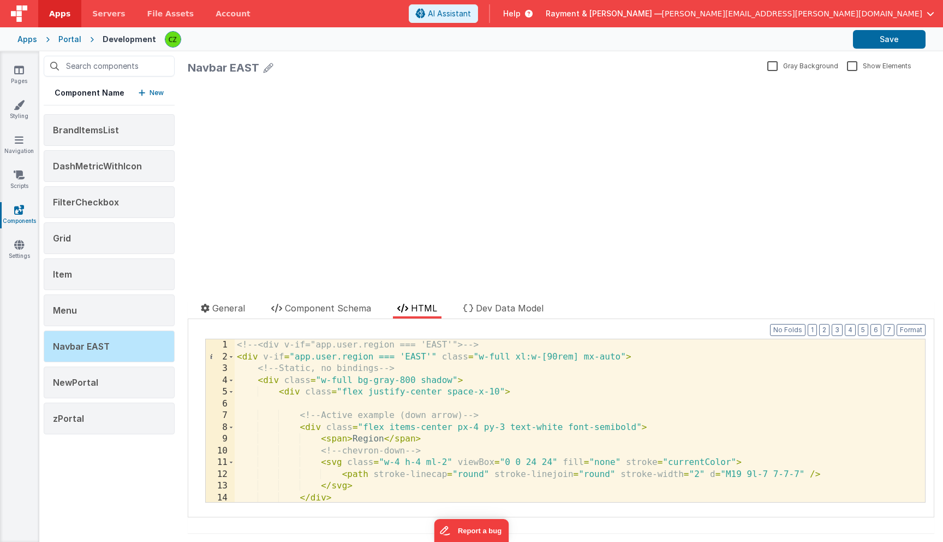
click at [292, 357] on div "<!-- <div v-if="app.user.region === 'EAST'"> --> < div v-if = "app.user.region …" at bounding box center [580, 432] width 691 height 186
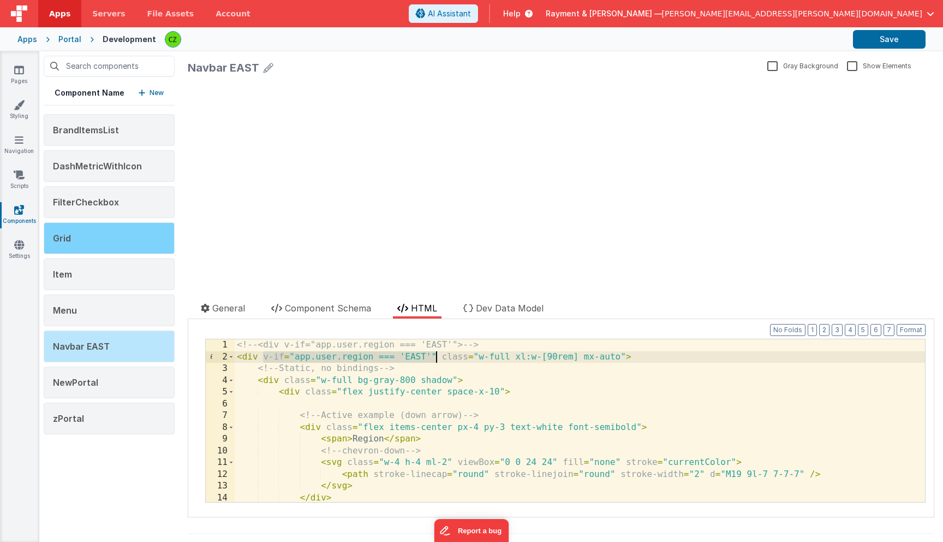
click at [97, 239] on div "Grid" at bounding box center [109, 238] width 131 height 32
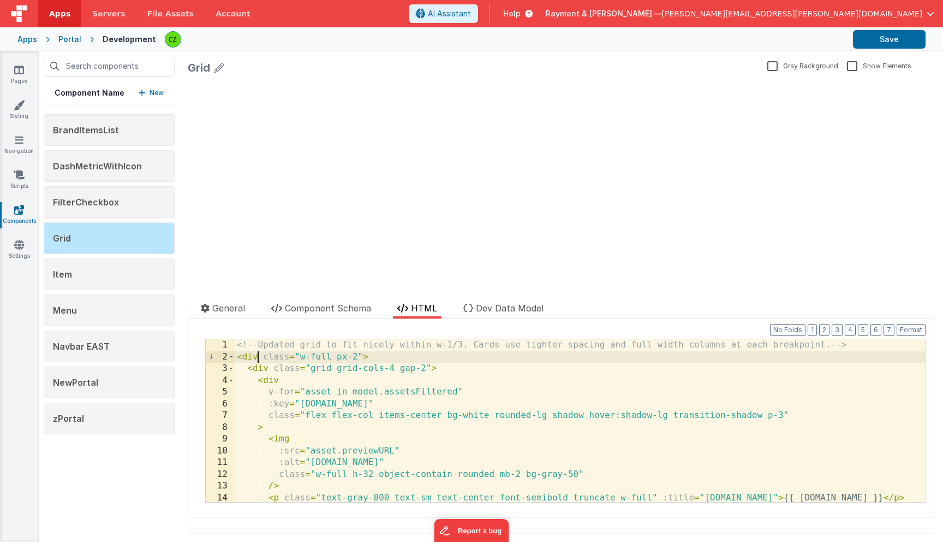
click at [259, 354] on div "<!-- Updated grid to fit nicely within w-1/3. Cards use tighter spacing and ful…" at bounding box center [580, 432] width 691 height 186
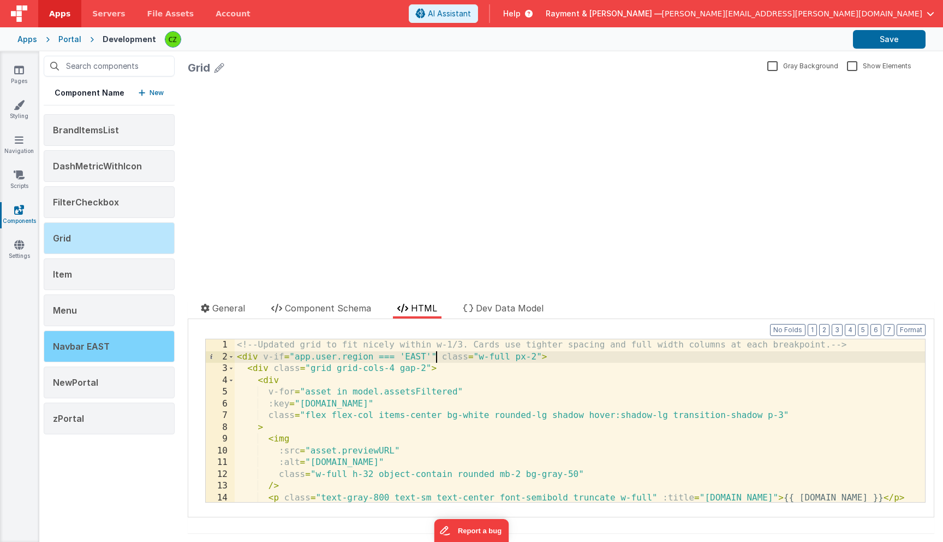
click at [114, 348] on div "Navbar EAST" at bounding box center [109, 346] width 131 height 32
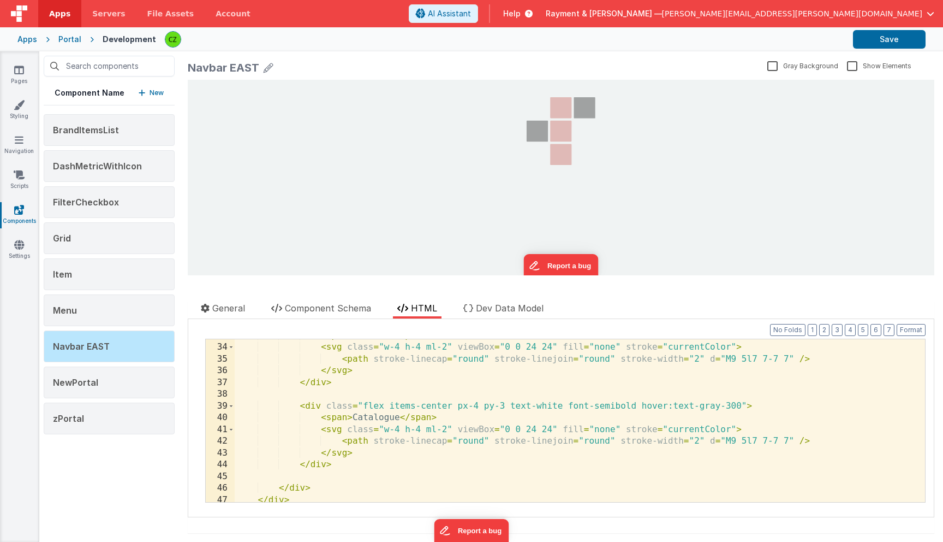
scroll to position [401, 0]
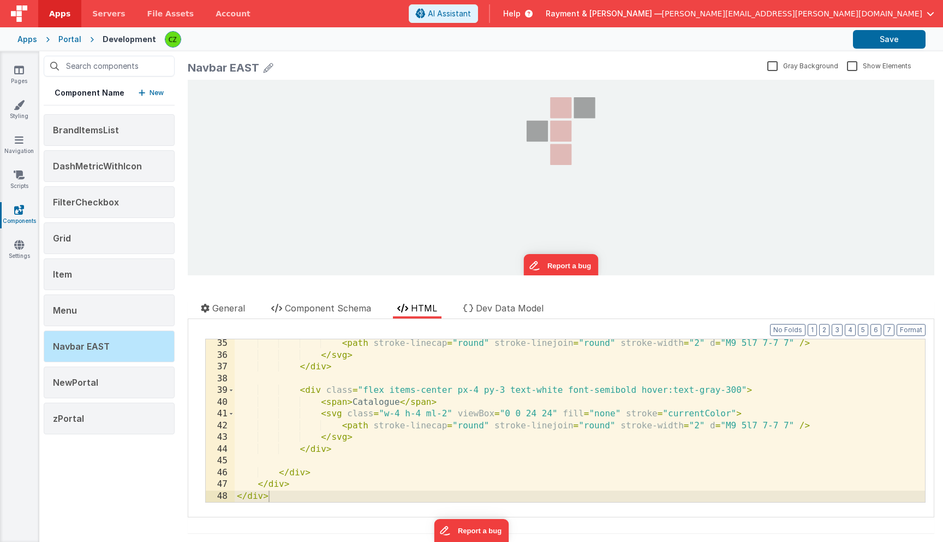
click at [374, 406] on div "< path stroke-linecap = "round" stroke-linejoin = "round" stroke-width = "2" d …" at bounding box center [580, 430] width 691 height 186
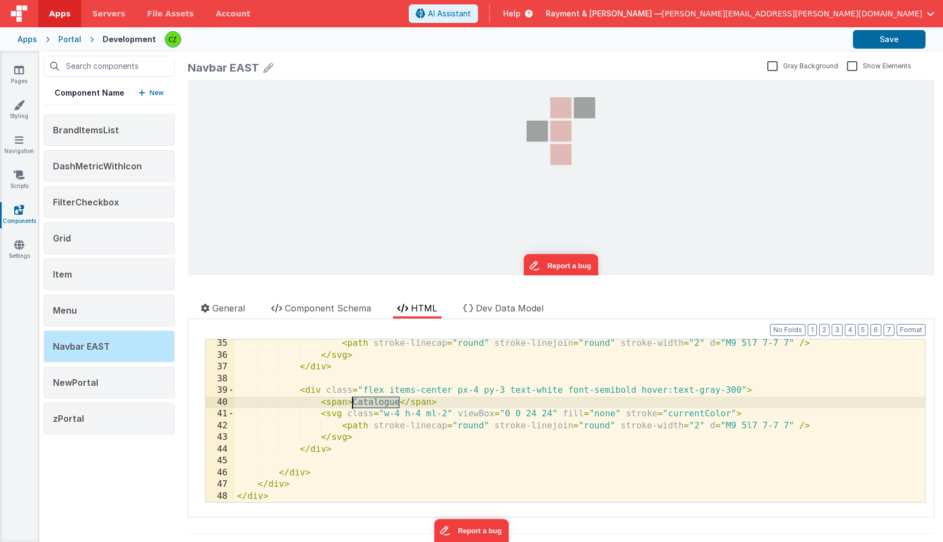
click at [374, 406] on div "< path stroke-linecap = "round" stroke-linejoin = "round" stroke-width = "2" d …" at bounding box center [580, 430] width 691 height 186
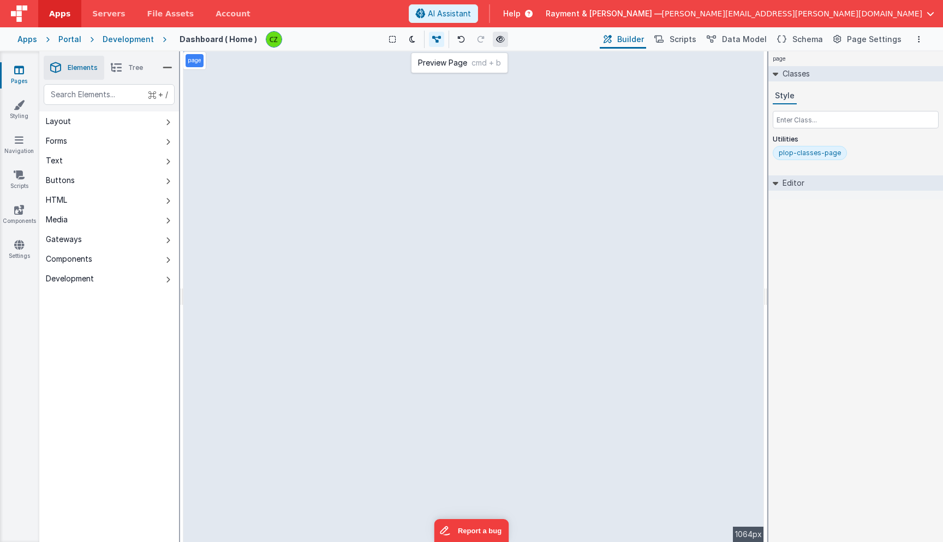
click at [501, 38] on icon at bounding box center [500, 39] width 9 height 8
click at [125, 68] on li "Tree" at bounding box center [126, 68] width 45 height 24
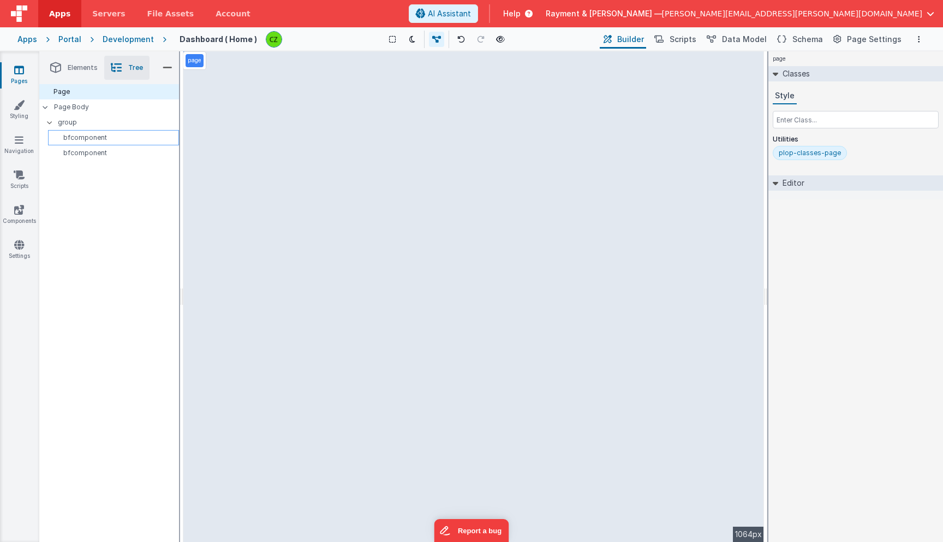
click at [85, 135] on p "bfcomponent" at bounding box center [115, 137] width 126 height 9
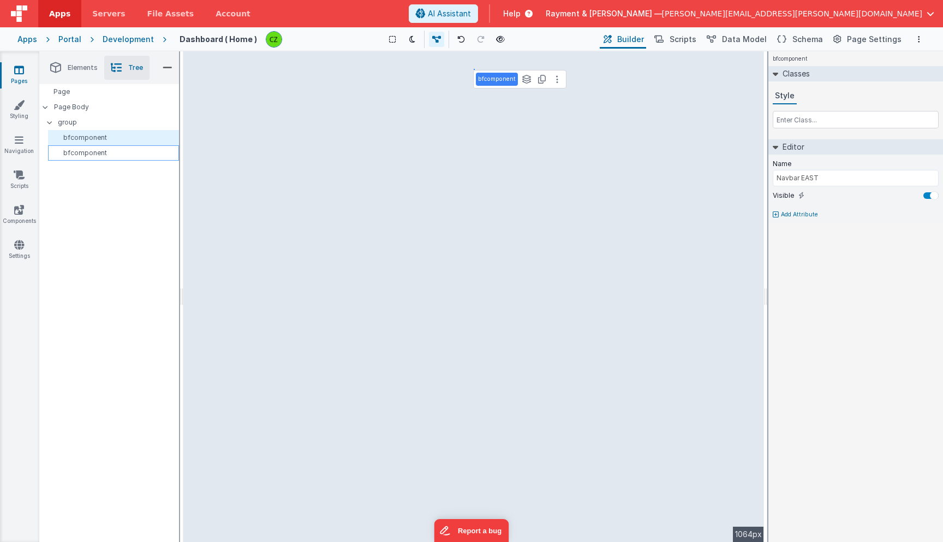
click at [90, 157] on p "bfcomponent" at bounding box center [115, 152] width 126 height 9
click at [91, 202] on div "Page Page Body group bfcomponent bfcomponent" at bounding box center [109, 312] width 140 height 457
click at [72, 64] on span "Elements" at bounding box center [83, 67] width 30 height 9
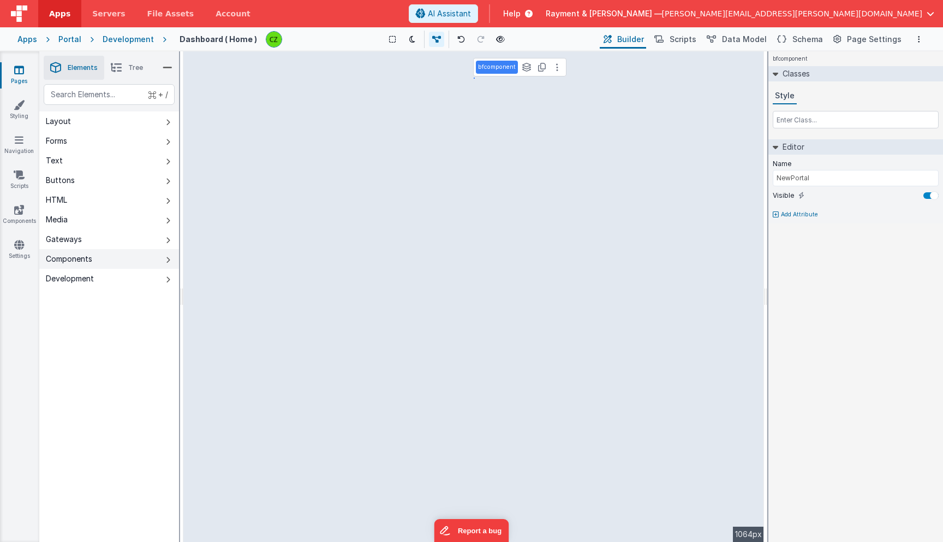
click at [79, 259] on div "Components" at bounding box center [69, 258] width 46 height 11
click at [135, 65] on span "Tree" at bounding box center [135, 67] width 15 height 9
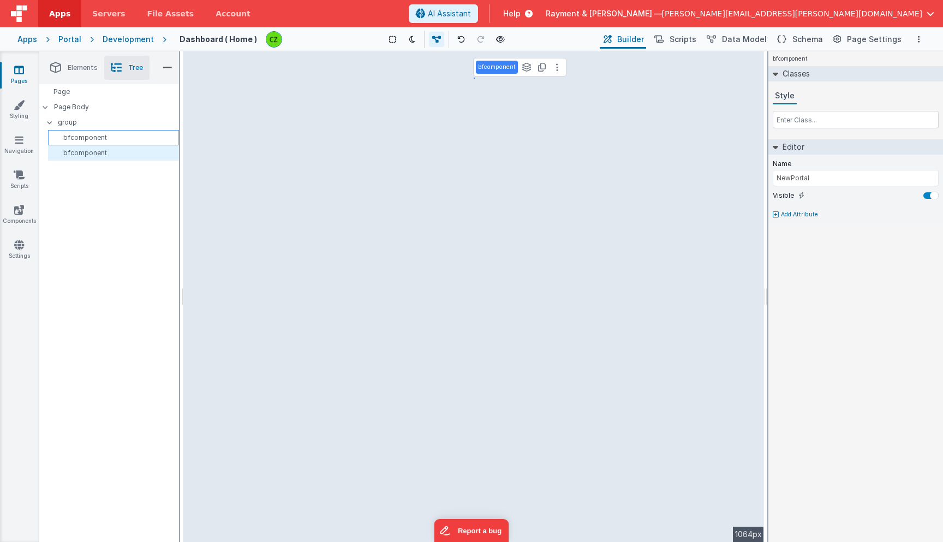
click at [88, 134] on p "bfcomponent" at bounding box center [115, 137] width 126 height 9
click at [93, 150] on p "bfcomponent" at bounding box center [115, 152] width 126 height 9
click at [92, 141] on p "bfcomponent" at bounding box center [115, 137] width 126 height 9
click at [99, 354] on div "Page Page Body group bfcomponent bfcomponent" at bounding box center [109, 312] width 140 height 457
click at [91, 154] on p "bfcomponent" at bounding box center [115, 152] width 126 height 9
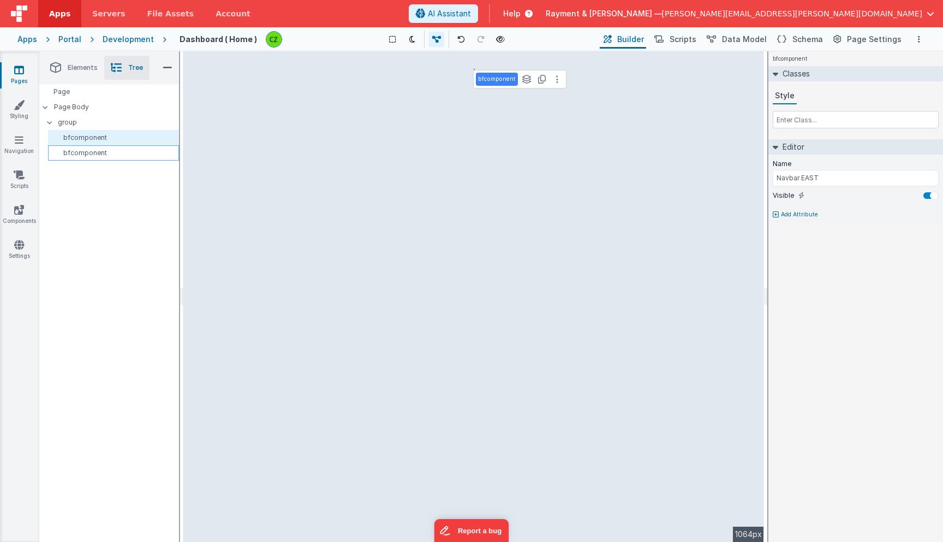
type input "NewPortal"
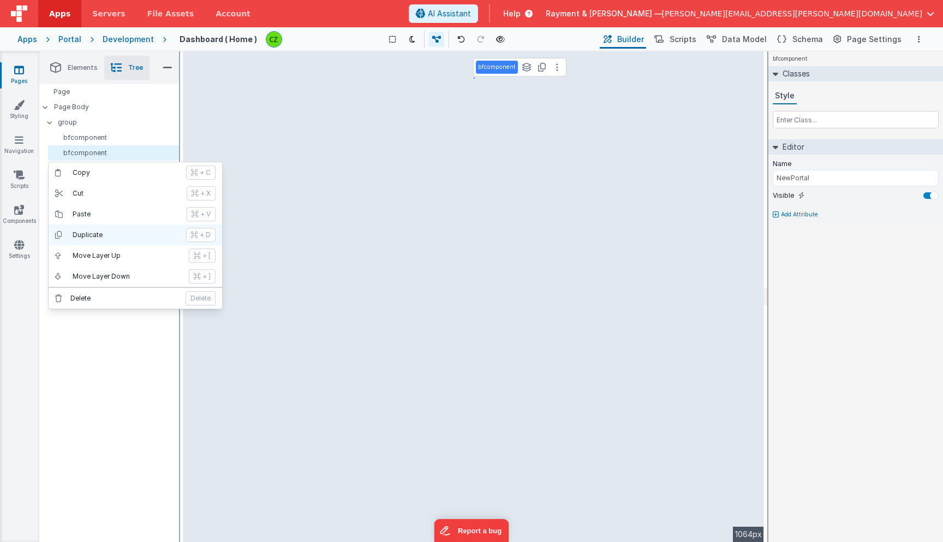
click at [96, 235] on p "Duplicate" at bounding box center [126, 234] width 107 height 9
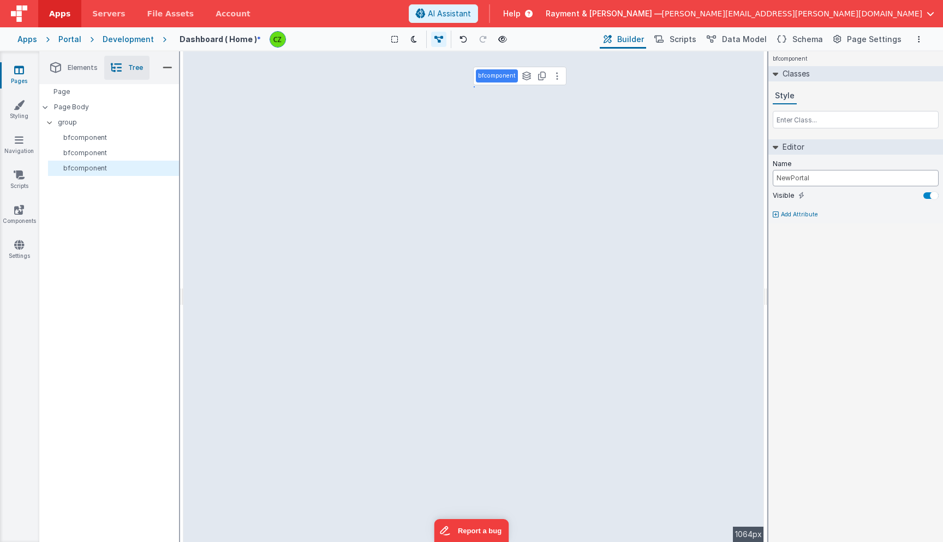
click at [814, 176] on input "NewPortal" at bounding box center [856, 178] width 166 height 16
click at [860, 300] on div "bfcomponent Classes Style Editor Name Grid Visible Add Attribute DEV: Focus DEV…" at bounding box center [856, 296] width 175 height 490
click at [86, 153] on p "bfcomponent" at bounding box center [115, 152] width 126 height 9
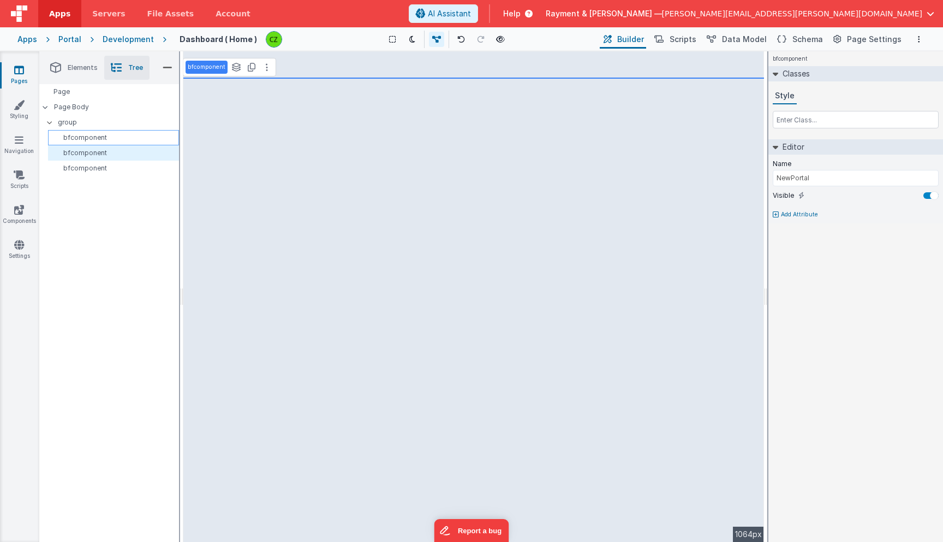
click at [90, 136] on p "bfcomponent" at bounding box center [115, 137] width 126 height 9
click at [91, 167] on p "bfcomponent" at bounding box center [115, 168] width 126 height 9
type input "Grid"
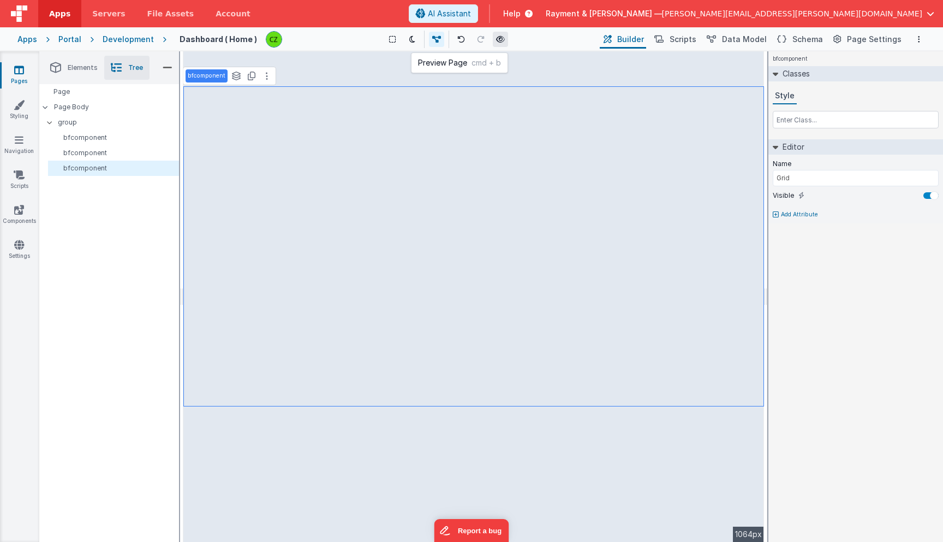
click at [500, 39] on icon at bounding box center [500, 39] width 9 height 8
